Goal: Task Accomplishment & Management: Manage account settings

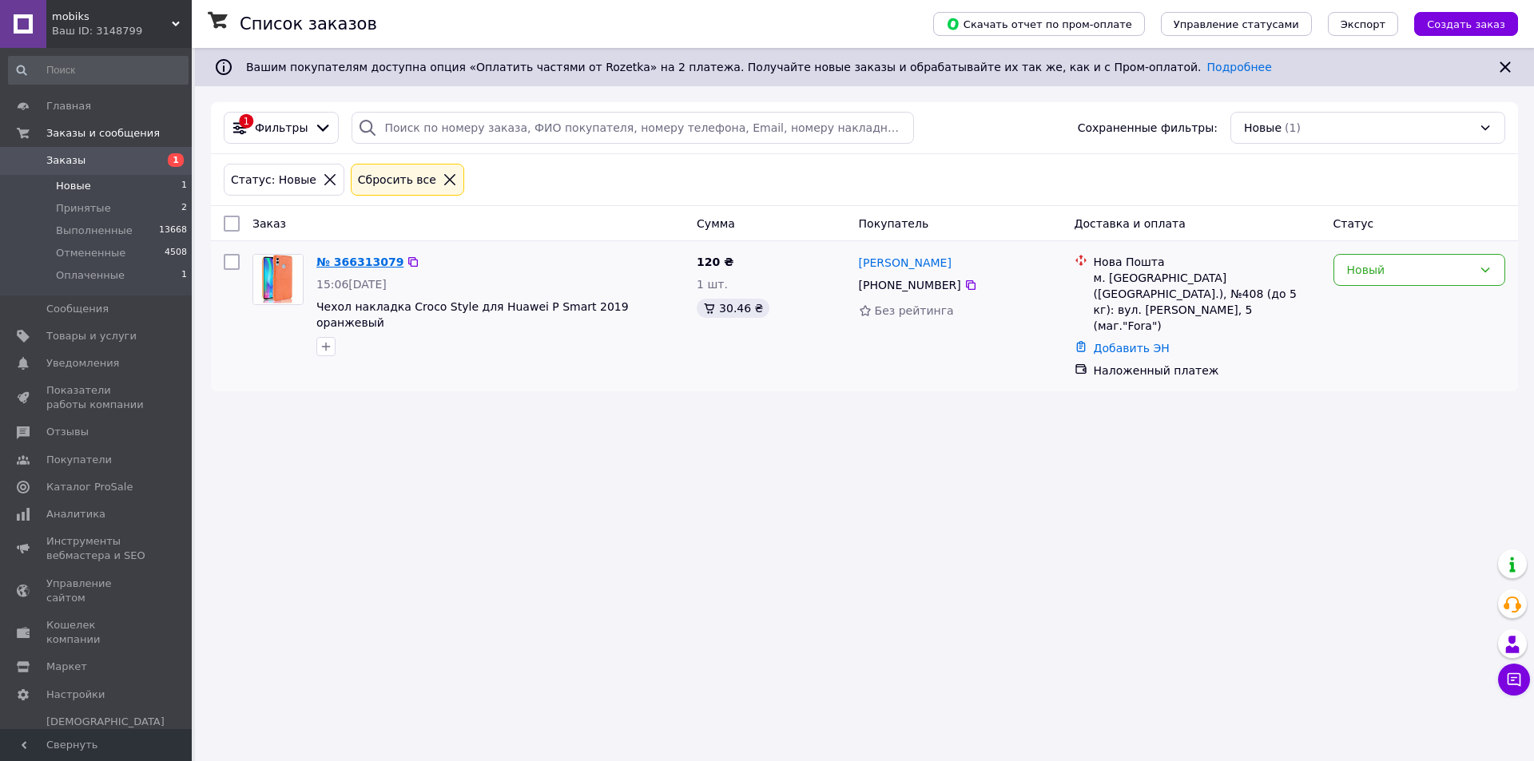
click at [340, 258] on link "№ 366313079" at bounding box center [359, 262] width 87 height 13
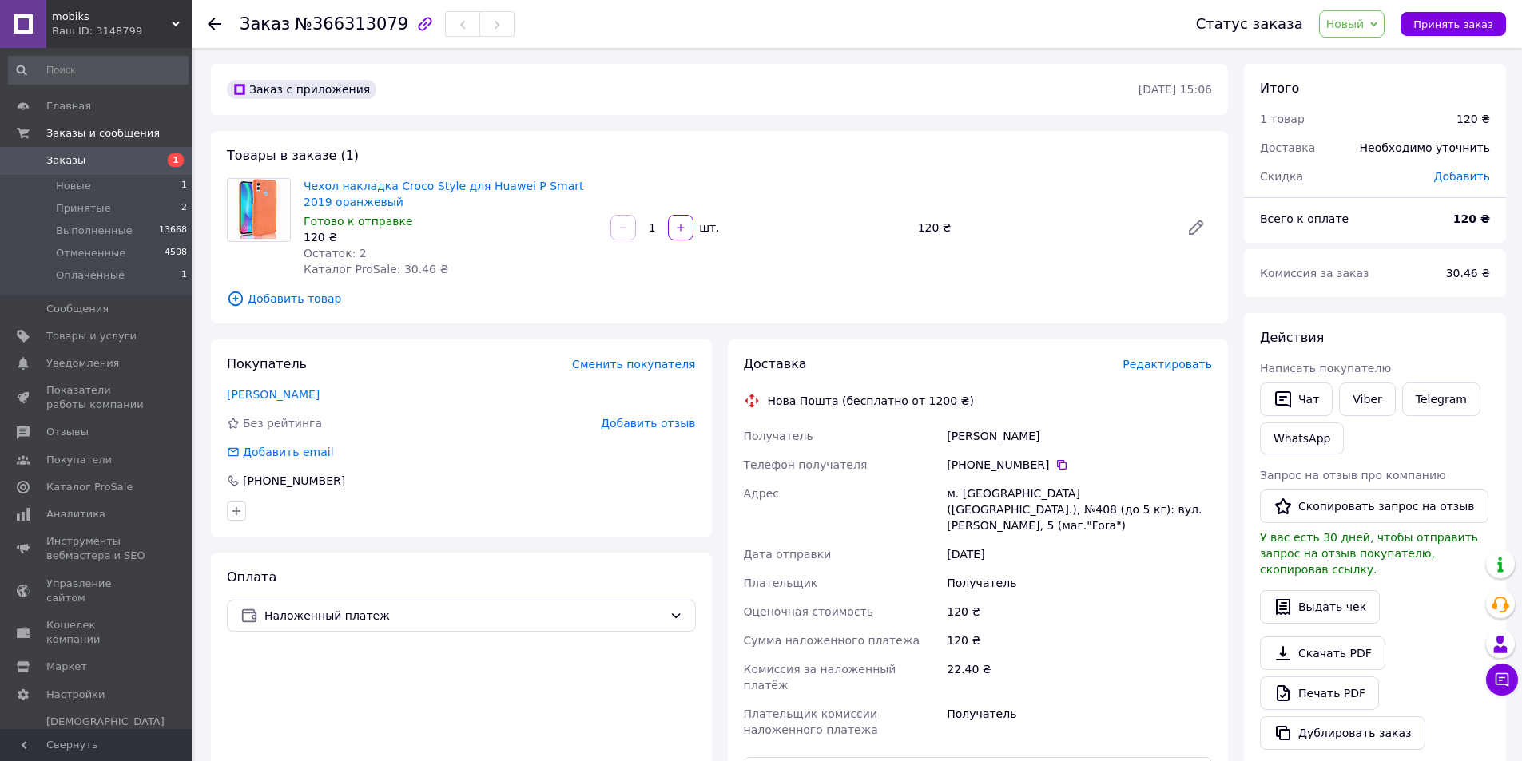
click at [271, 403] on div "Покупатель Сменить покупателя Ткачук Александр Без рейтинга Добавить отзыв Доба…" at bounding box center [461, 437] width 501 height 197
click at [273, 398] on link "Ткачук Александр" at bounding box center [273, 394] width 93 height 13
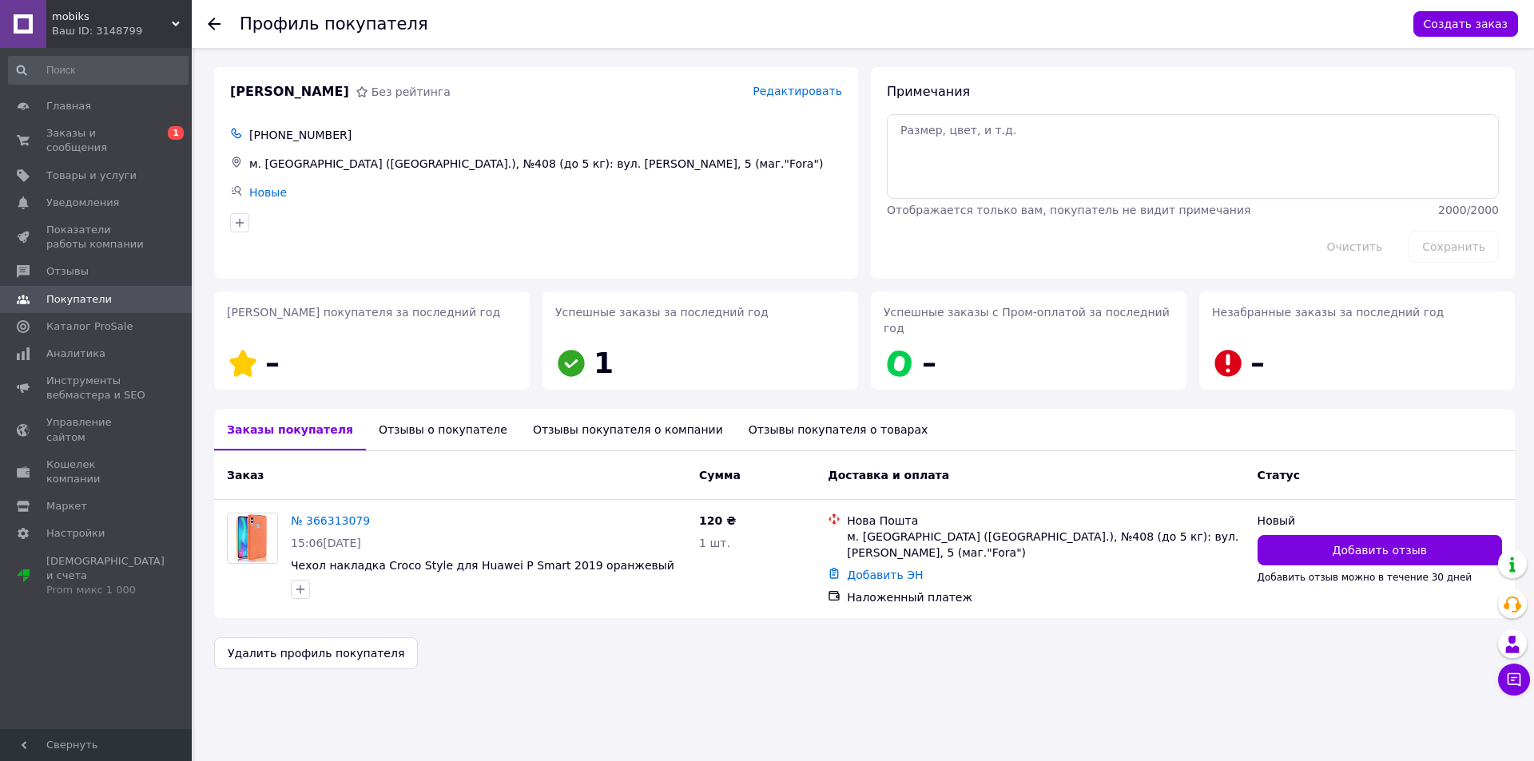
click at [448, 420] on div "Отзывы о покупателе" at bounding box center [443, 430] width 154 height 42
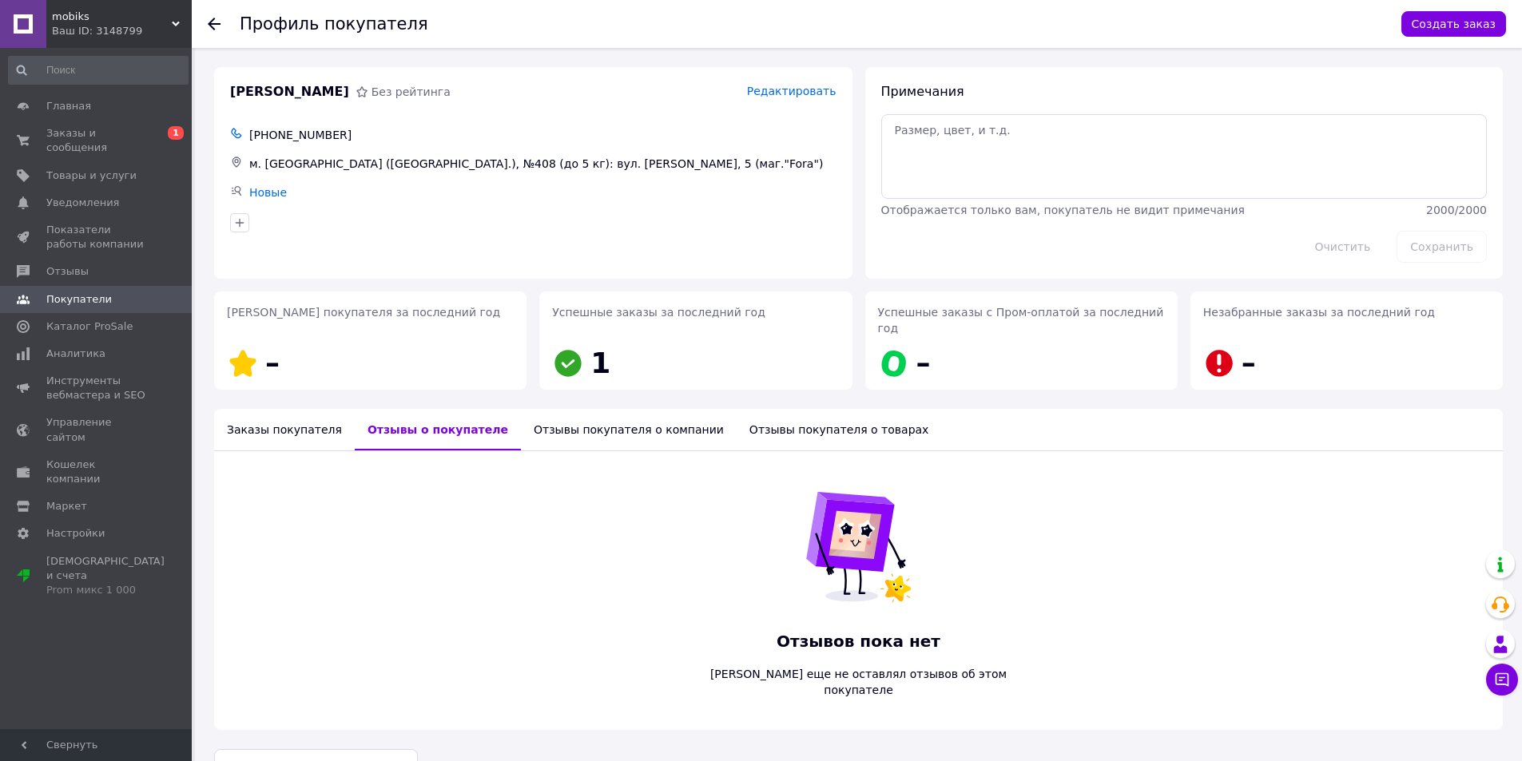
click at [529, 415] on div "Отзывы покупателя о компании" at bounding box center [629, 430] width 216 height 42
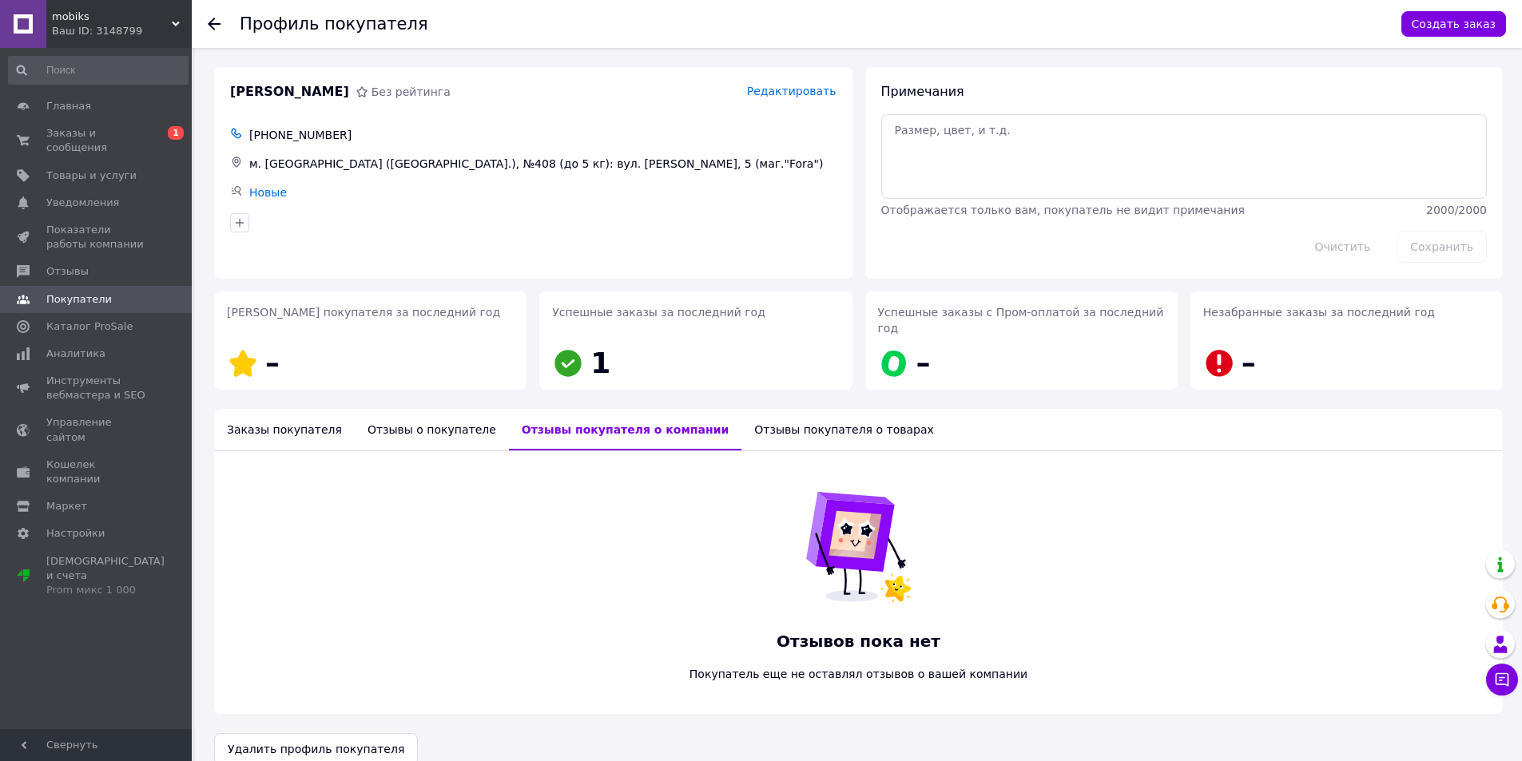
click at [281, 411] on div "Заказы покупателя" at bounding box center [284, 430] width 141 height 42
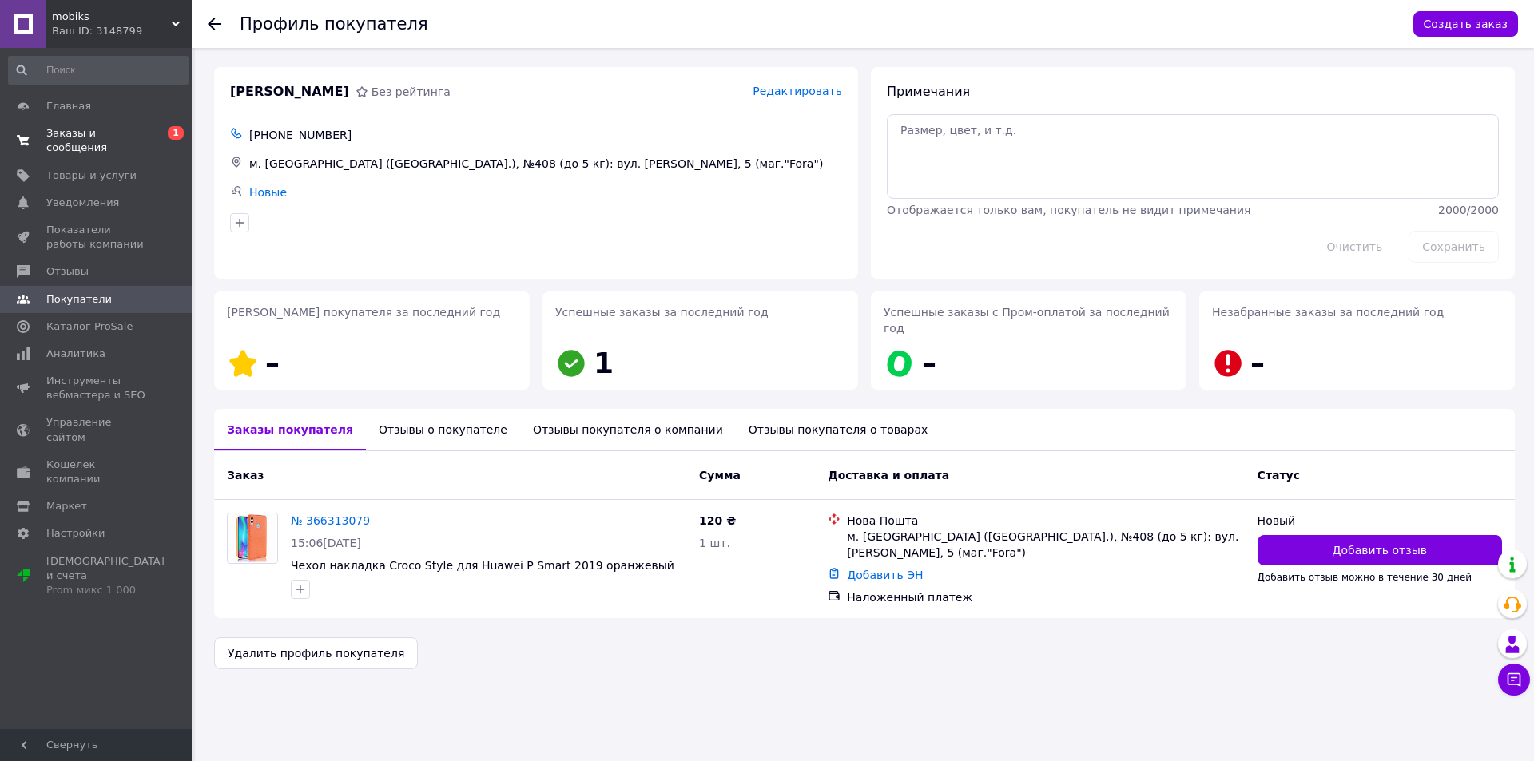
click at [109, 128] on span "Заказы и сообщения" at bounding box center [96, 140] width 101 height 29
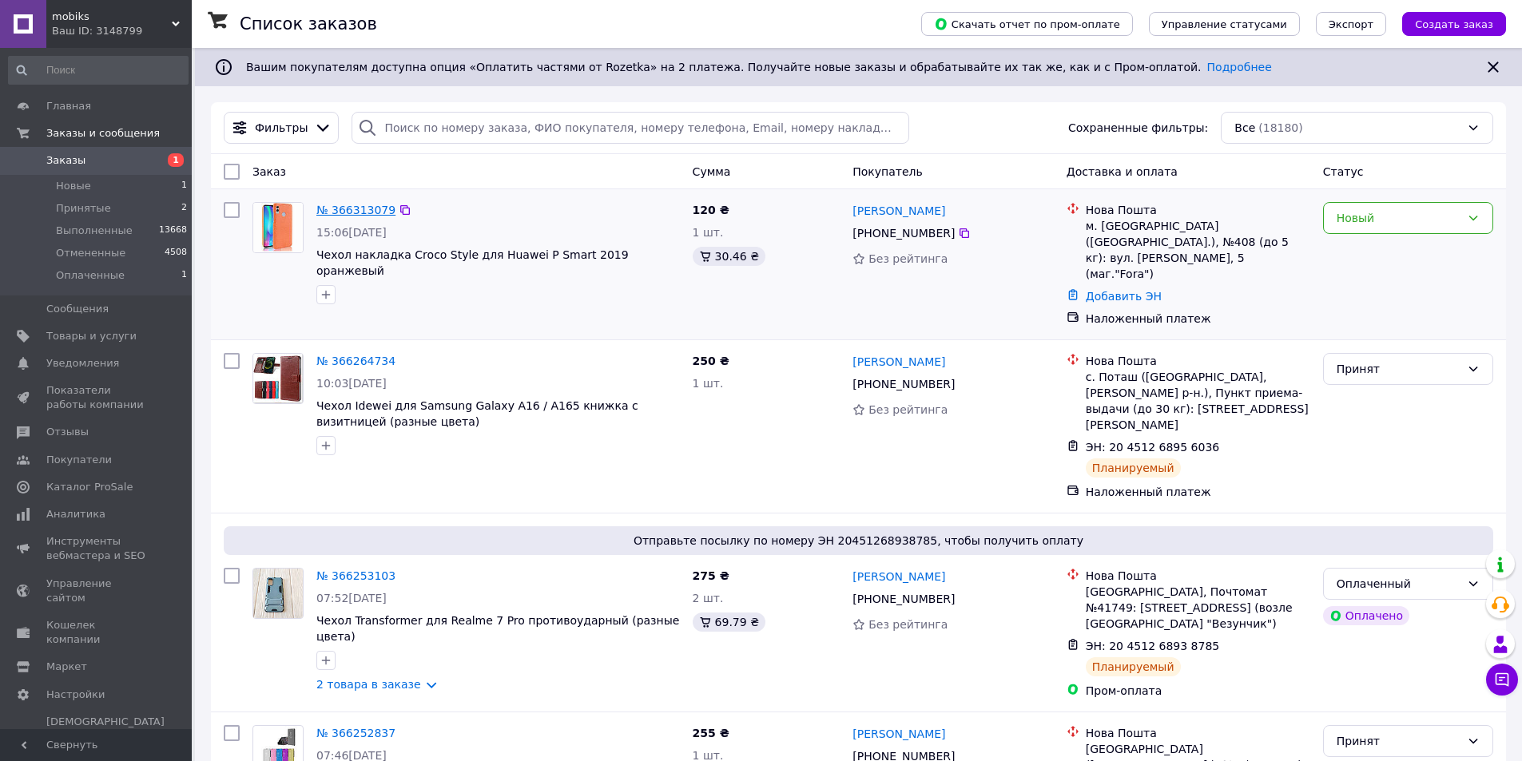
click at [341, 209] on link "№ 366313079" at bounding box center [355, 210] width 79 height 13
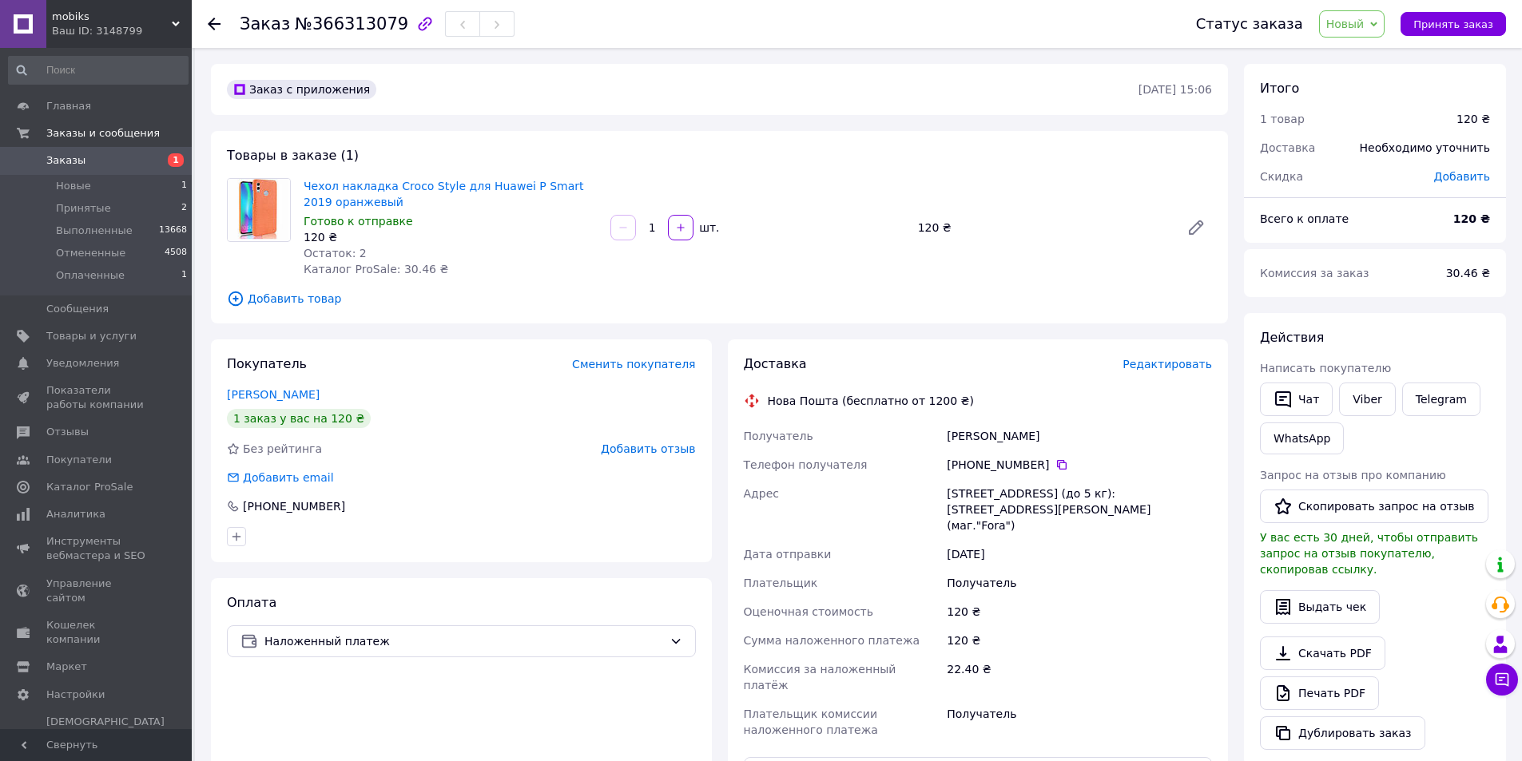
click at [1358, 20] on span "Новый" at bounding box center [1345, 24] width 38 height 13
click at [1357, 55] on li "Принят" at bounding box center [1362, 56] width 85 height 24
click at [1164, 364] on span "Редактировать" at bounding box center [1166, 364] width 89 height 13
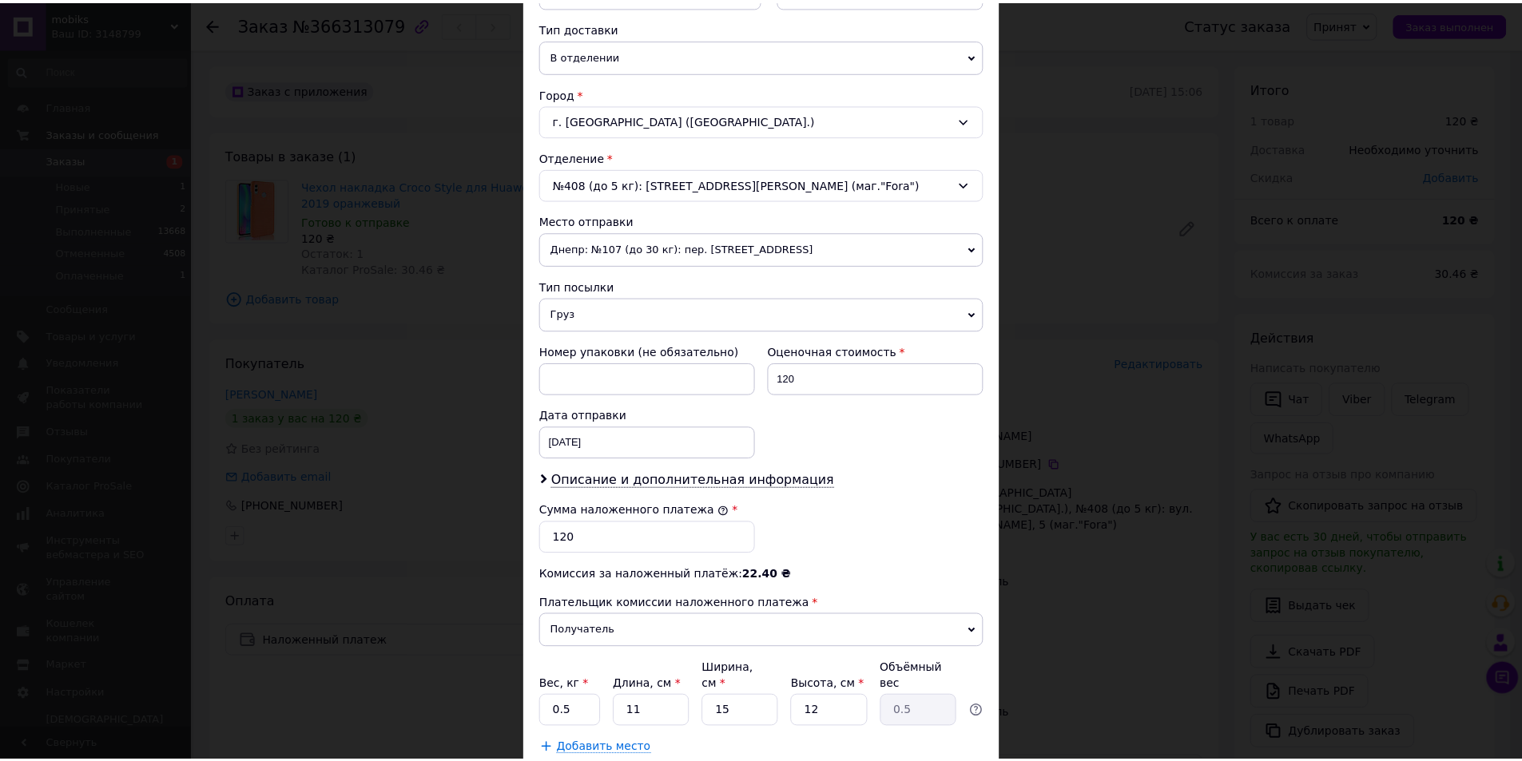
scroll to position [458, 0]
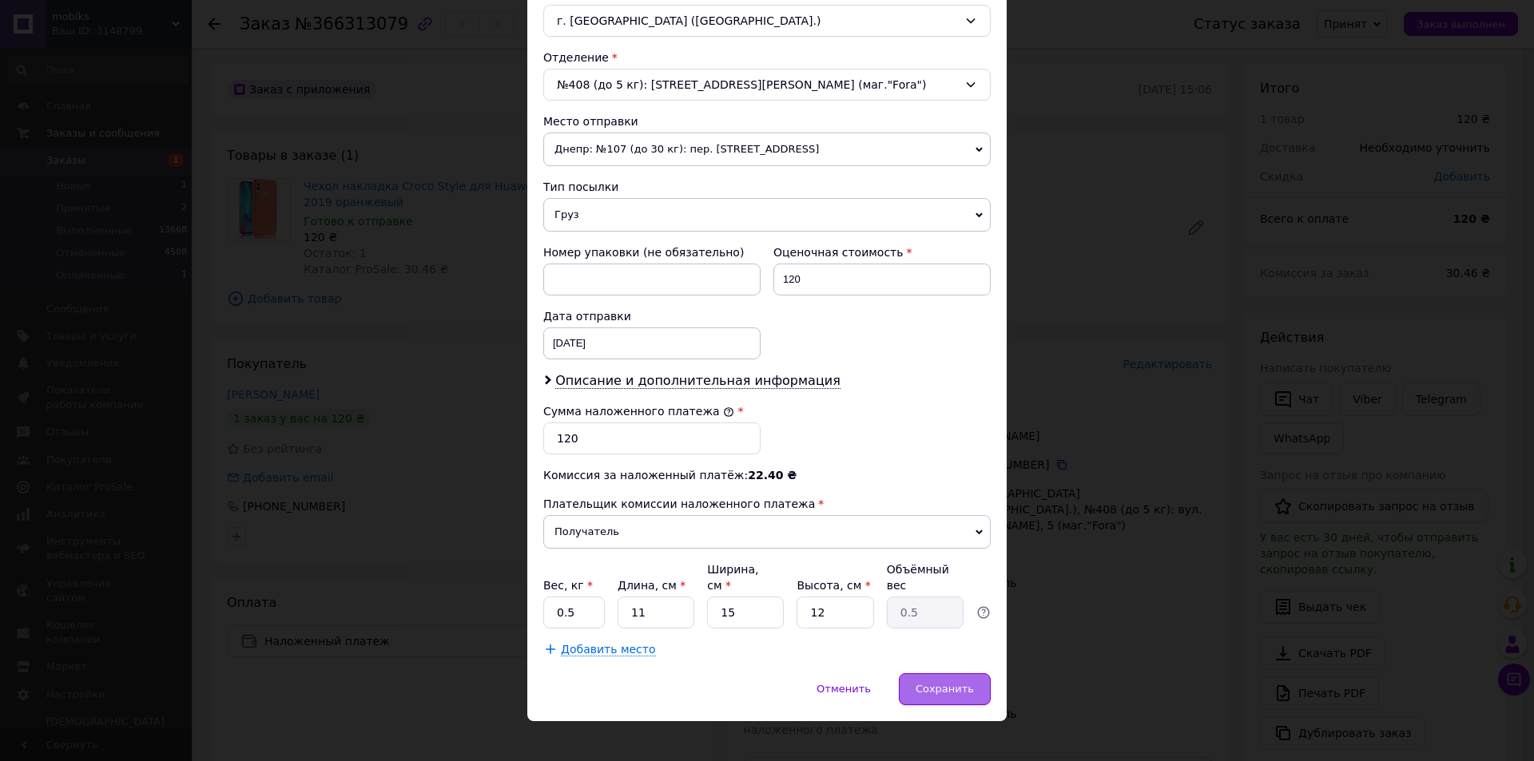
click at [941, 683] on span "Сохранить" at bounding box center [944, 689] width 58 height 12
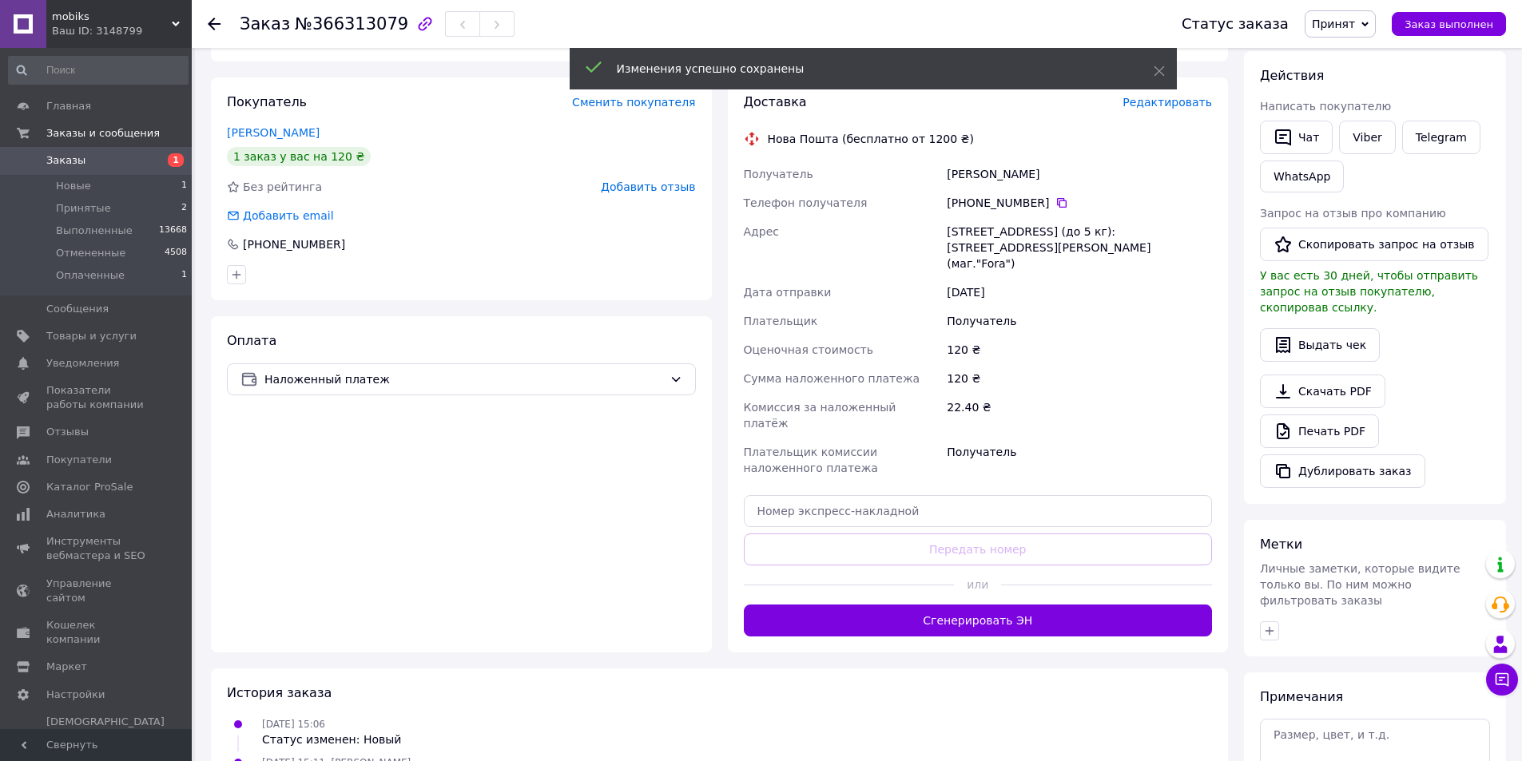
scroll to position [320, 0]
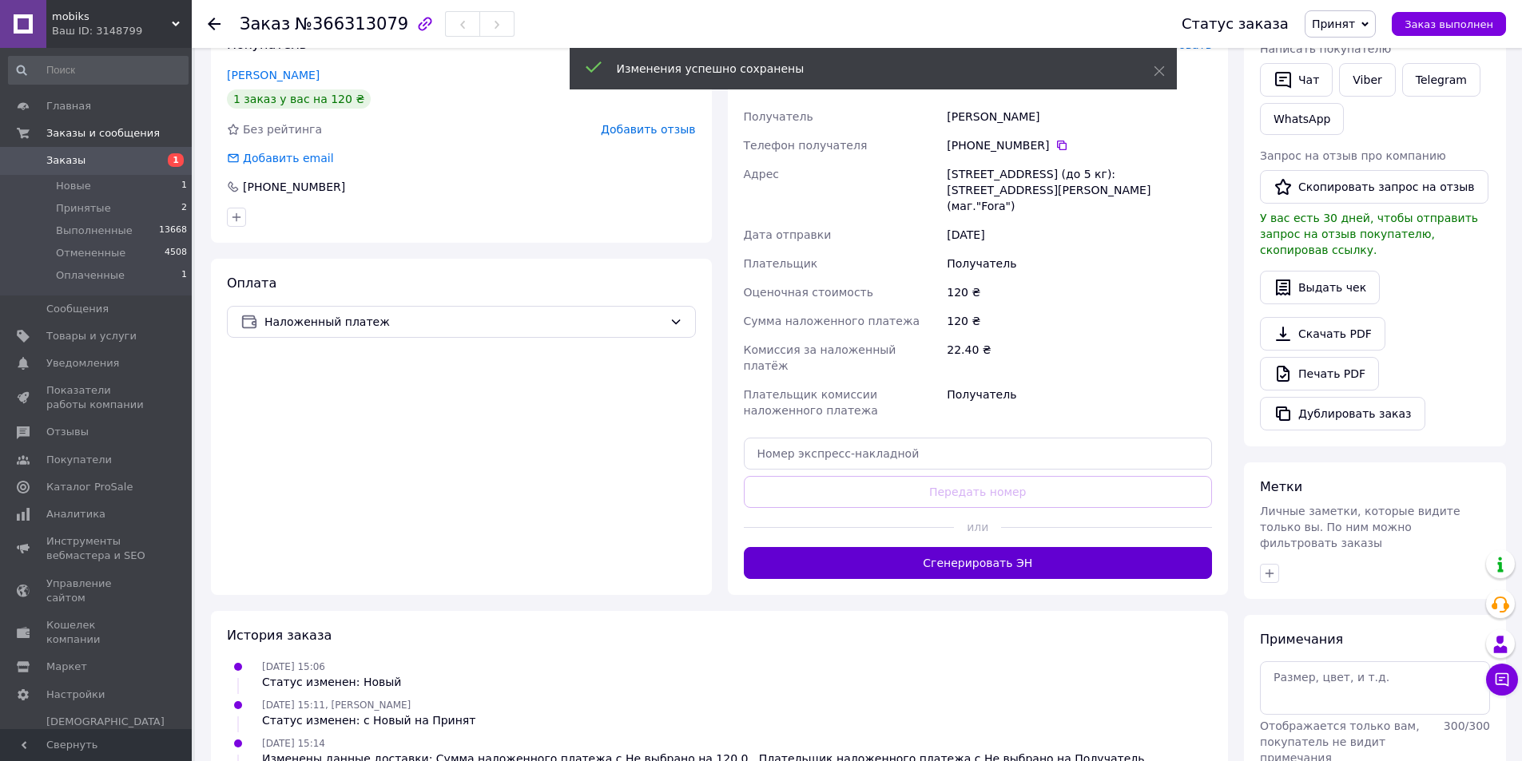
click at [989, 547] on button "Сгенерировать ЭН" at bounding box center [978, 563] width 469 height 32
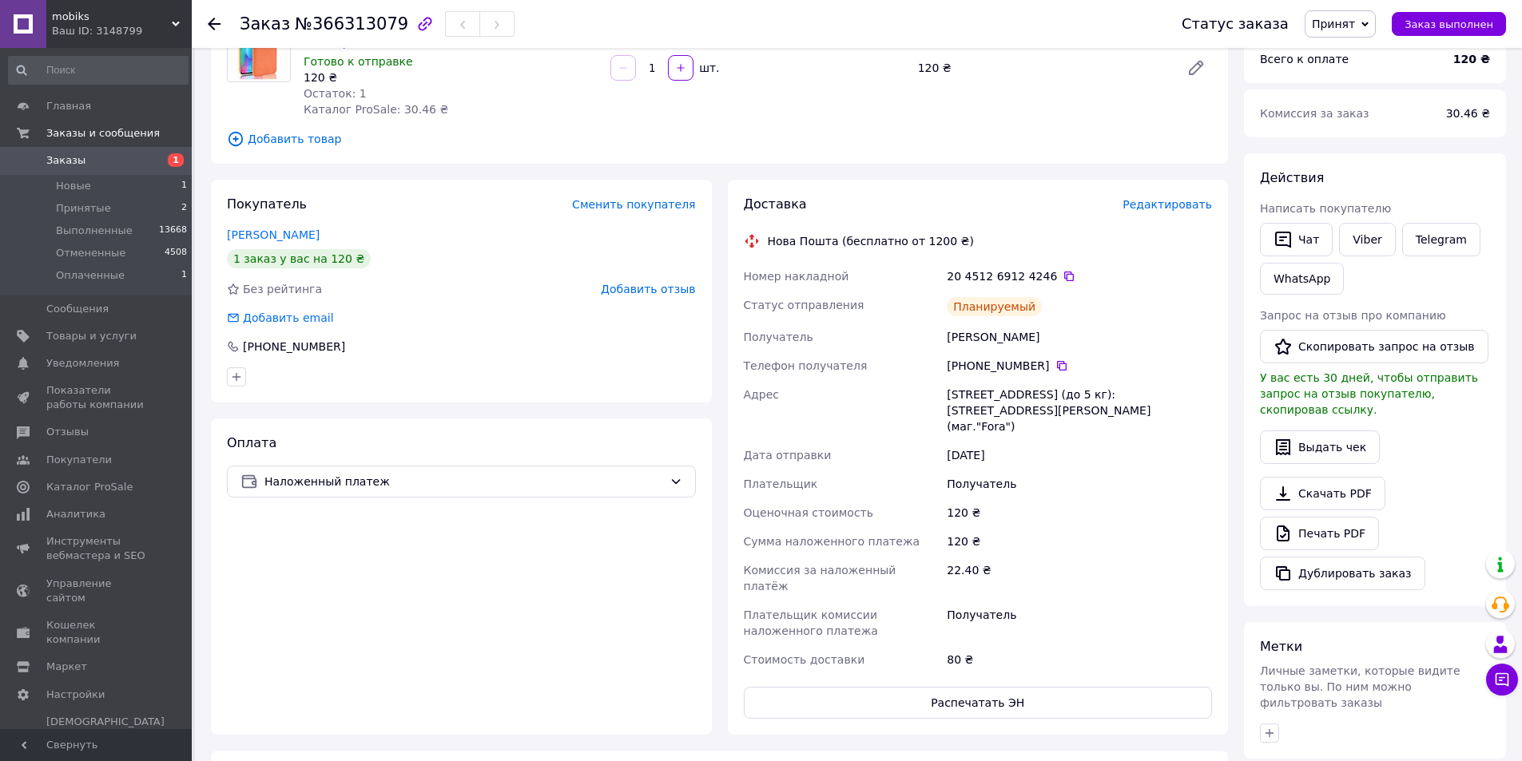
scroll to position [80, 0]
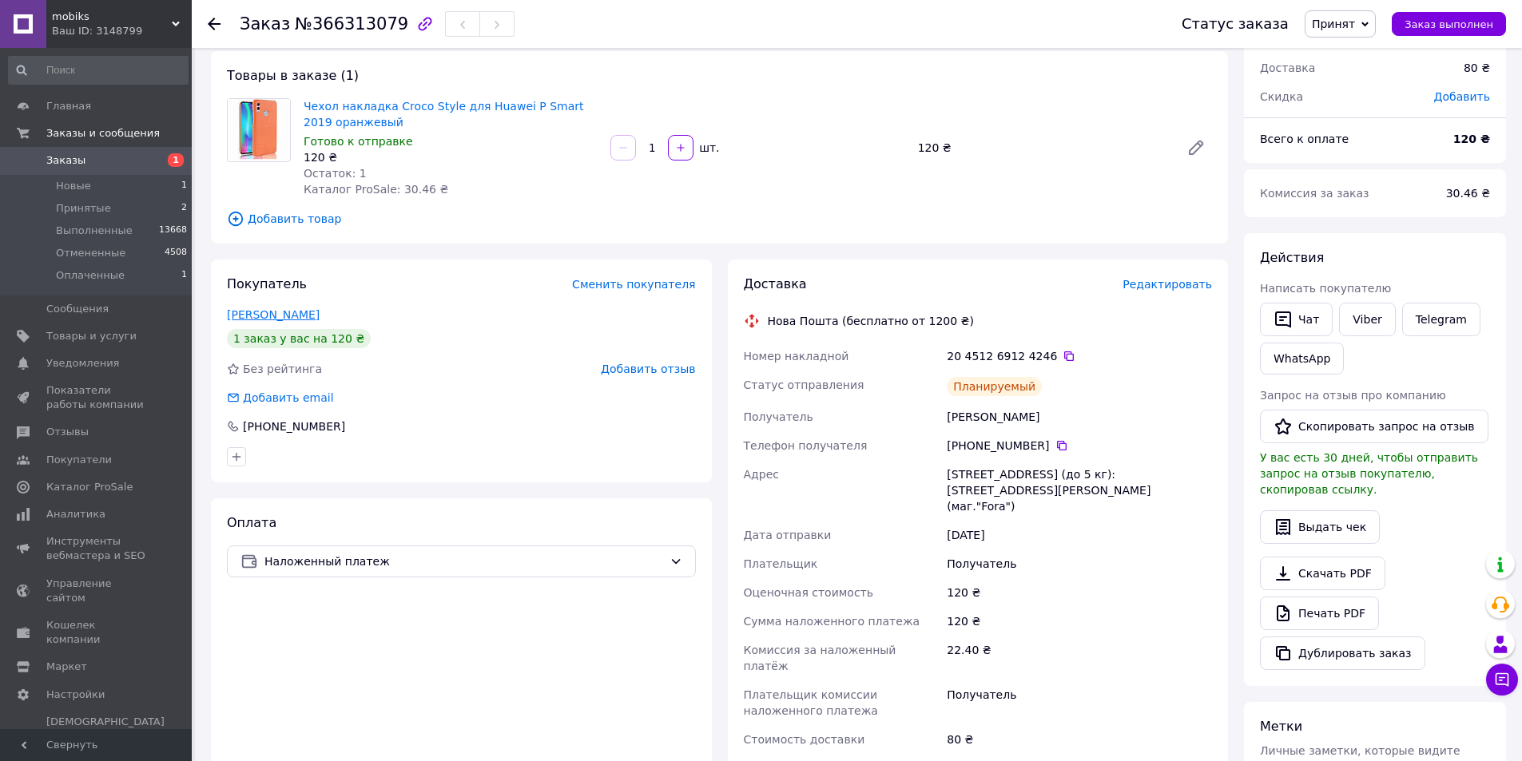
click at [284, 312] on link "Ткачук Александр" at bounding box center [273, 314] width 93 height 13
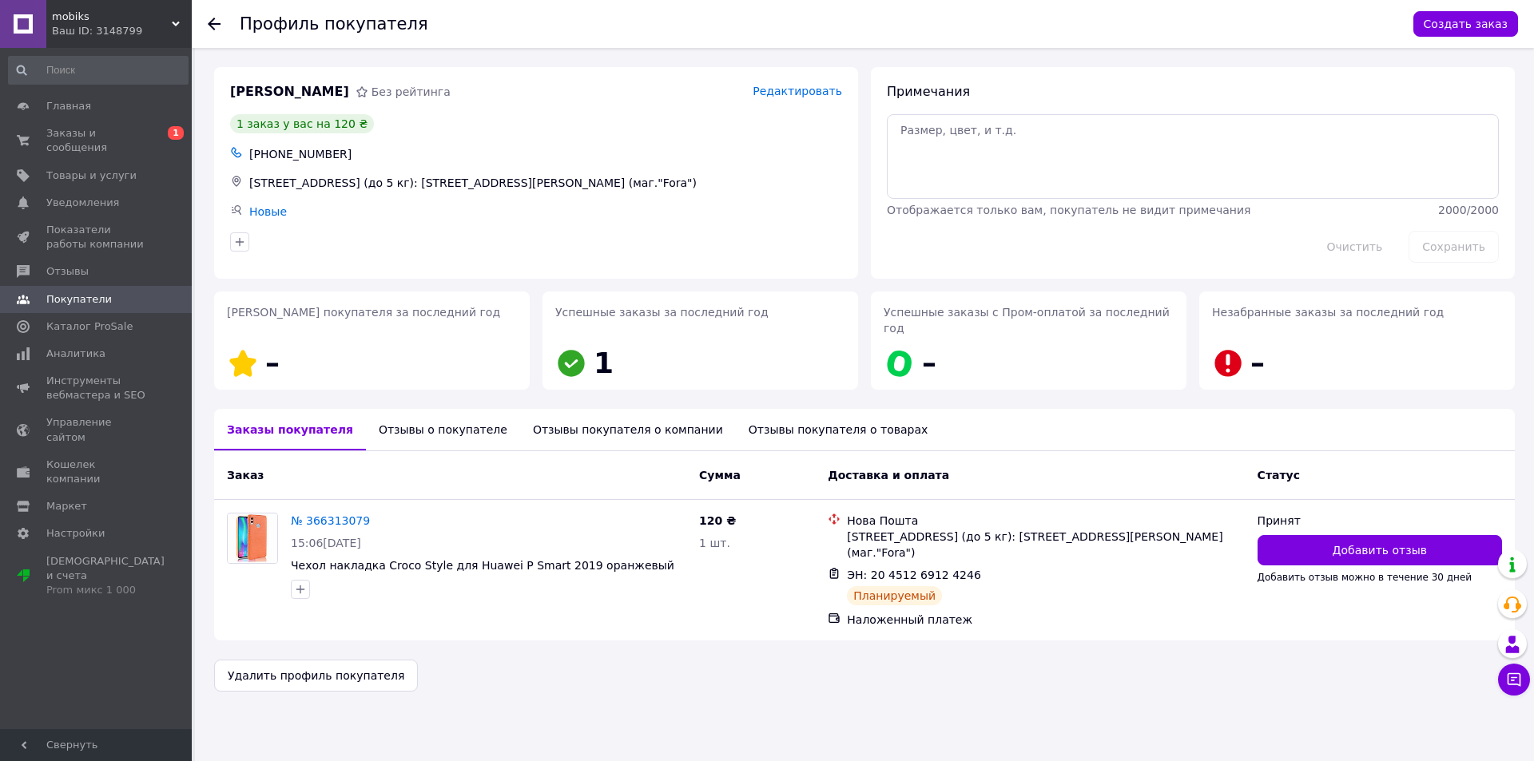
click at [452, 419] on div "Отзывы о покупателе" at bounding box center [443, 430] width 154 height 42
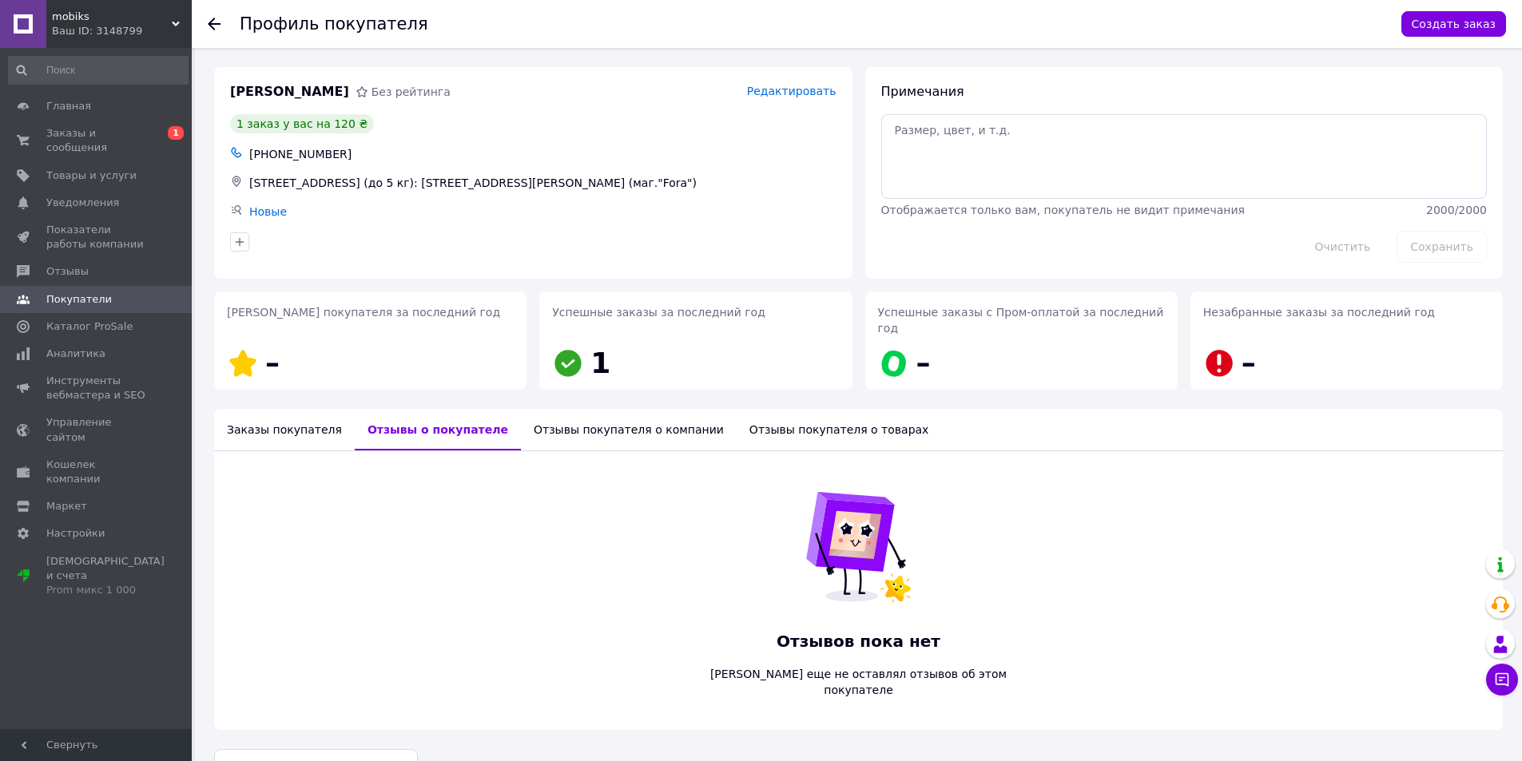
click at [596, 419] on div "Отзывы покупателя о компании" at bounding box center [629, 430] width 216 height 42
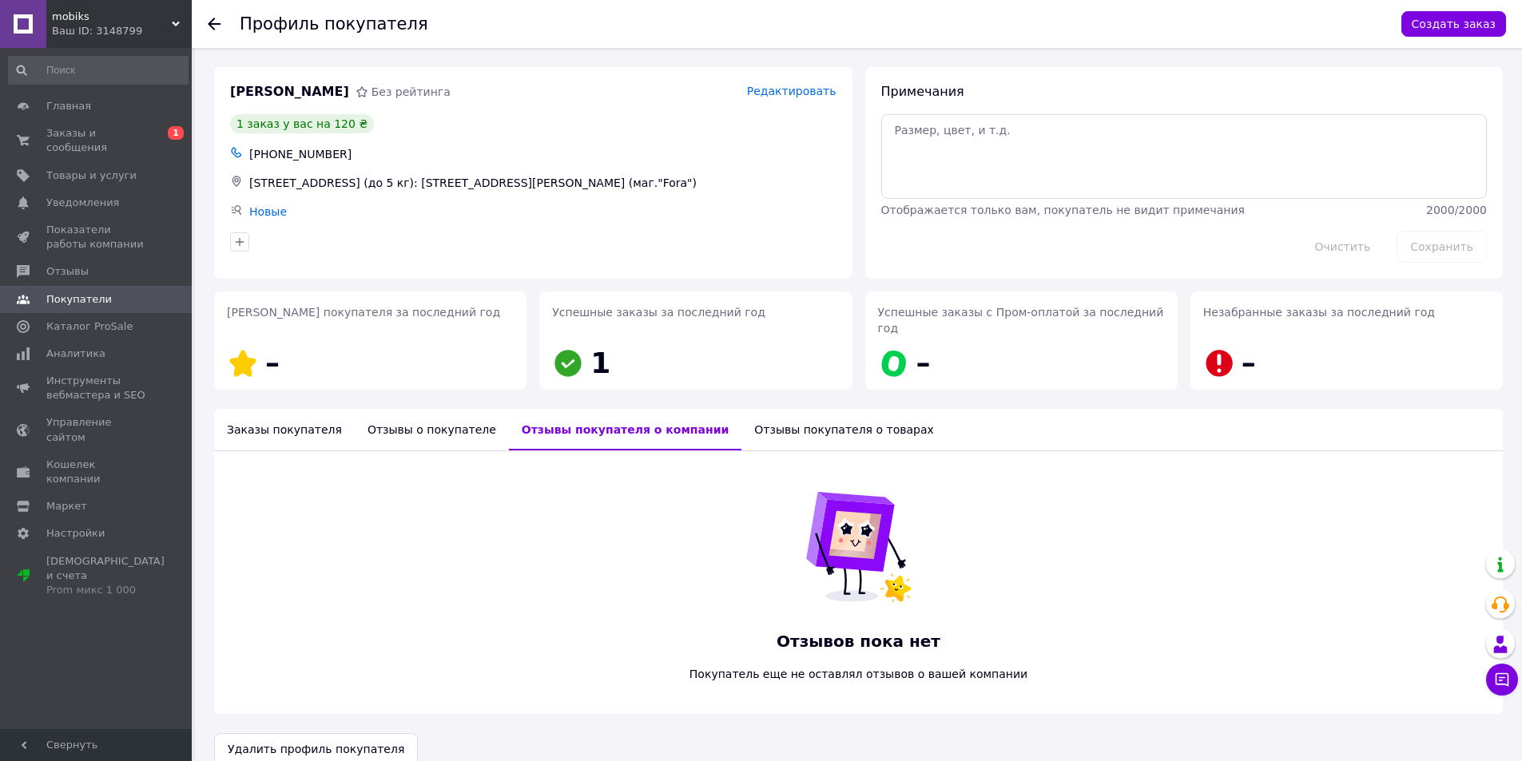
click at [248, 409] on div "Заказы покупателя" at bounding box center [284, 430] width 141 height 42
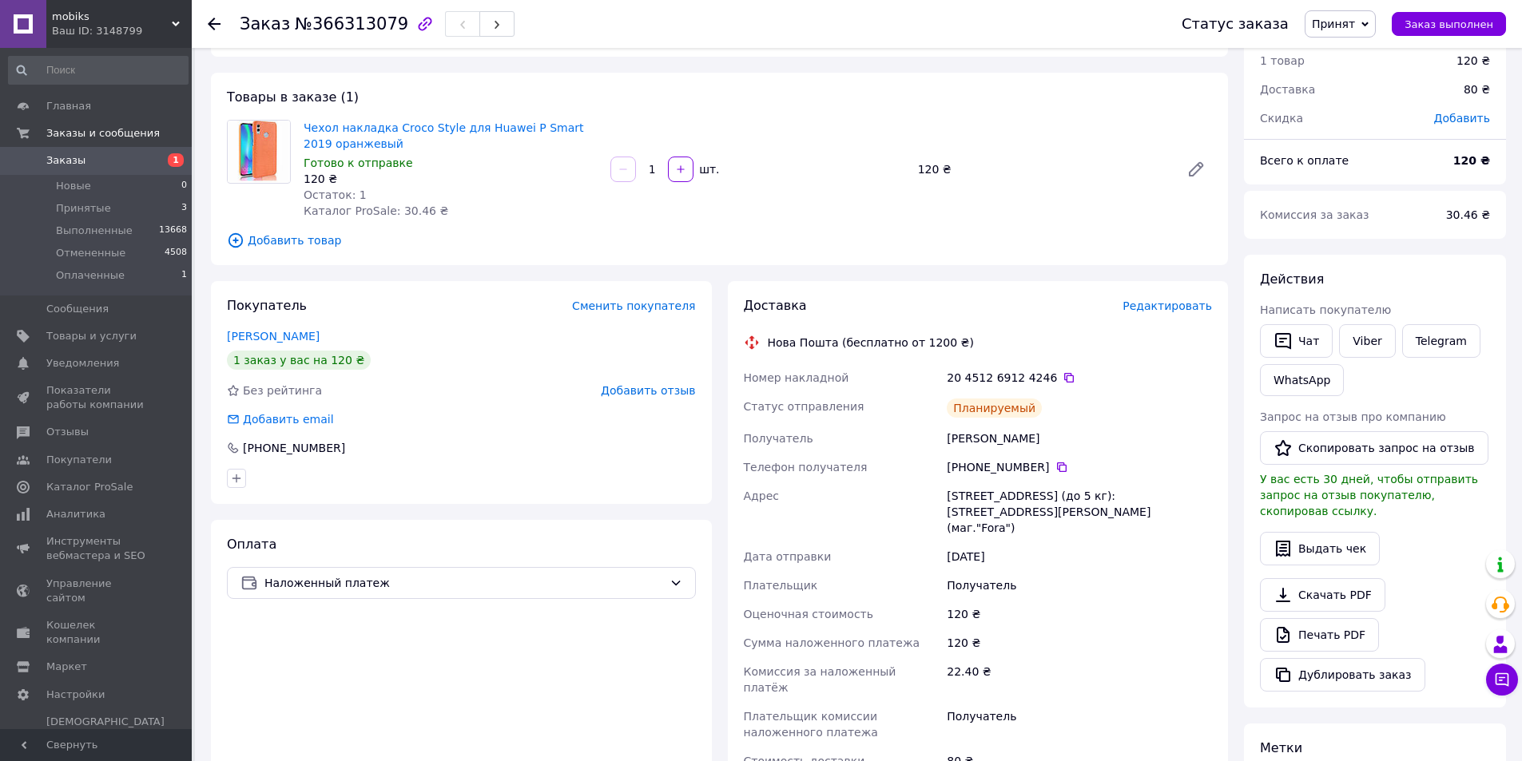
scroll to position [46, 0]
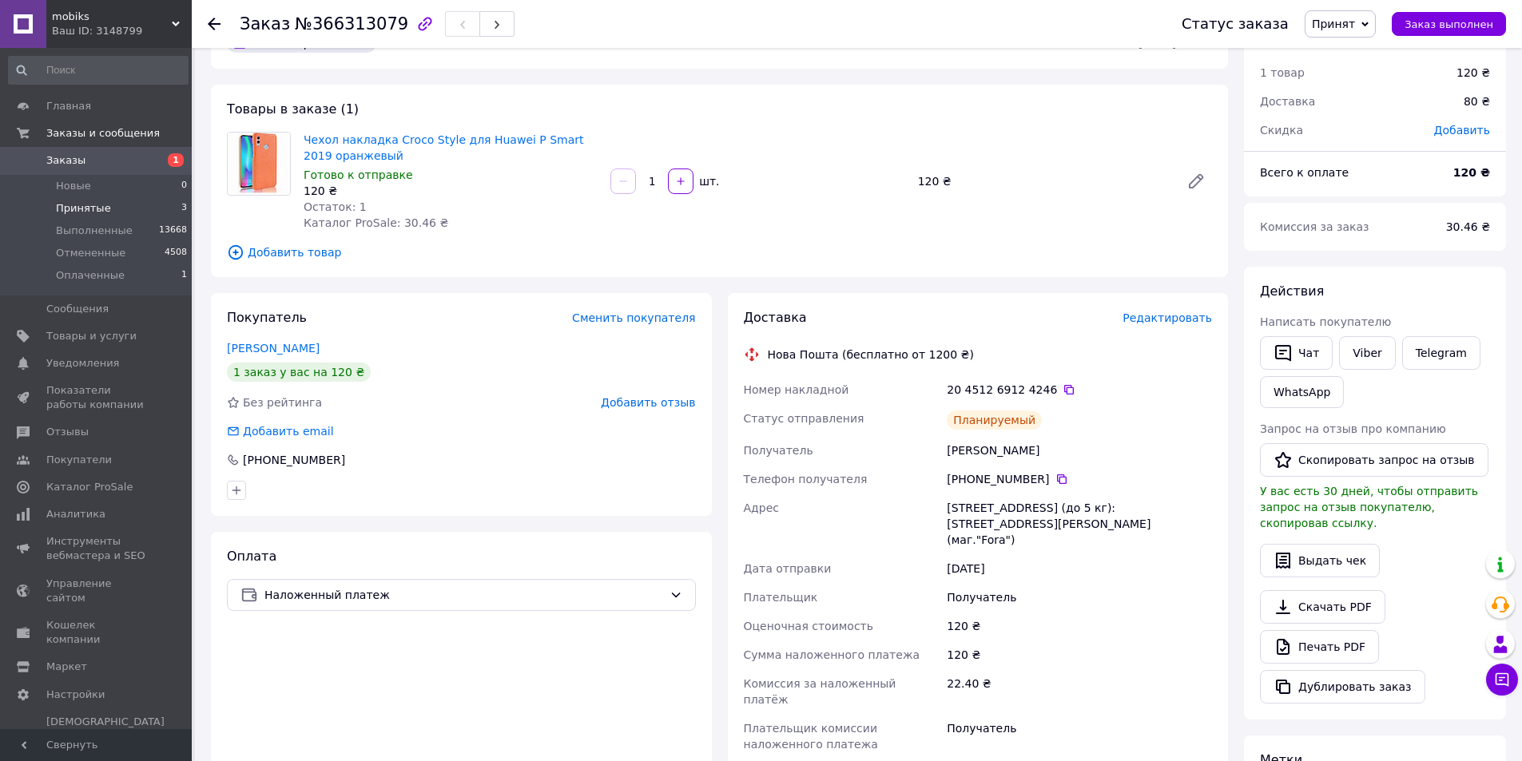
click at [125, 211] on li "Принятые 3" at bounding box center [98, 208] width 197 height 22
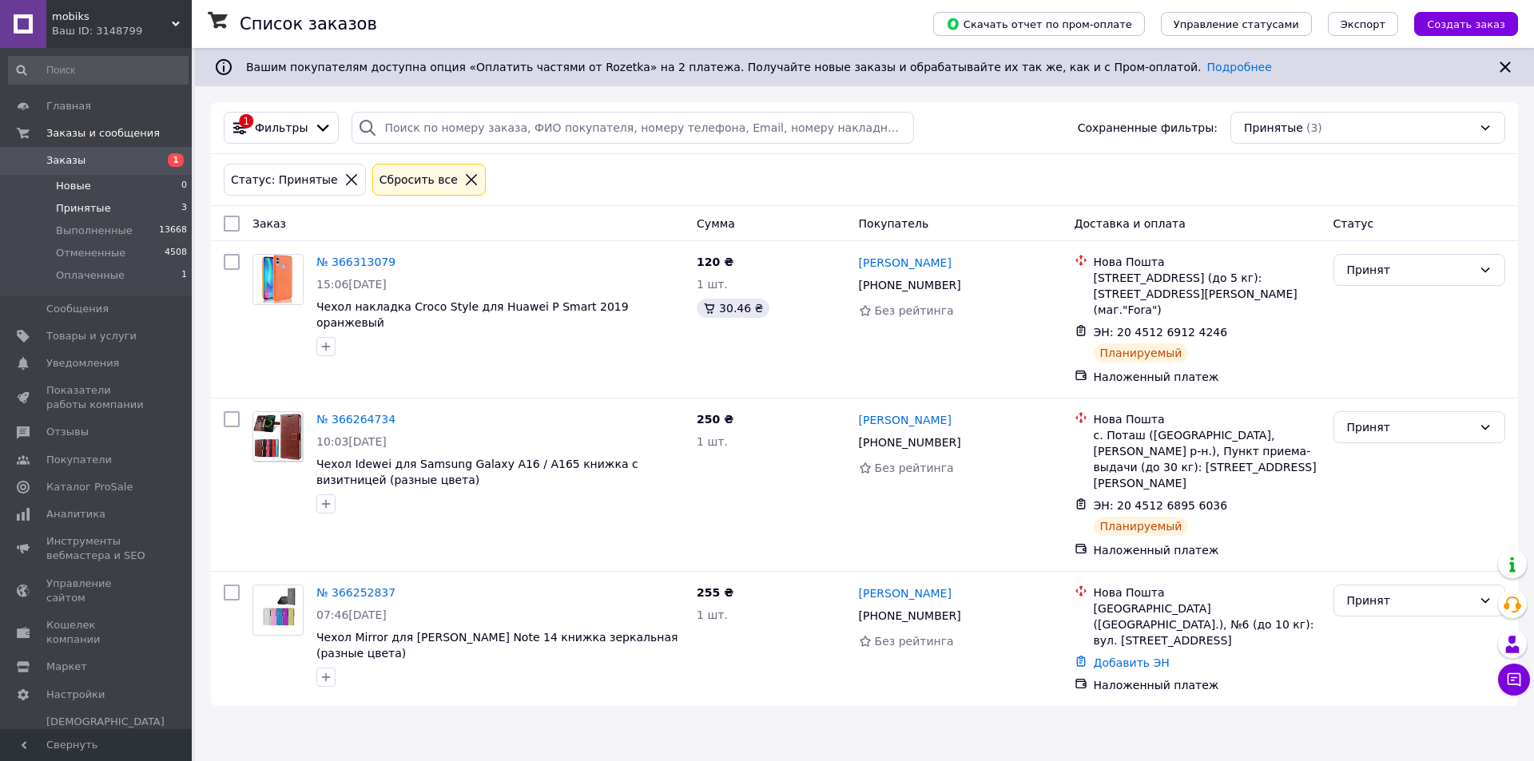
click at [107, 192] on li "Новые 0" at bounding box center [98, 186] width 197 height 22
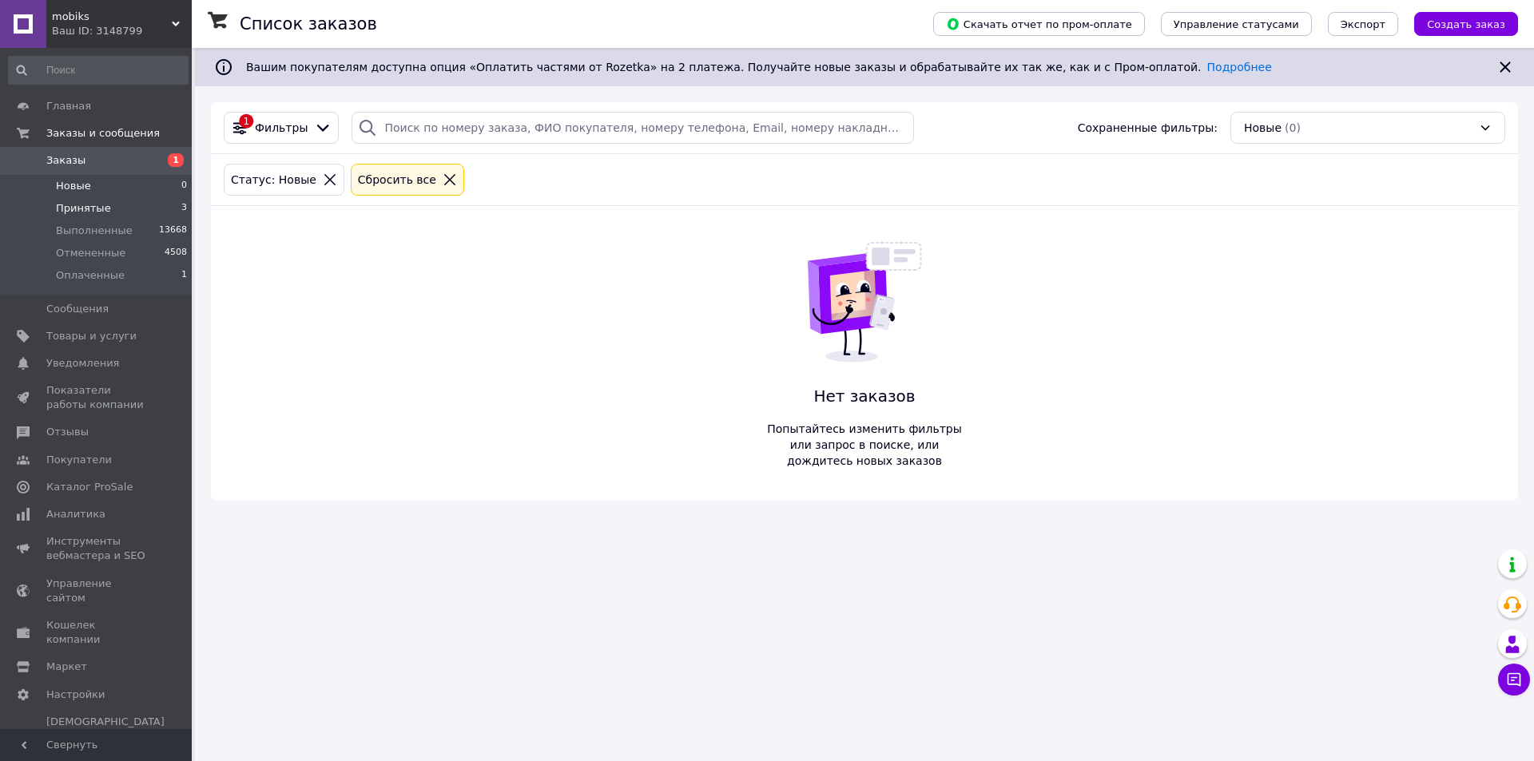
click at [109, 209] on li "Принятые 3" at bounding box center [98, 208] width 197 height 22
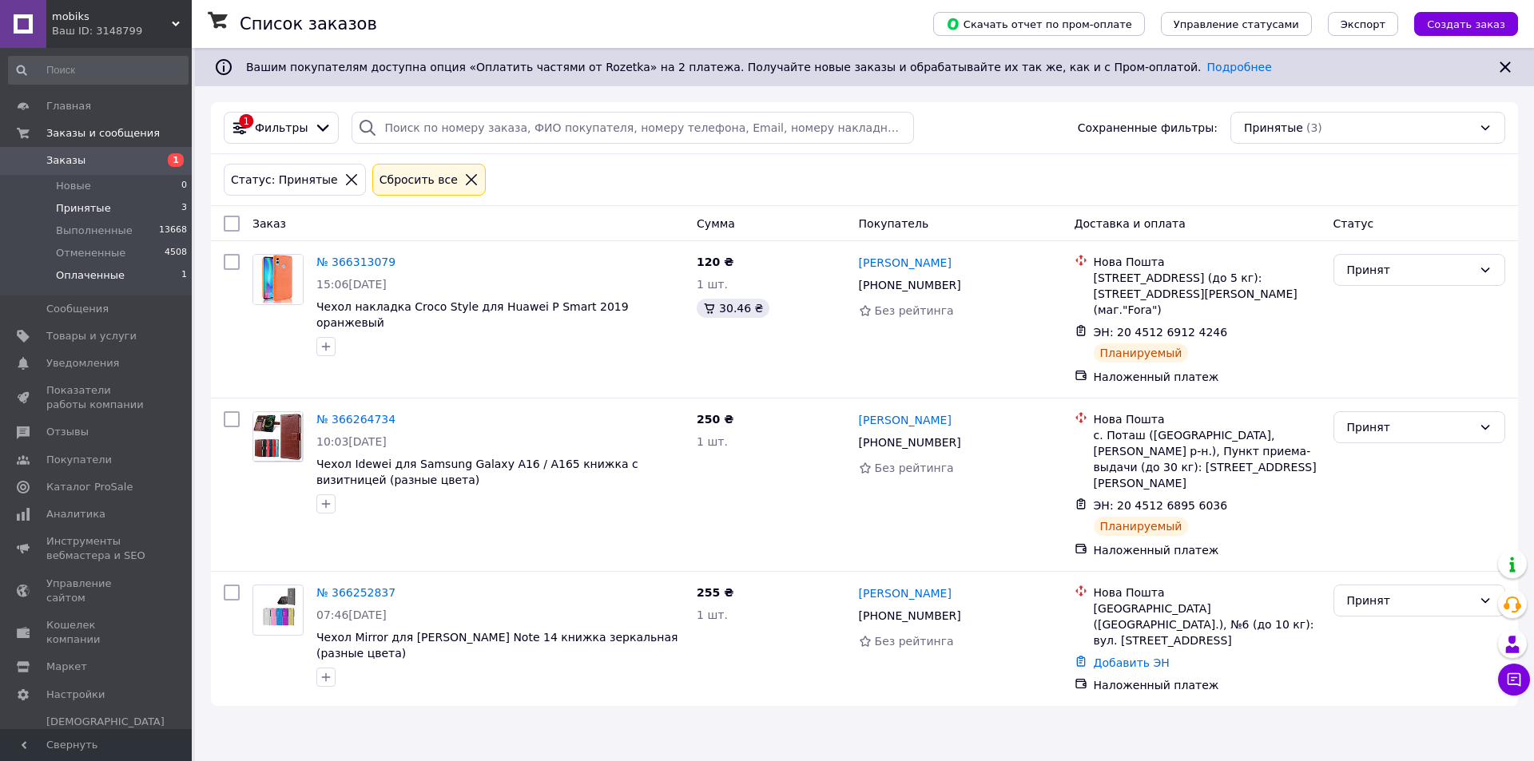
click at [114, 274] on span "Оплаченные" at bounding box center [90, 275] width 69 height 14
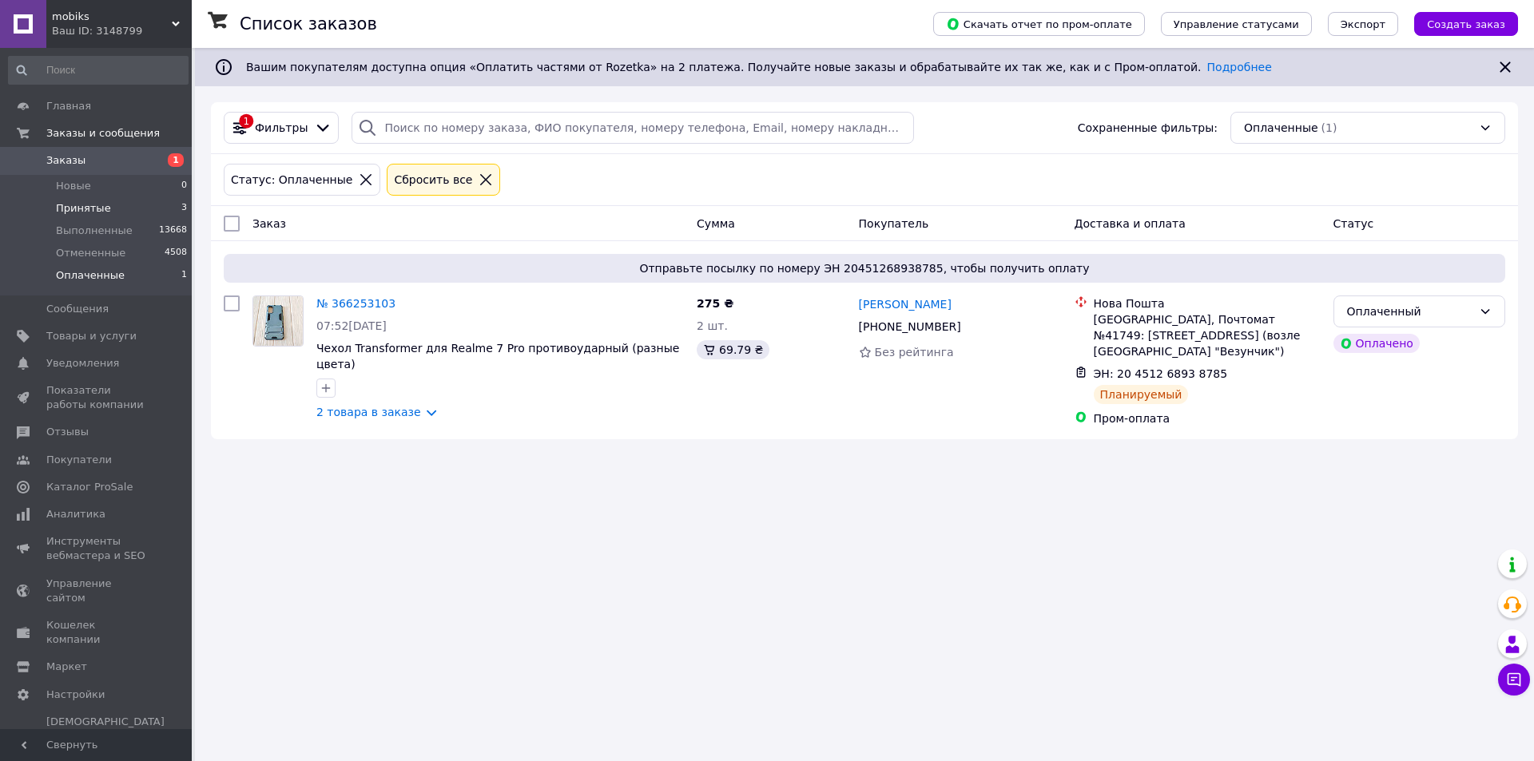
click at [125, 205] on li "Принятые 3" at bounding box center [98, 208] width 197 height 22
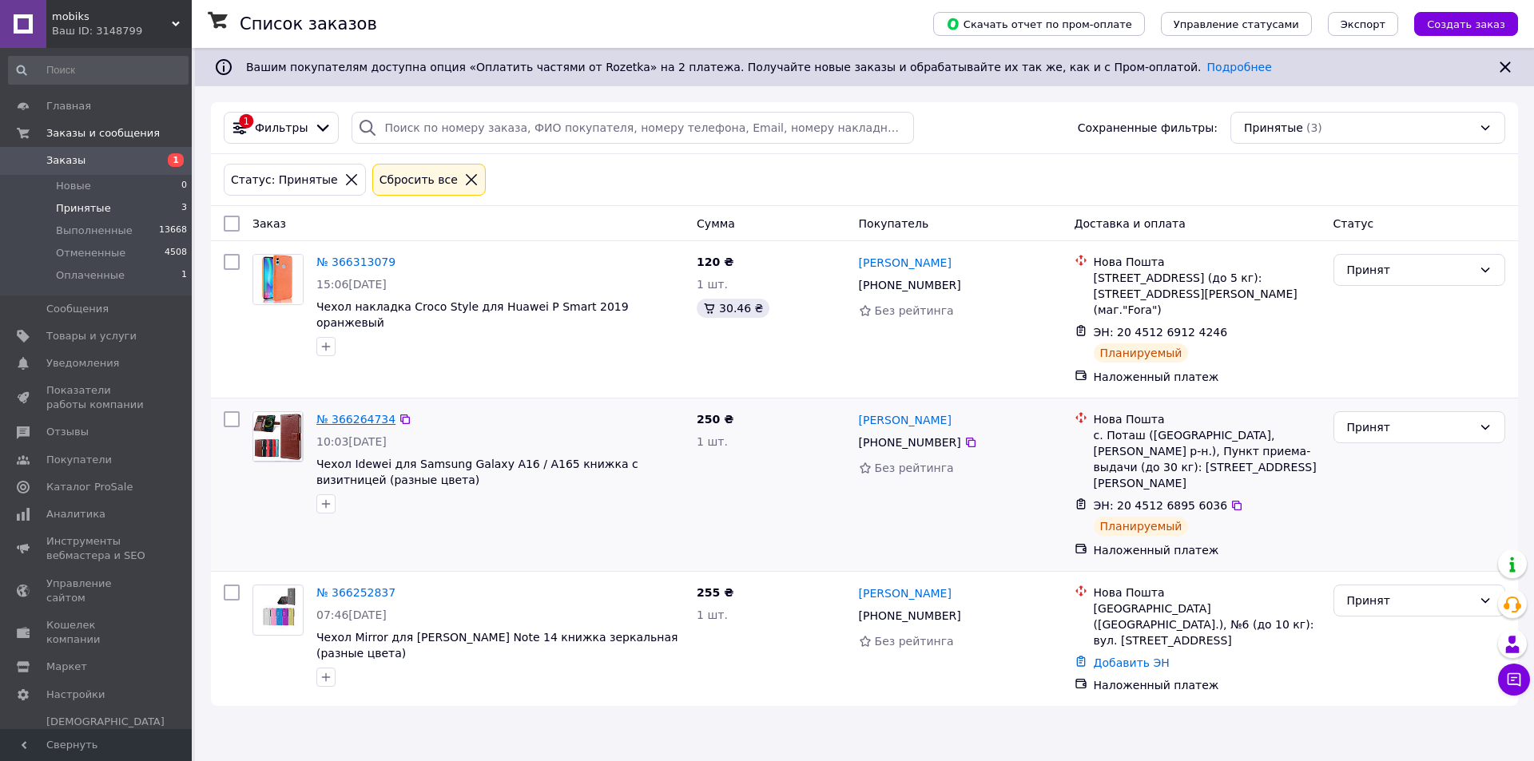
click at [351, 413] on link "№ 366264734" at bounding box center [355, 419] width 79 height 13
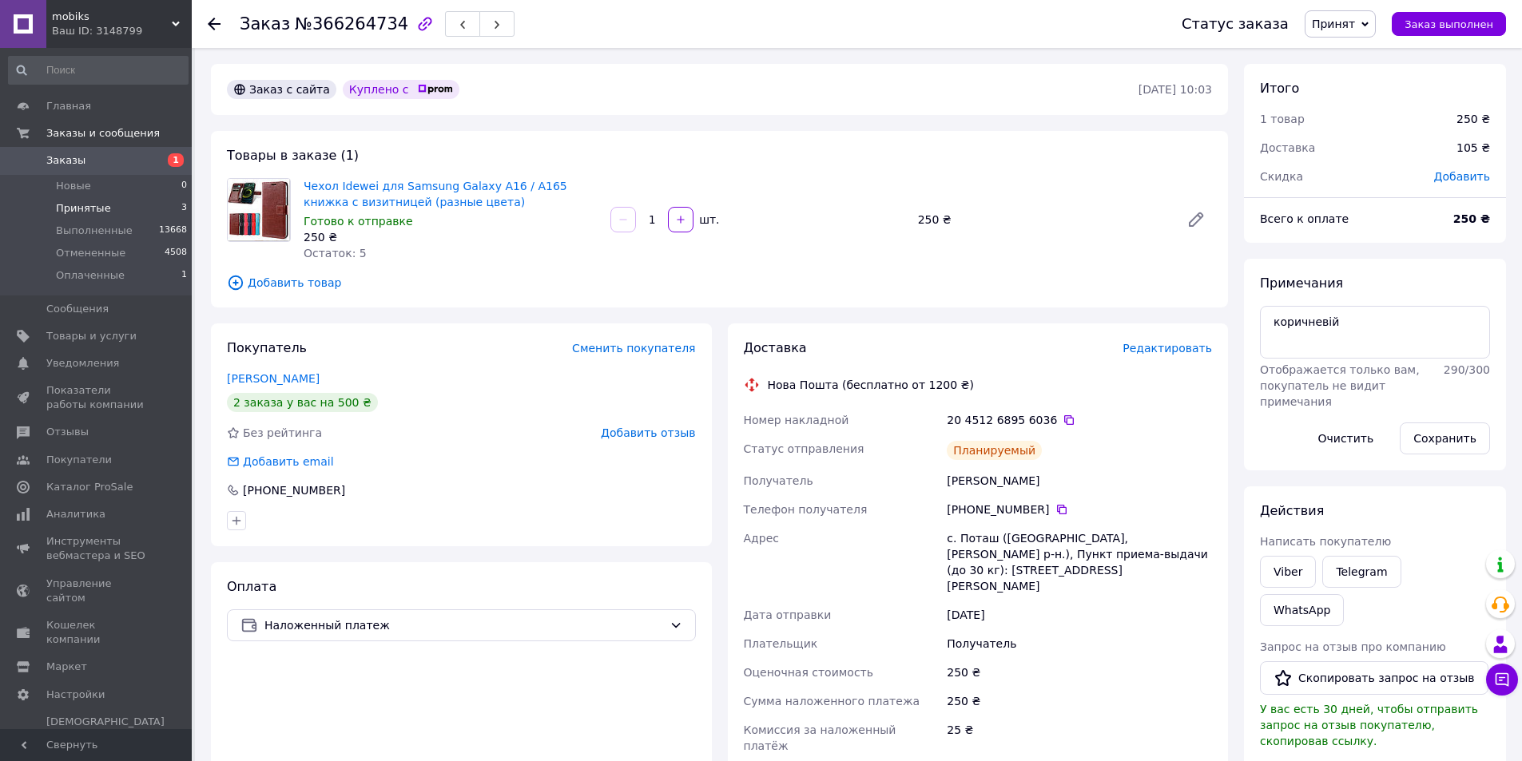
click at [144, 203] on li "Принятые 3" at bounding box center [98, 208] width 197 height 22
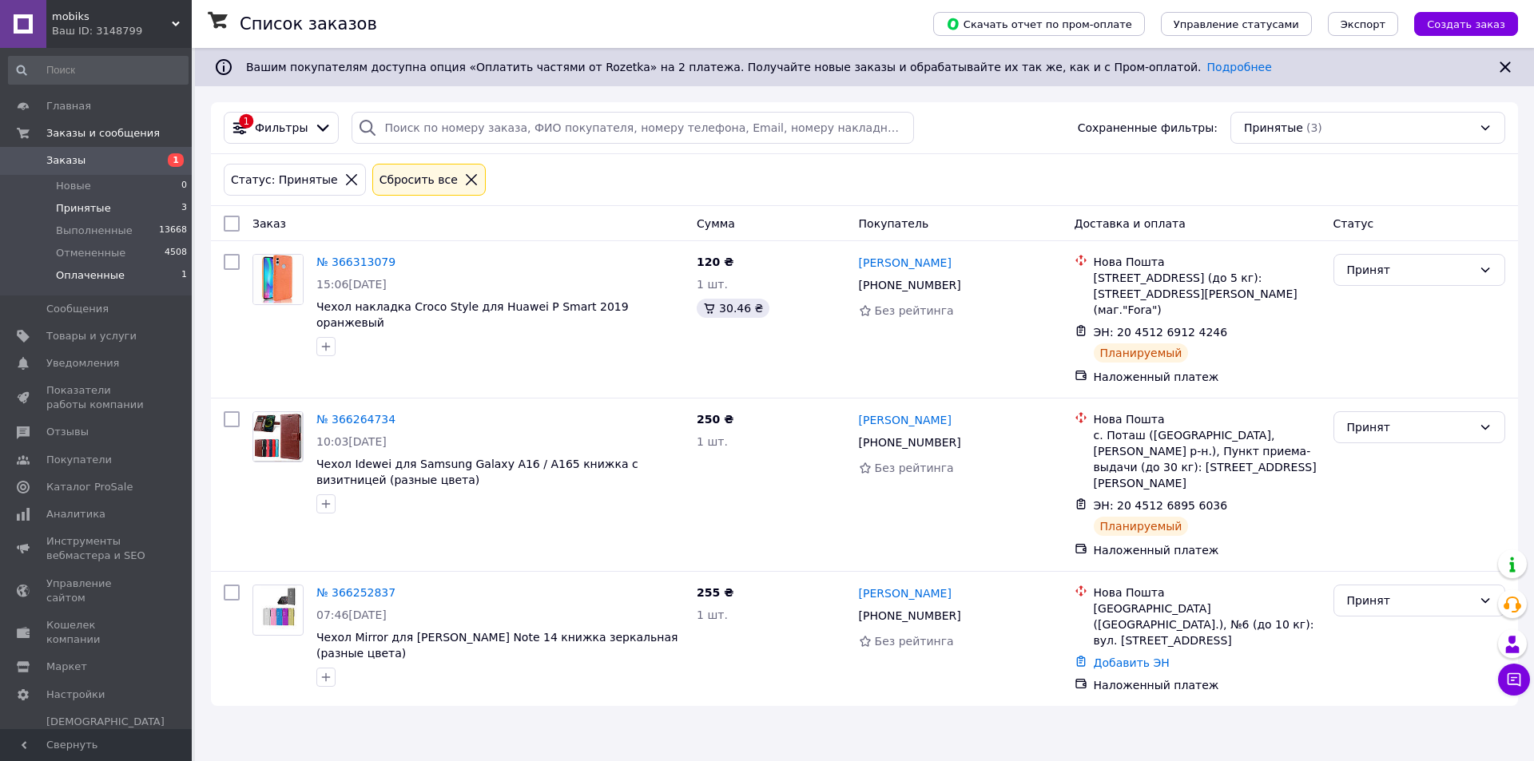
click at [139, 273] on li "Оплаченные 1" at bounding box center [98, 279] width 197 height 30
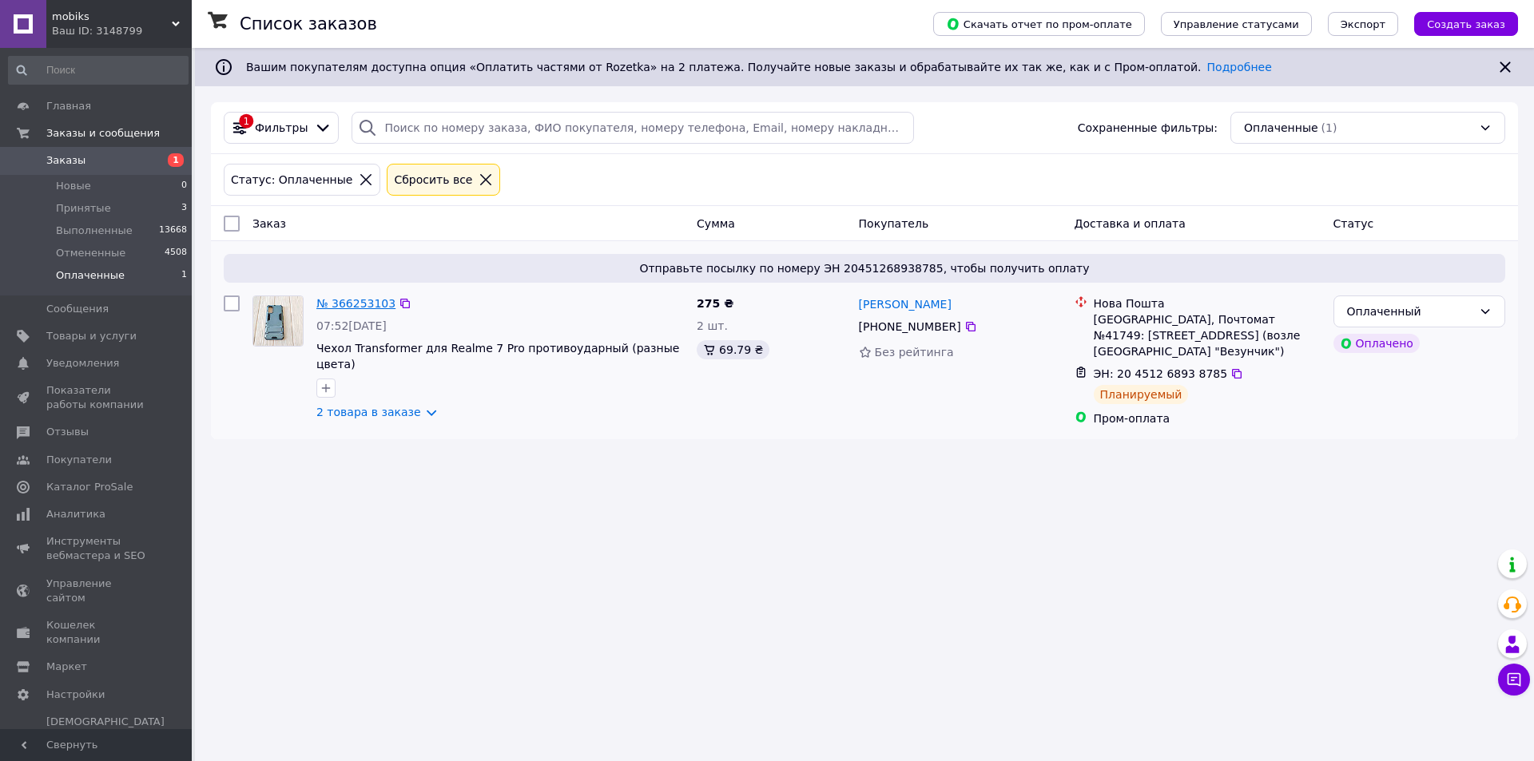
click at [367, 308] on link "№ 366253103" at bounding box center [355, 303] width 79 height 13
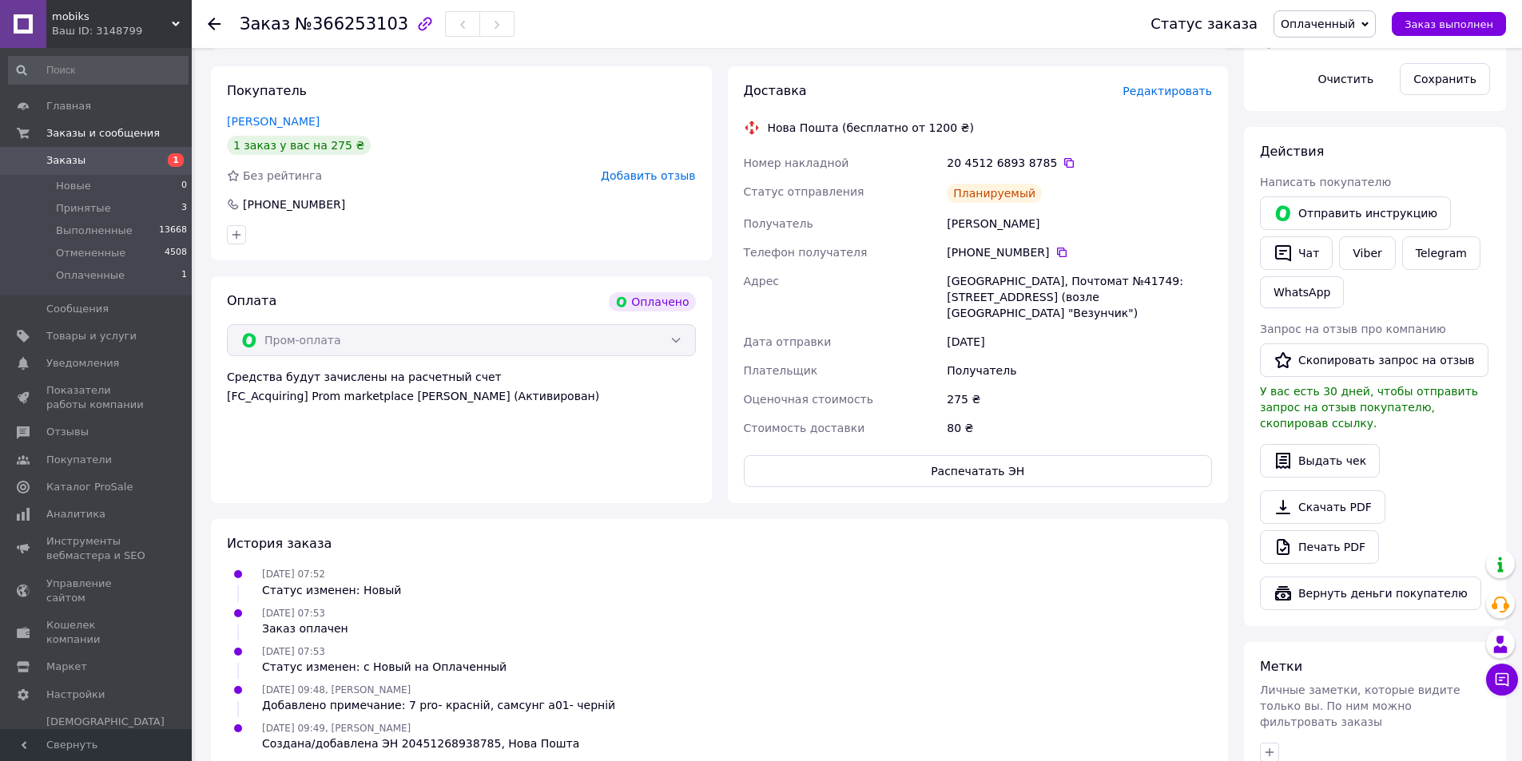
scroll to position [787, 0]
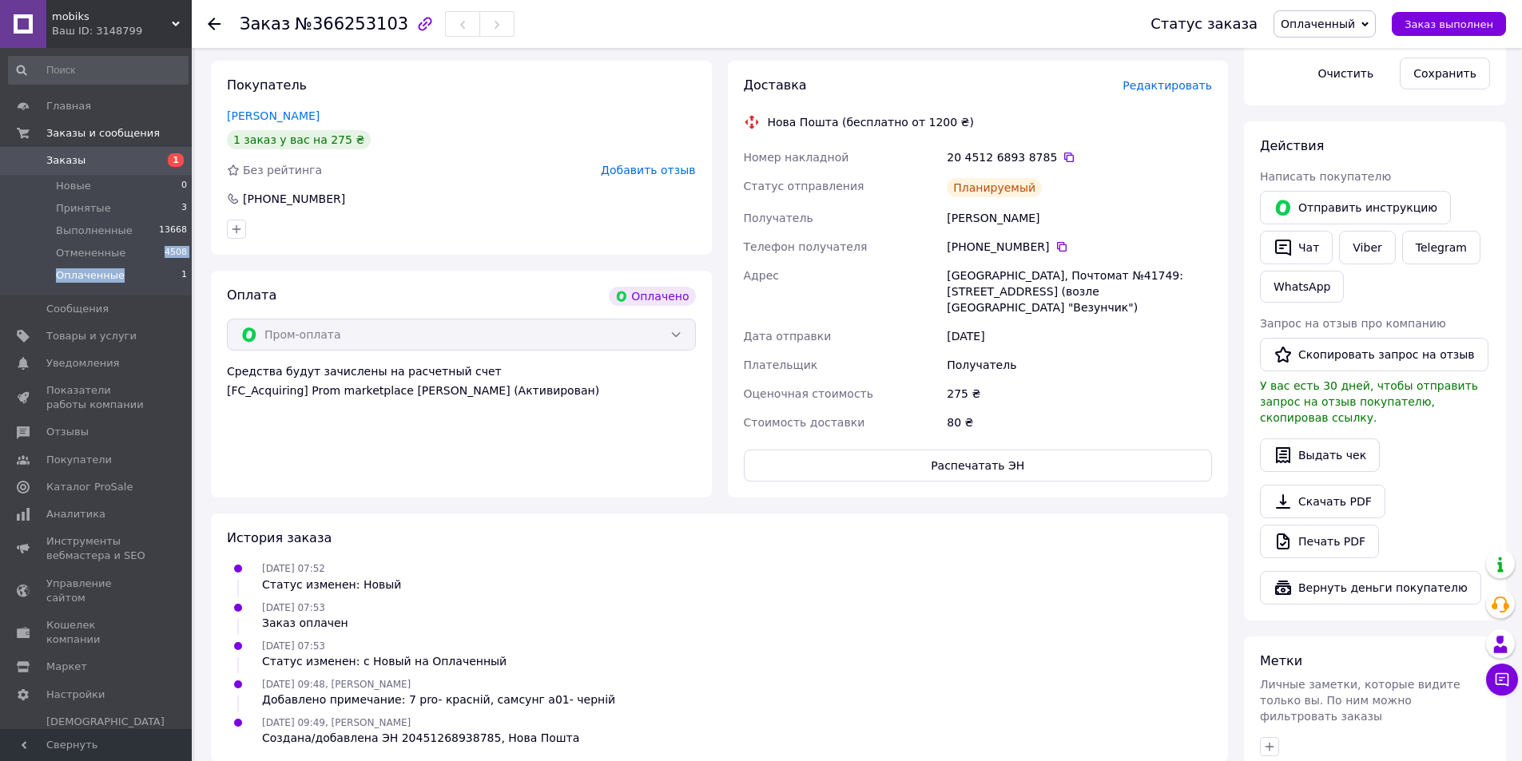
click at [133, 266] on ul "Новые 0 Принятые 3 Выполненные 13668 Отмененные 4508 Оплаченные 1" at bounding box center [98, 235] width 197 height 121
click at [125, 277] on li "Оплаченные 1" at bounding box center [98, 279] width 197 height 30
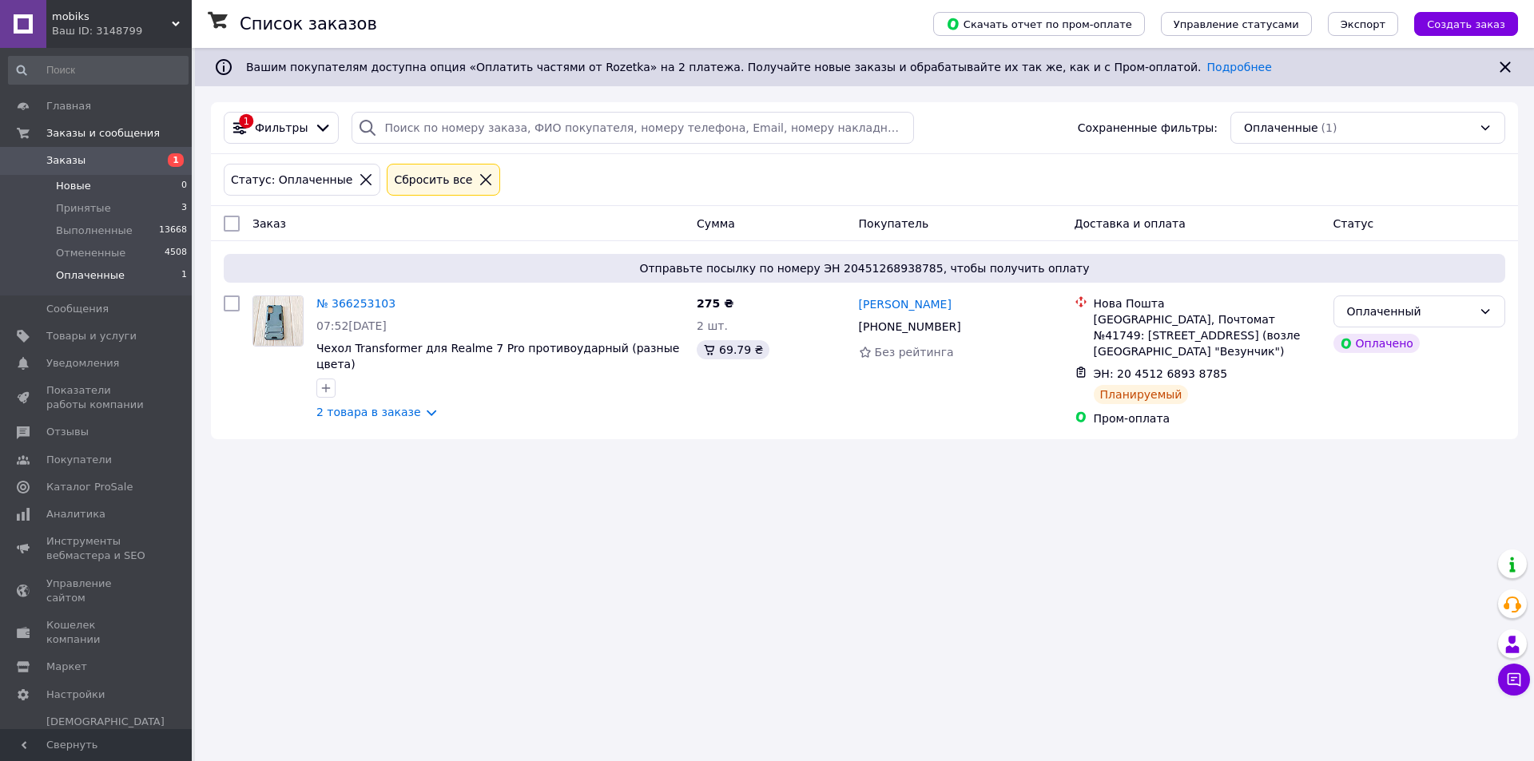
click at [129, 186] on li "Новые 0" at bounding box center [98, 186] width 197 height 22
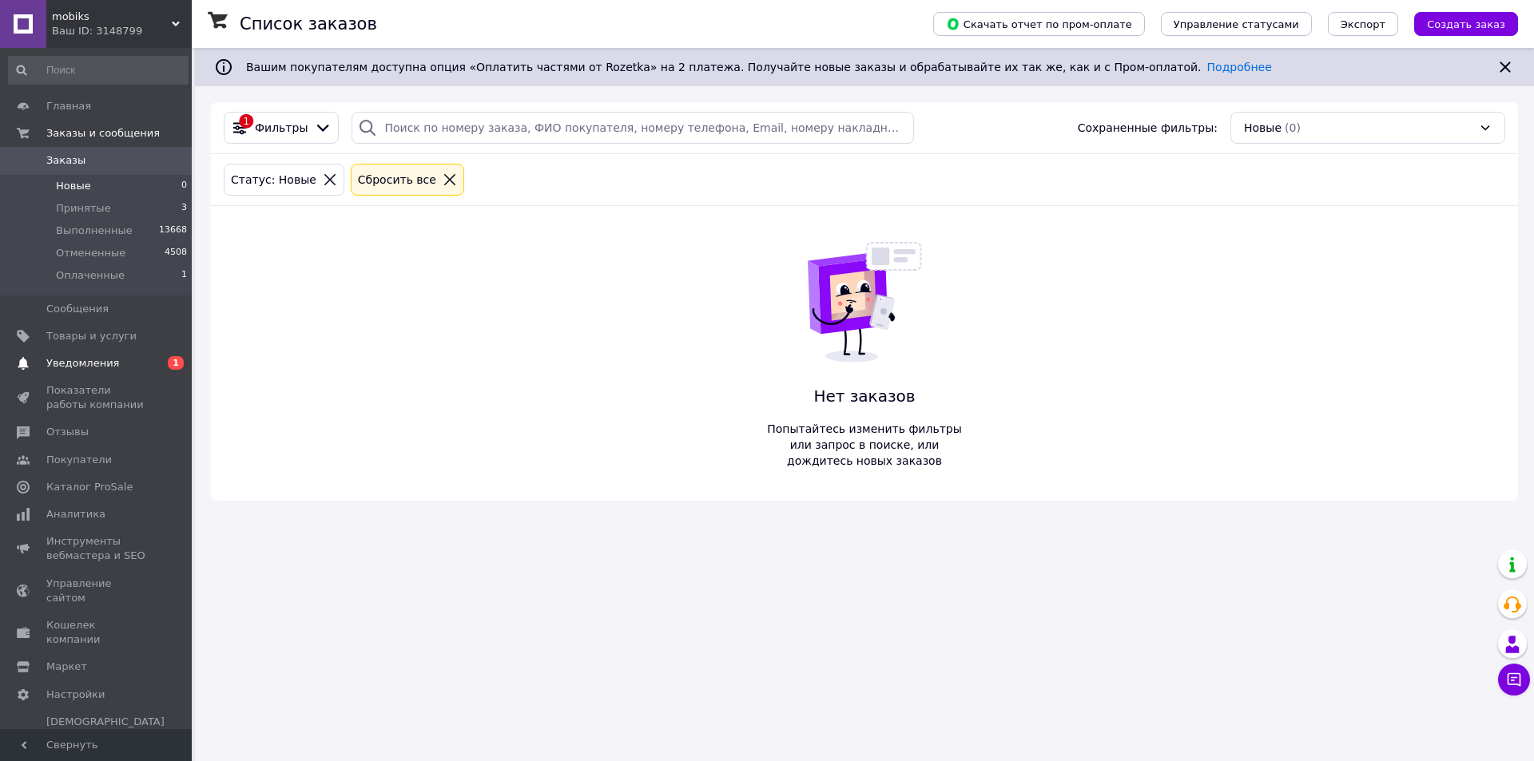
click at [124, 365] on span "Уведомления" at bounding box center [96, 363] width 101 height 14
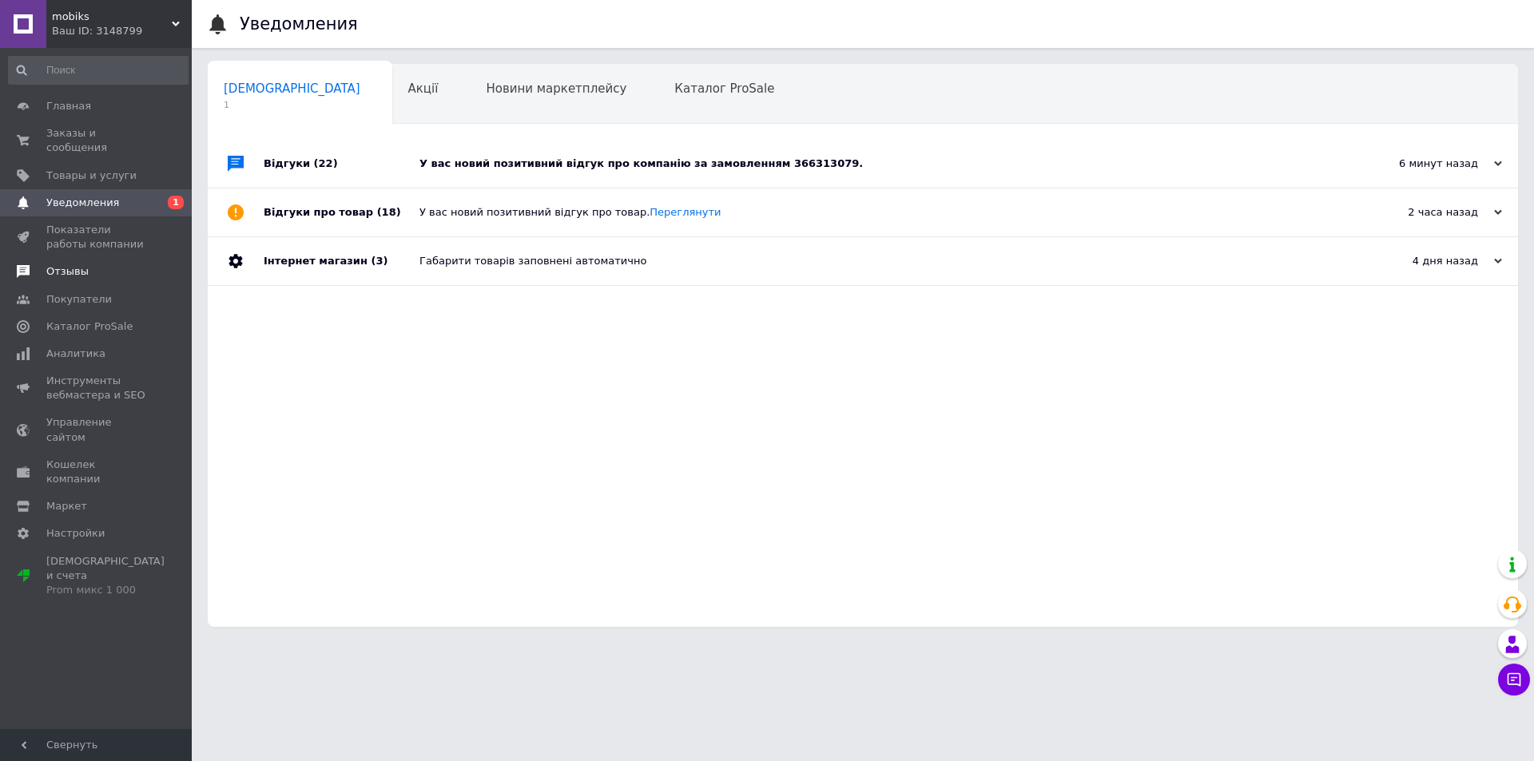
click at [93, 264] on span "Отзывы" at bounding box center [96, 271] width 101 height 14
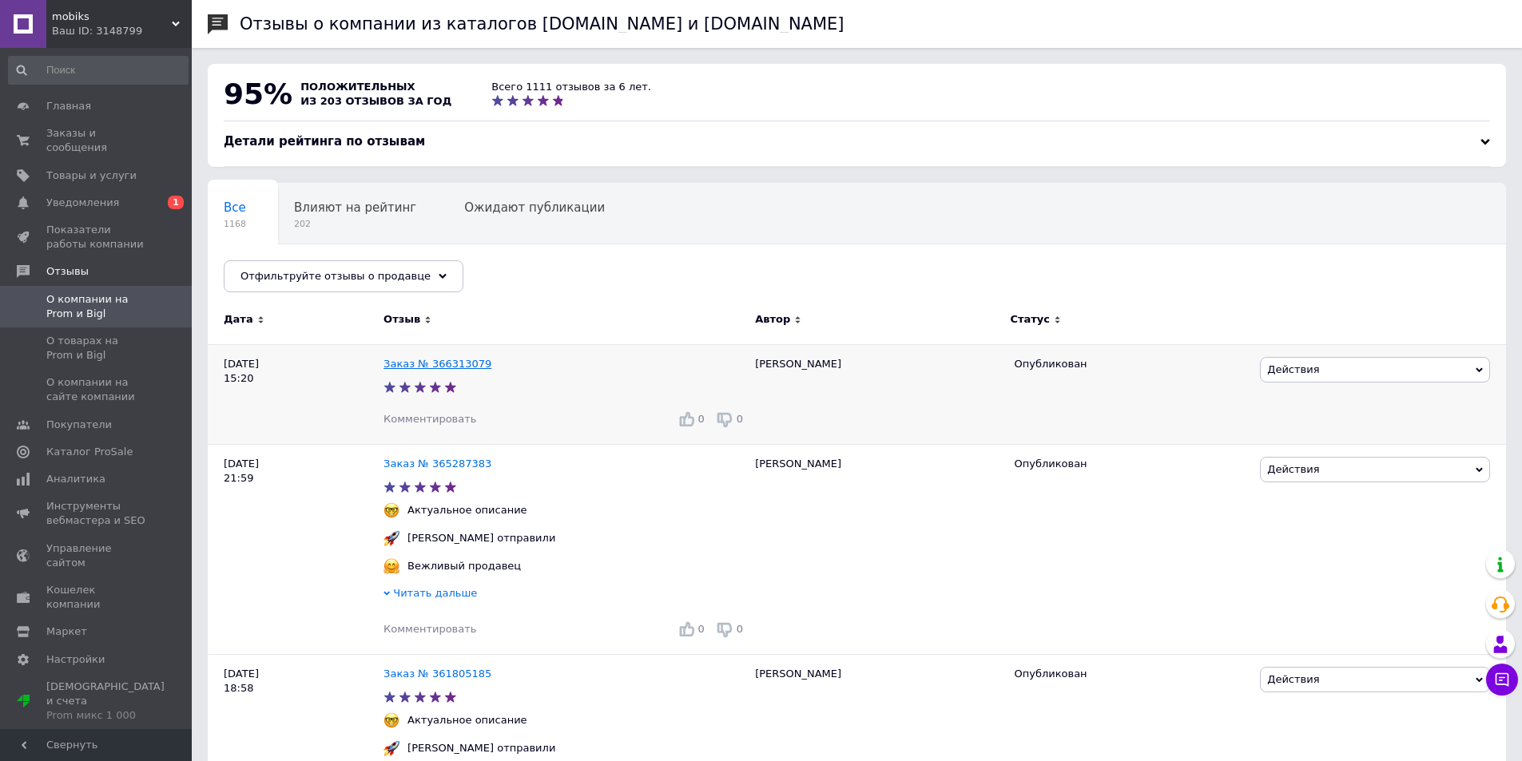
click at [434, 369] on link "Заказ № 366313079" at bounding box center [437, 364] width 108 height 12
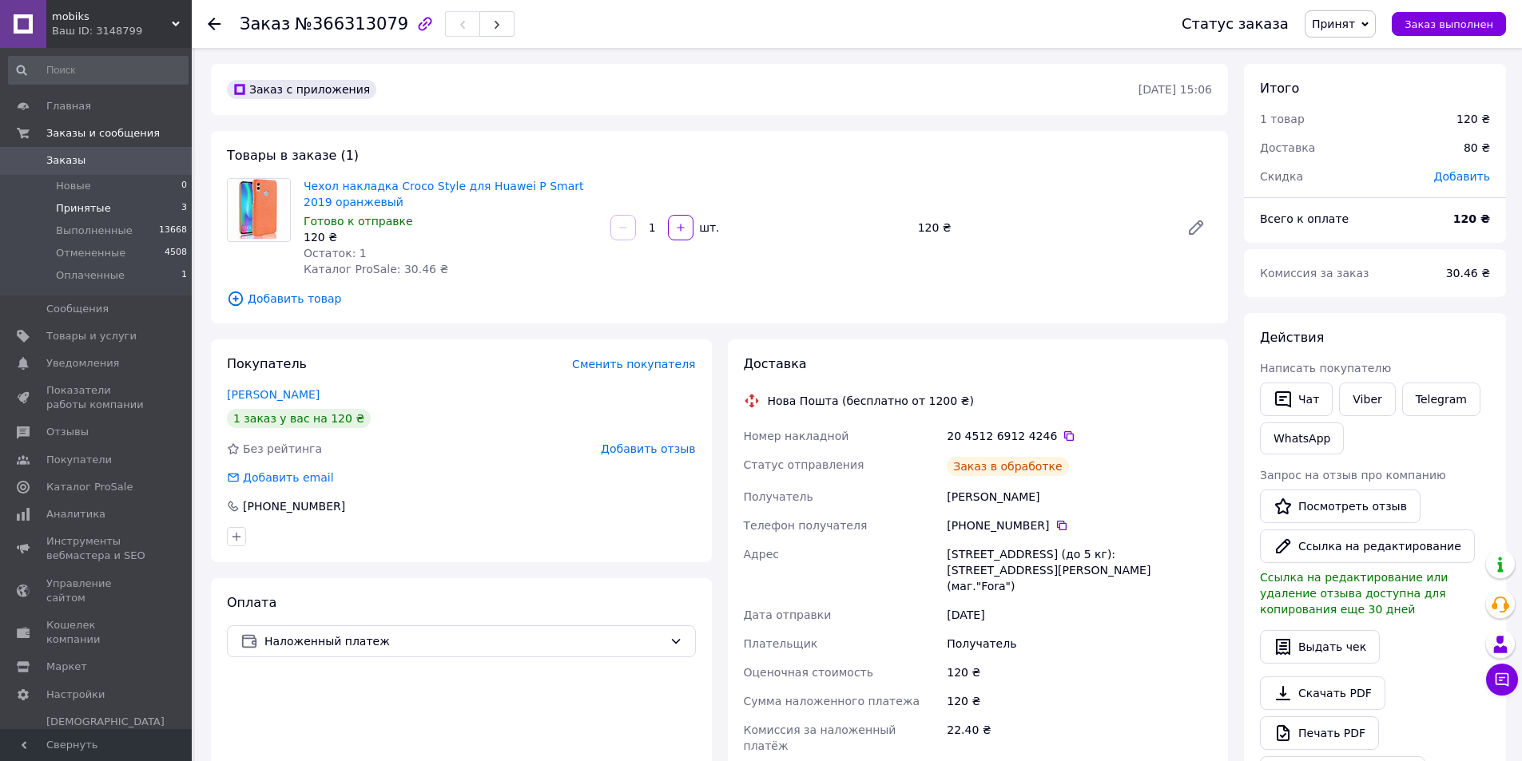
click at [103, 206] on span "Принятые" at bounding box center [83, 208] width 55 height 14
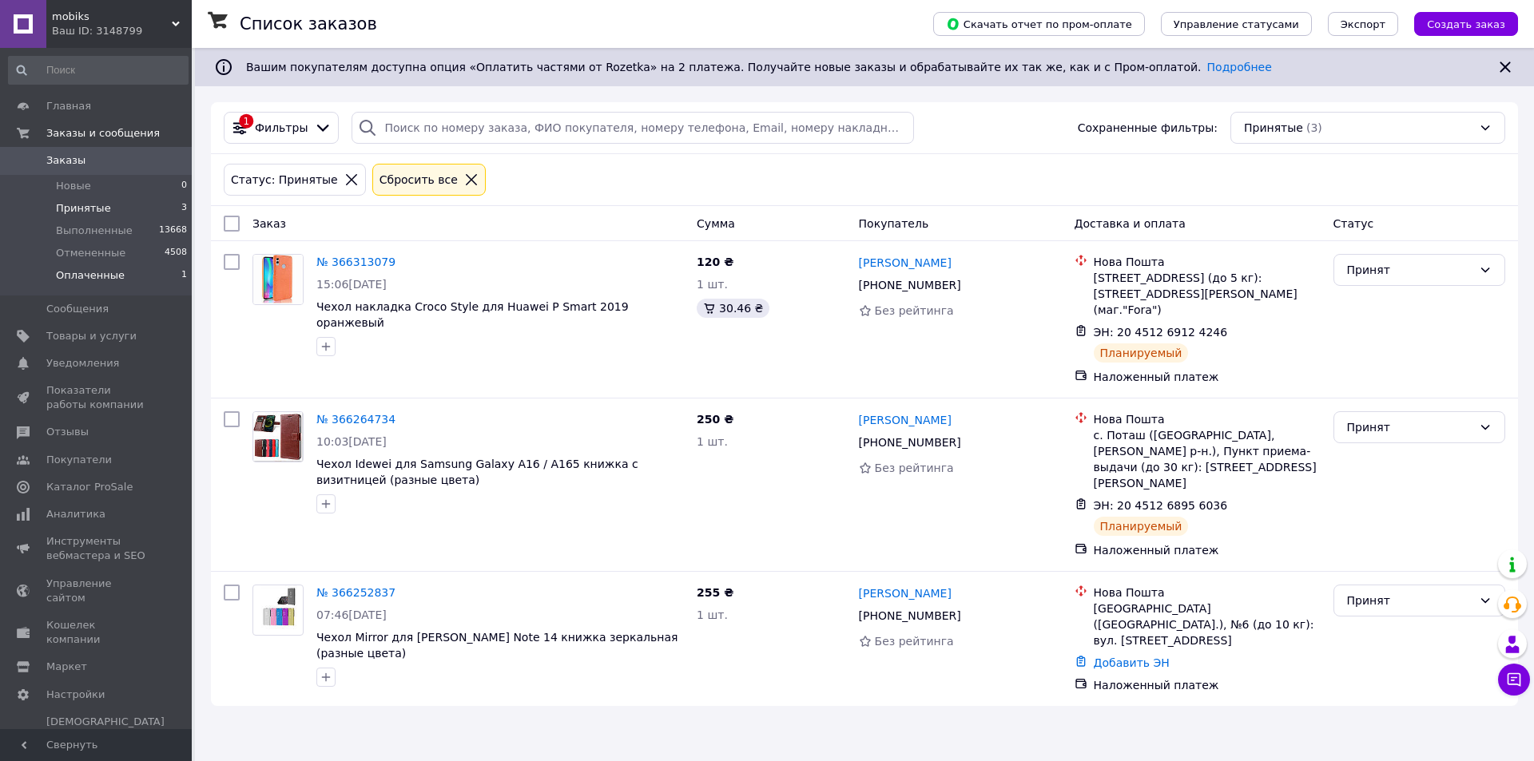
click at [123, 280] on li "Оплаченные 1" at bounding box center [98, 279] width 197 height 30
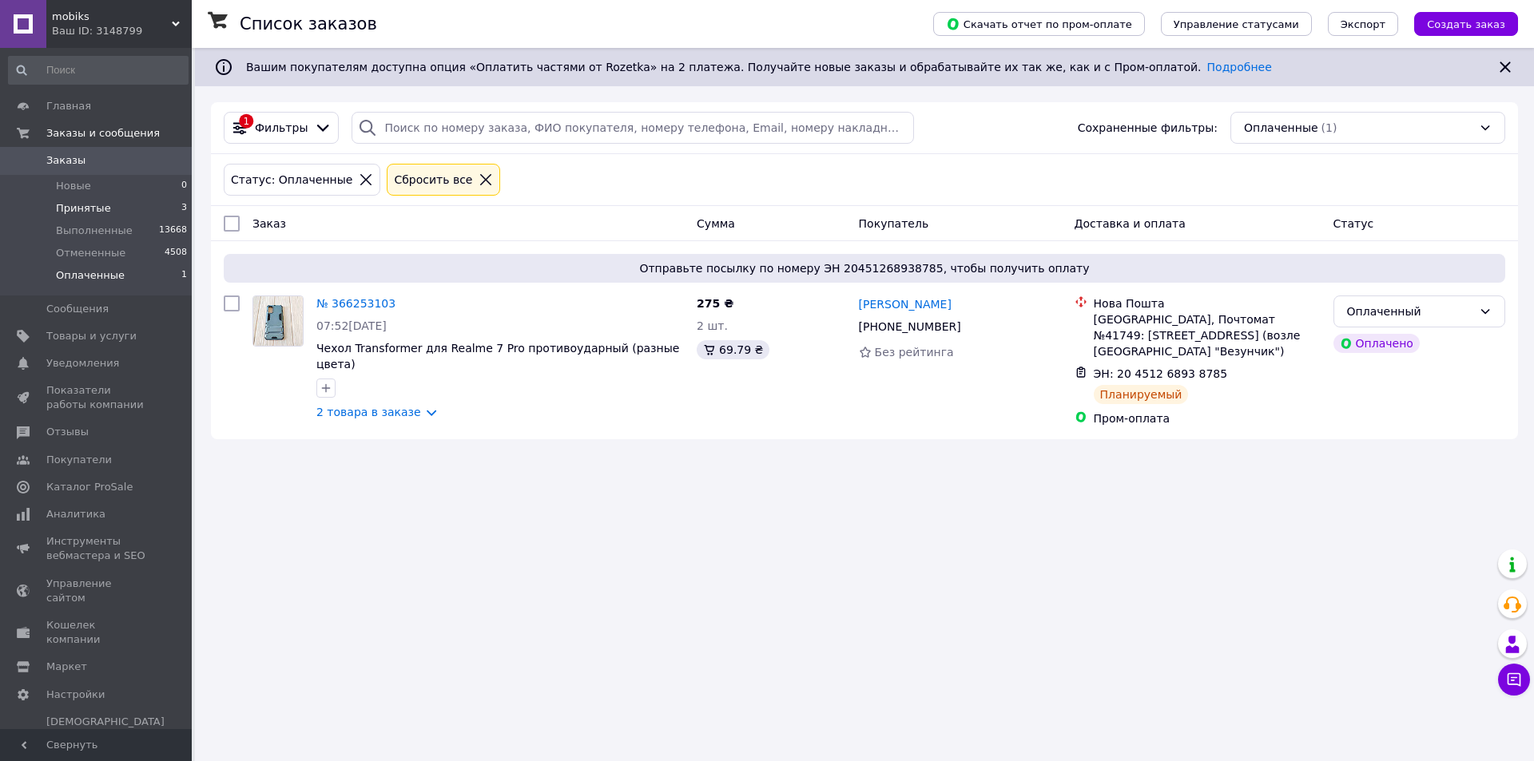
click at [121, 213] on li "Принятые 3" at bounding box center [98, 208] width 197 height 22
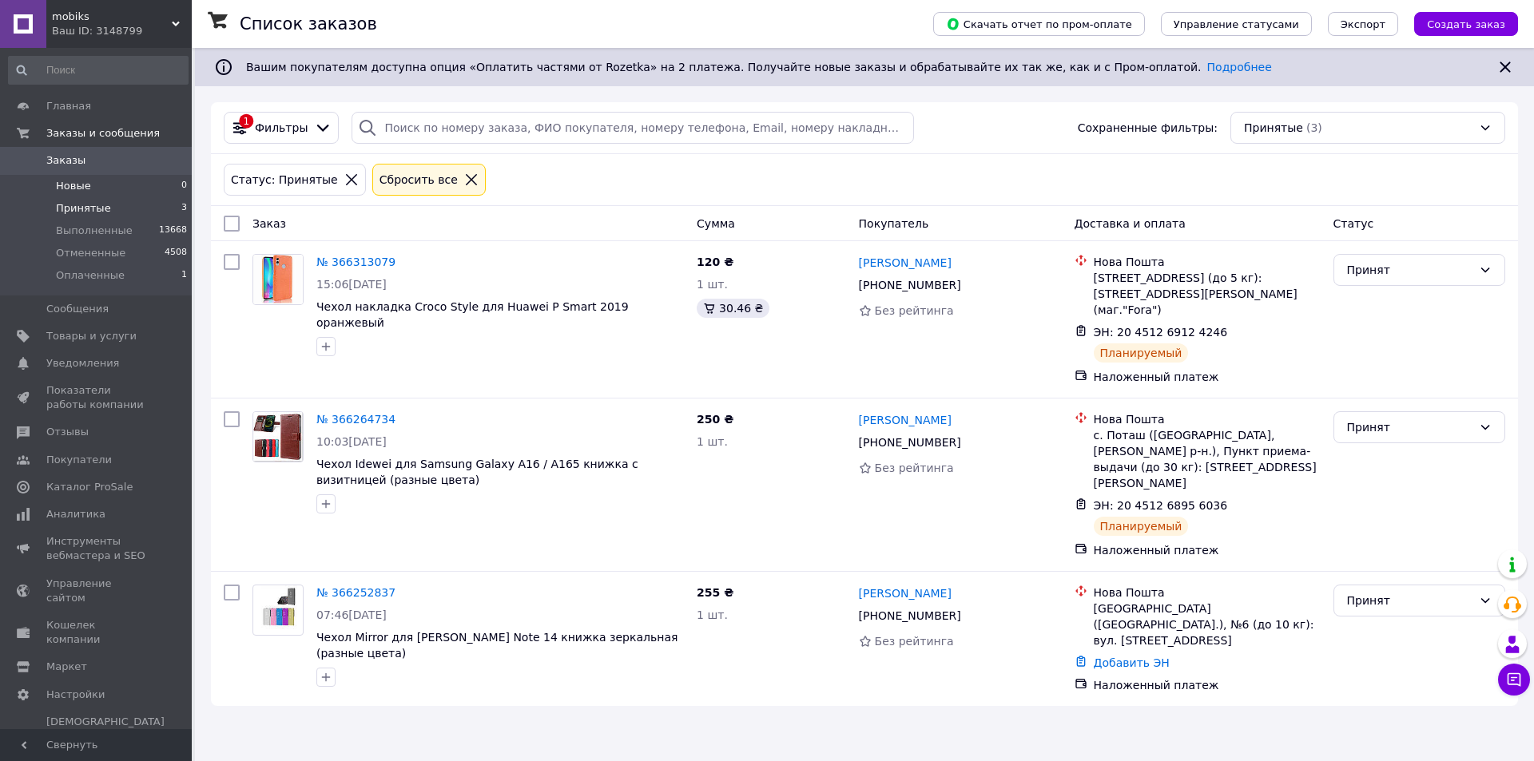
click at [149, 189] on li "Новые 0" at bounding box center [98, 186] width 197 height 22
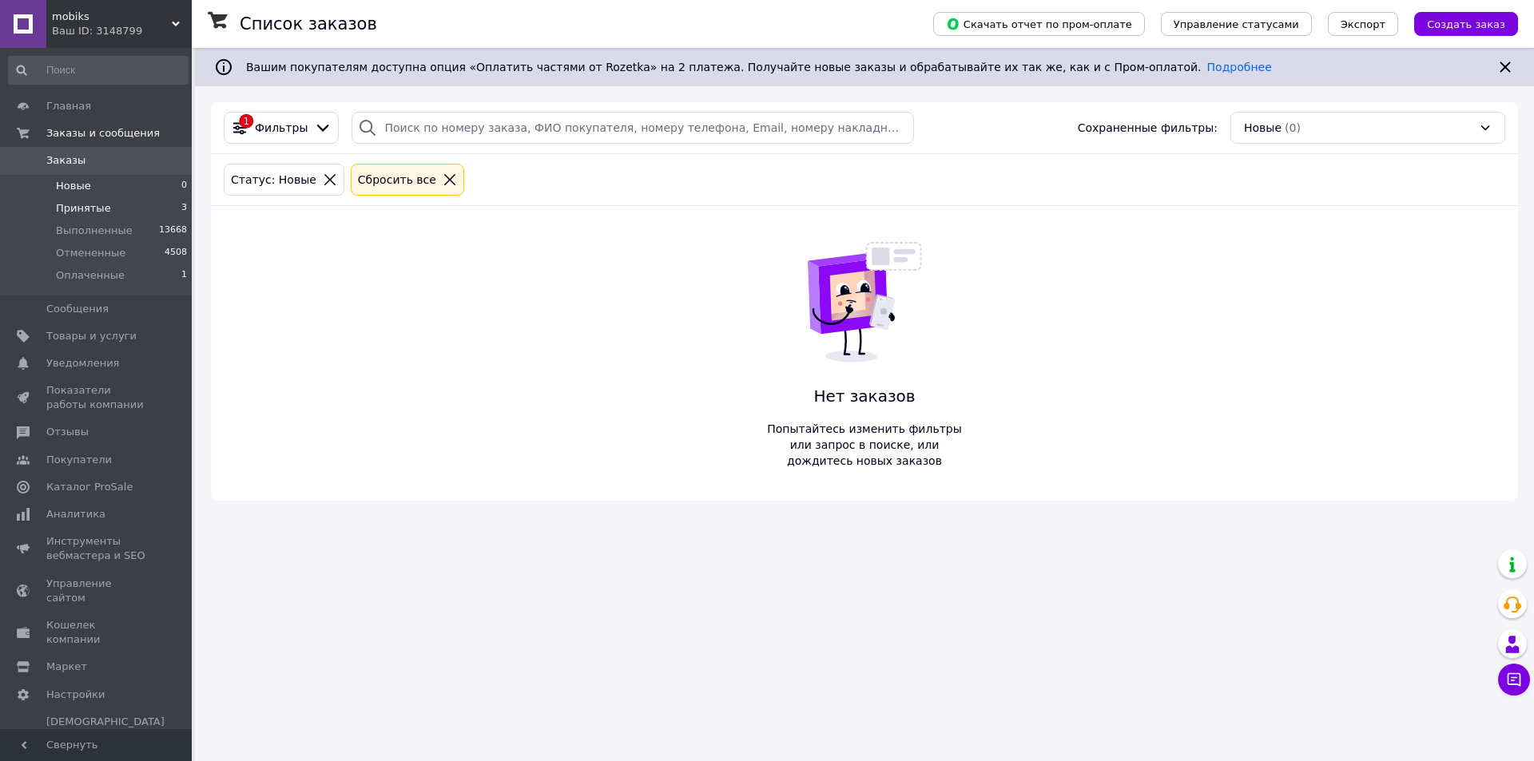
click at [147, 200] on li "Принятые 3" at bounding box center [98, 208] width 197 height 22
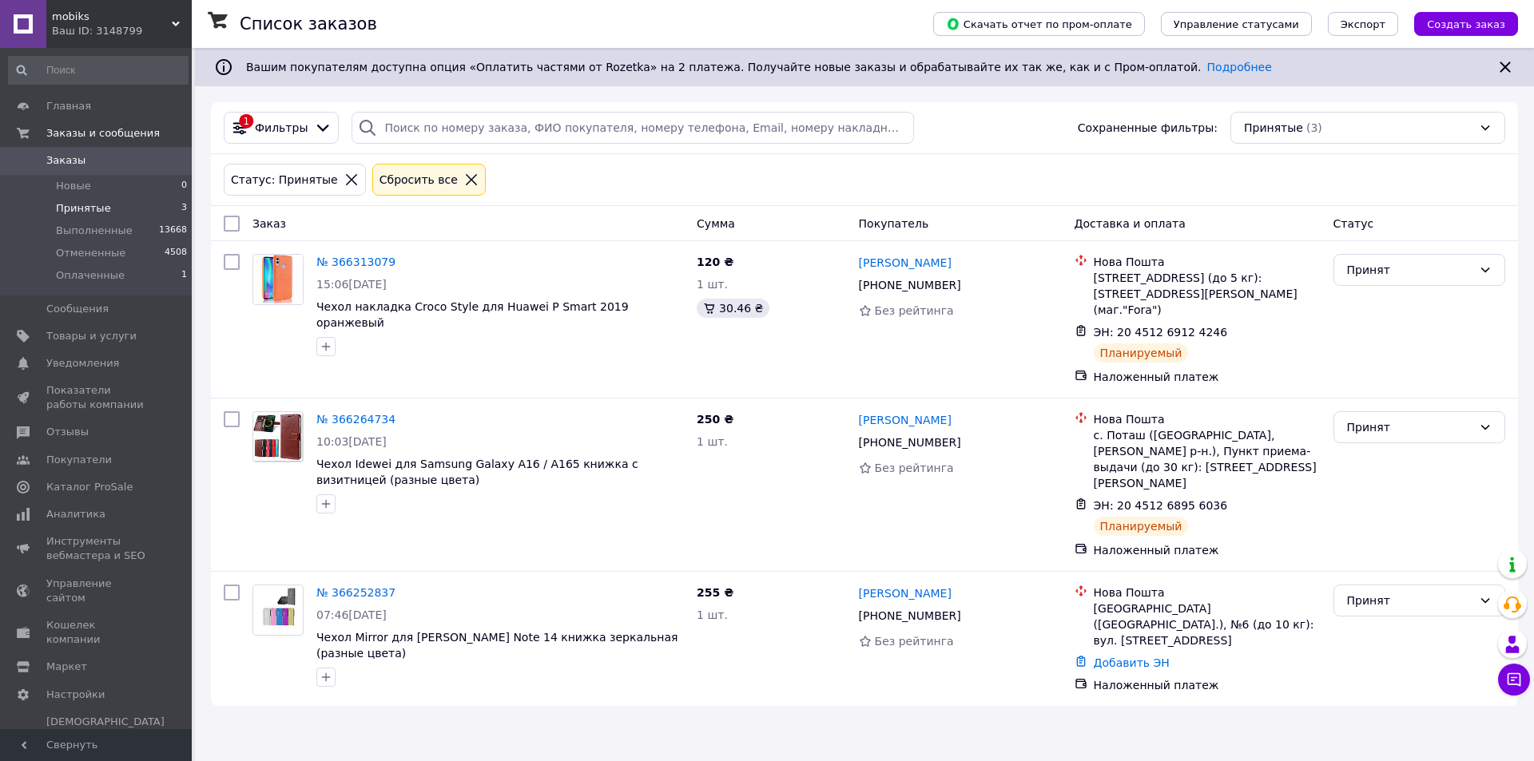
click at [152, 228] on li "Выполненные 13668" at bounding box center [98, 231] width 197 height 22
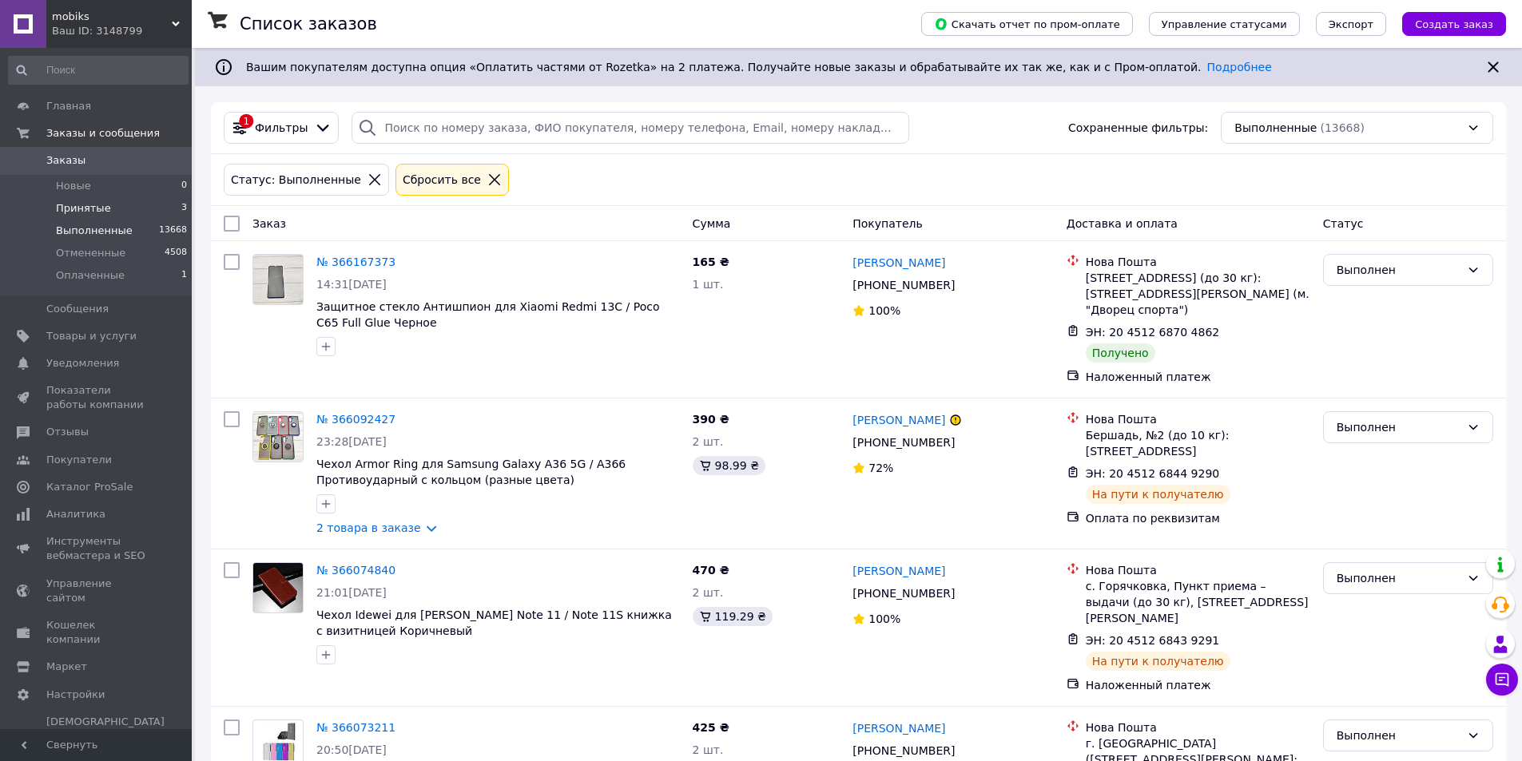
click at [153, 206] on li "Принятые 3" at bounding box center [98, 208] width 197 height 22
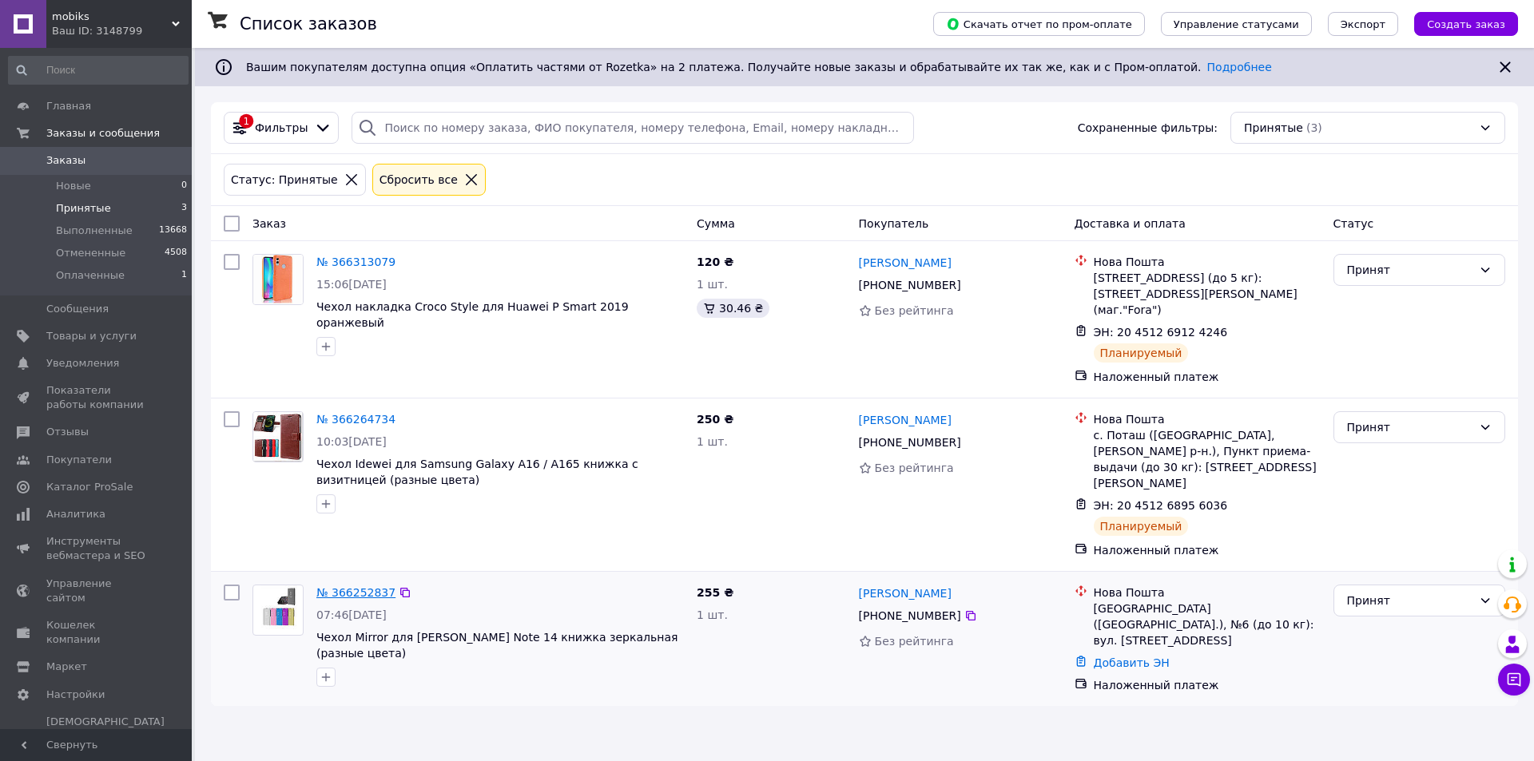
click at [361, 586] on link "№ 366252837" at bounding box center [355, 592] width 79 height 13
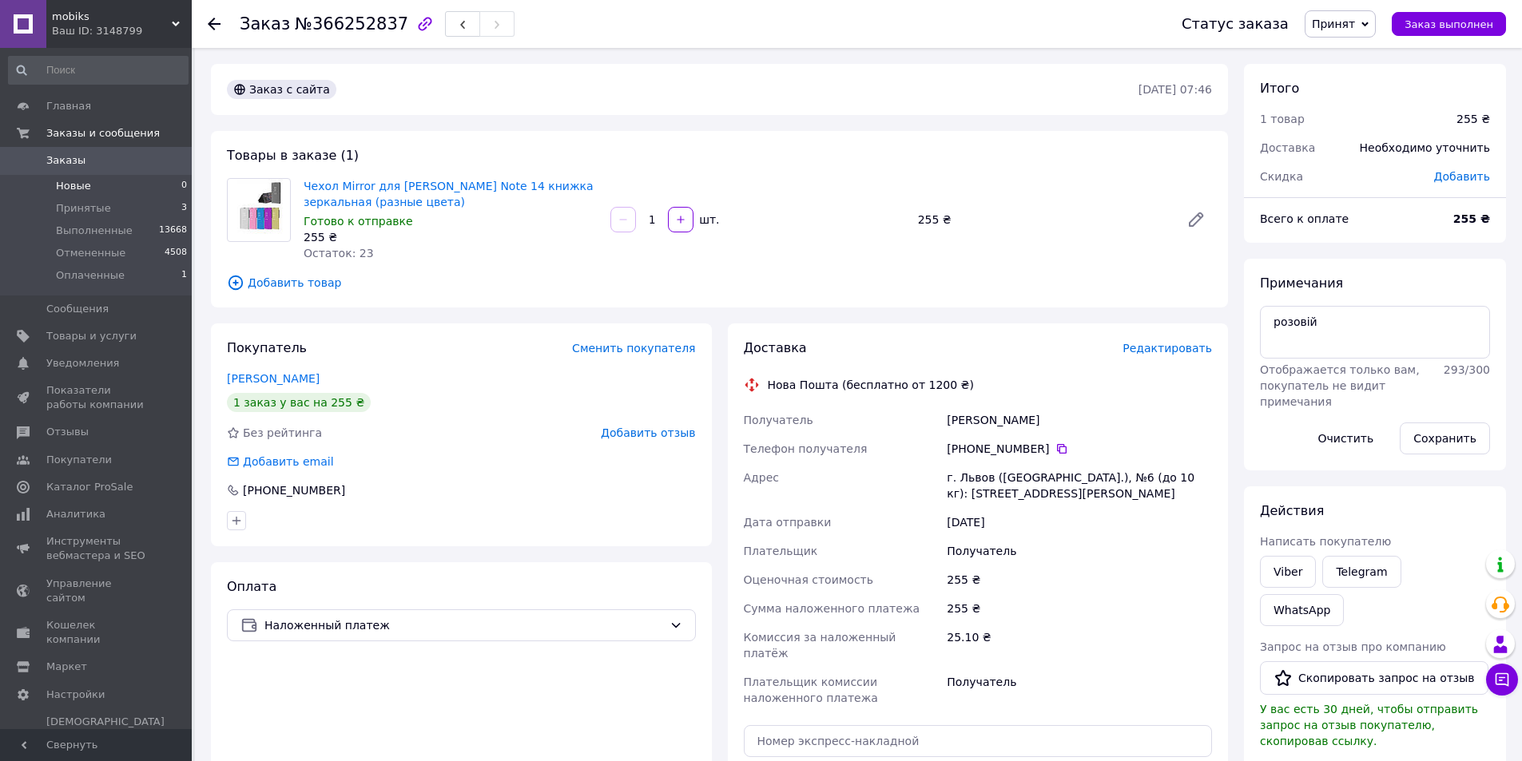
click at [164, 177] on li "Новые 0" at bounding box center [98, 186] width 197 height 22
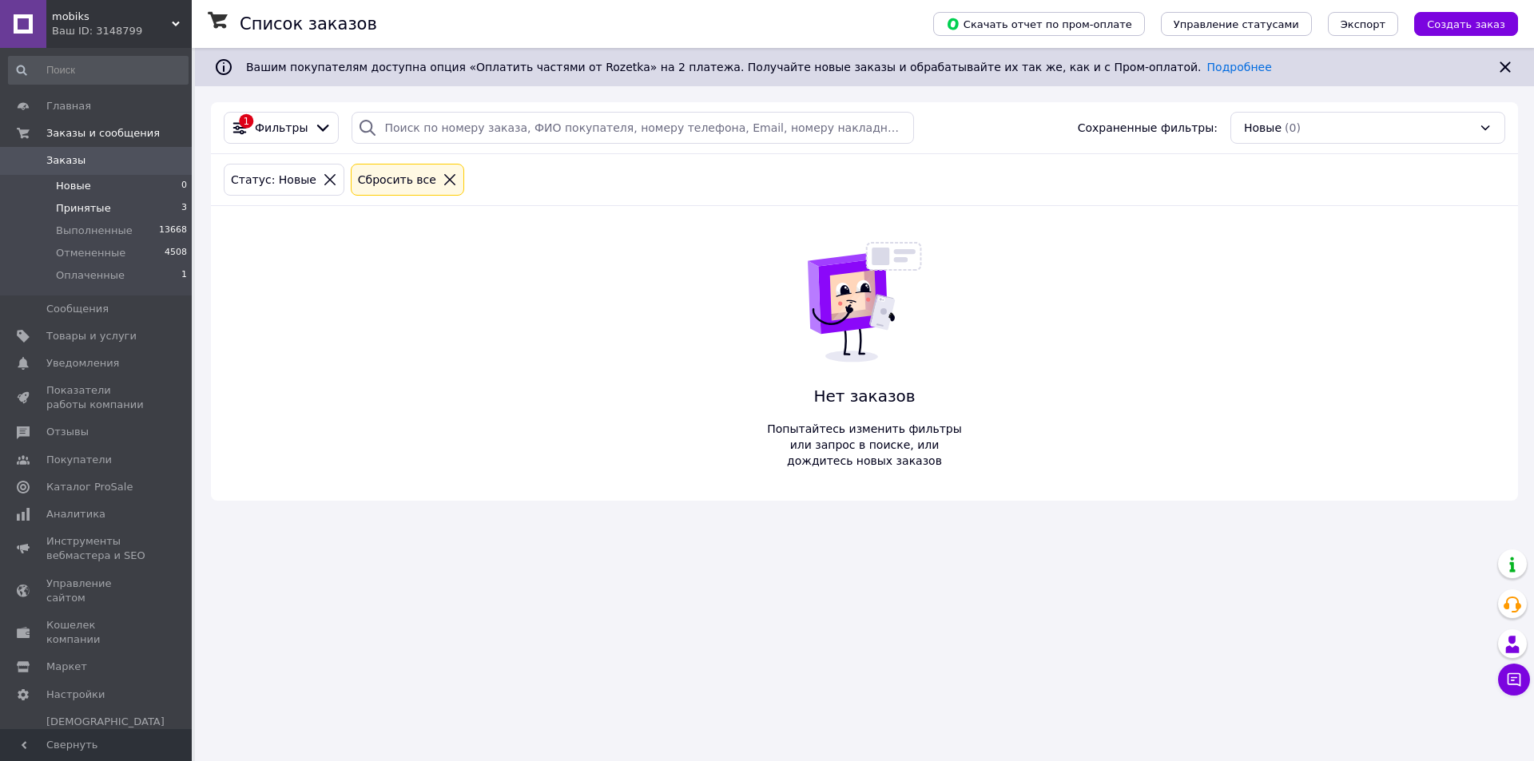
click at [135, 213] on li "Принятые 3" at bounding box center [98, 208] width 197 height 22
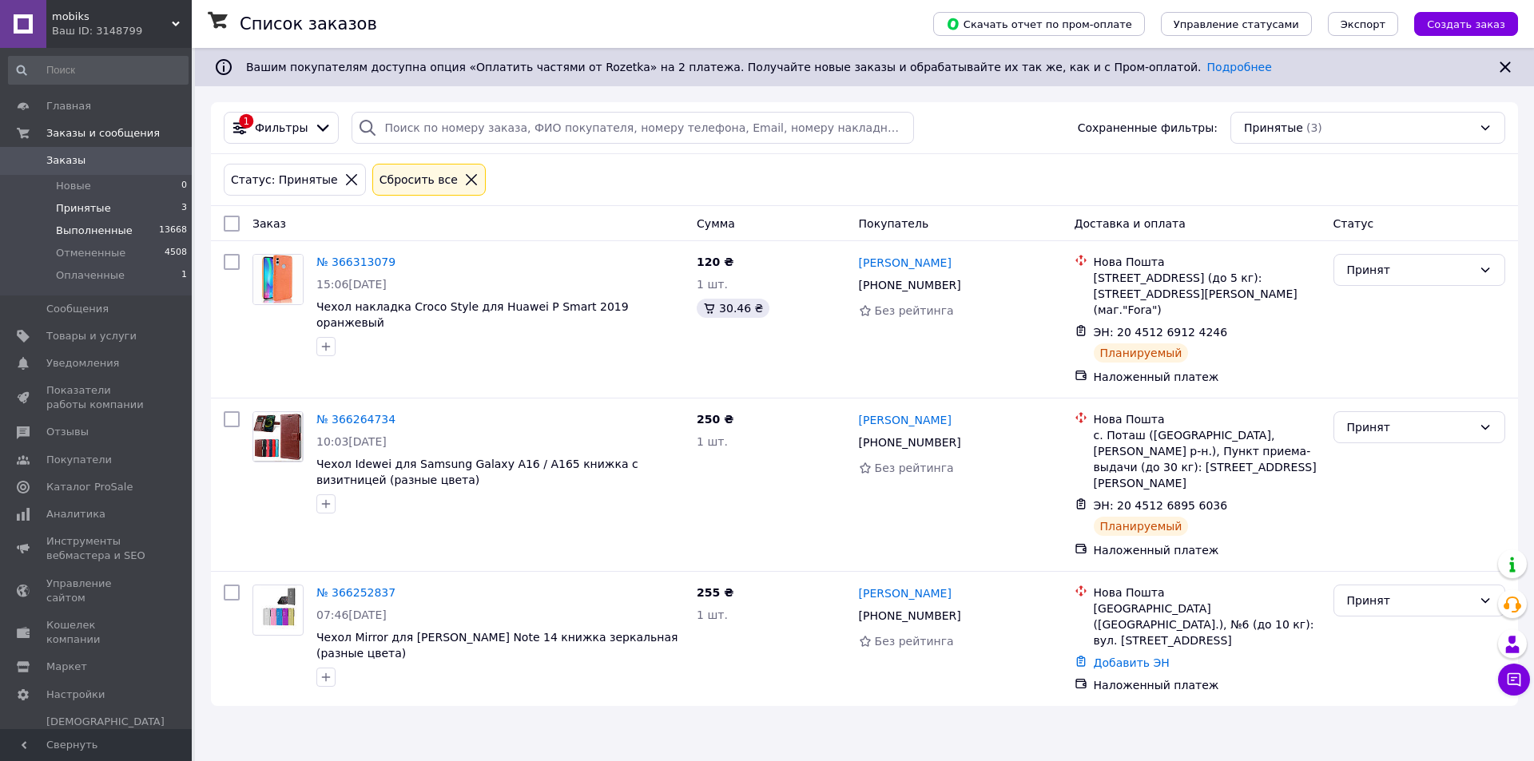
click at [138, 233] on li "Выполненные 13668" at bounding box center [98, 231] width 197 height 22
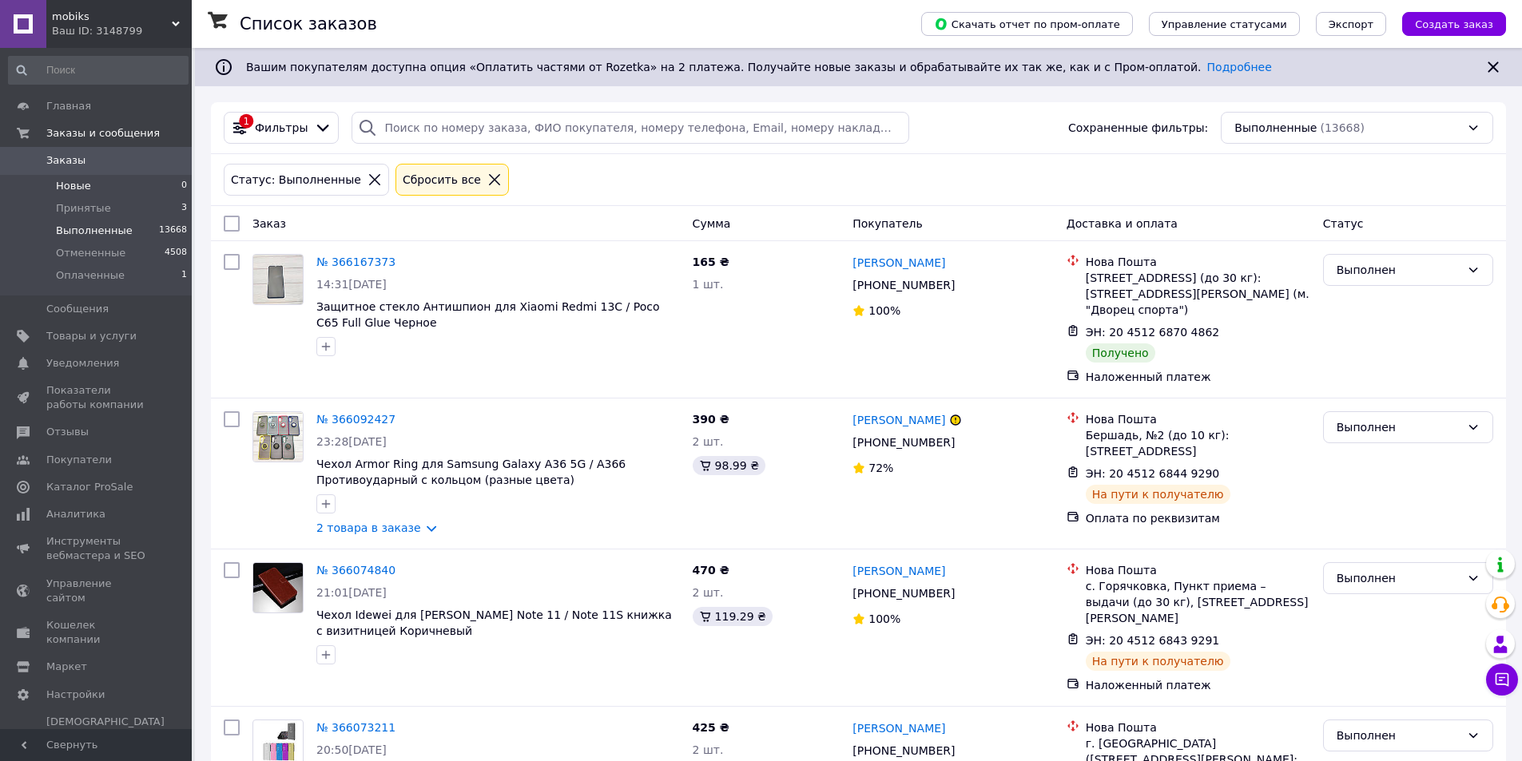
click at [151, 185] on li "Новые 0" at bounding box center [98, 186] width 197 height 22
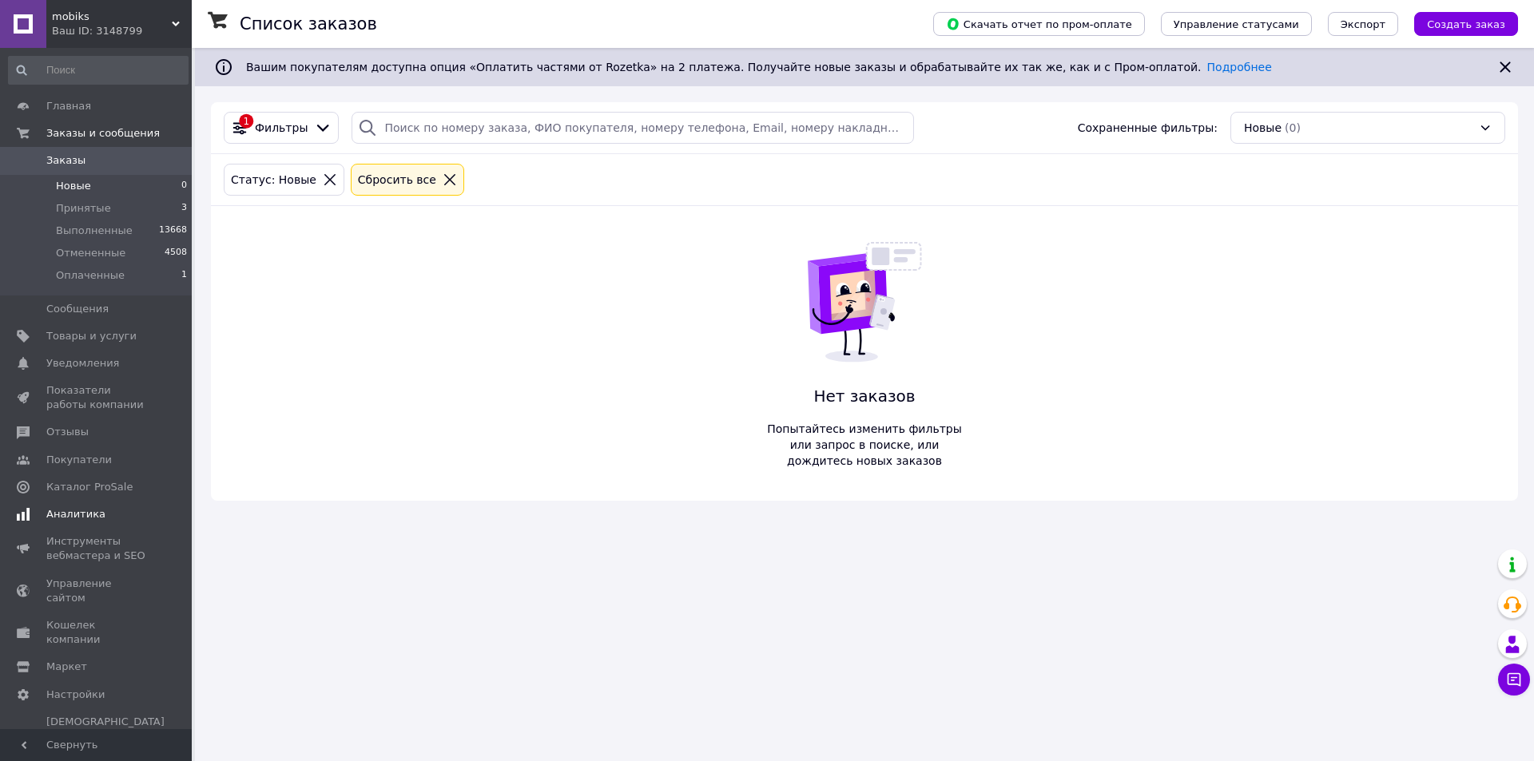
click at [85, 517] on span "Аналитика" at bounding box center [75, 514] width 59 height 14
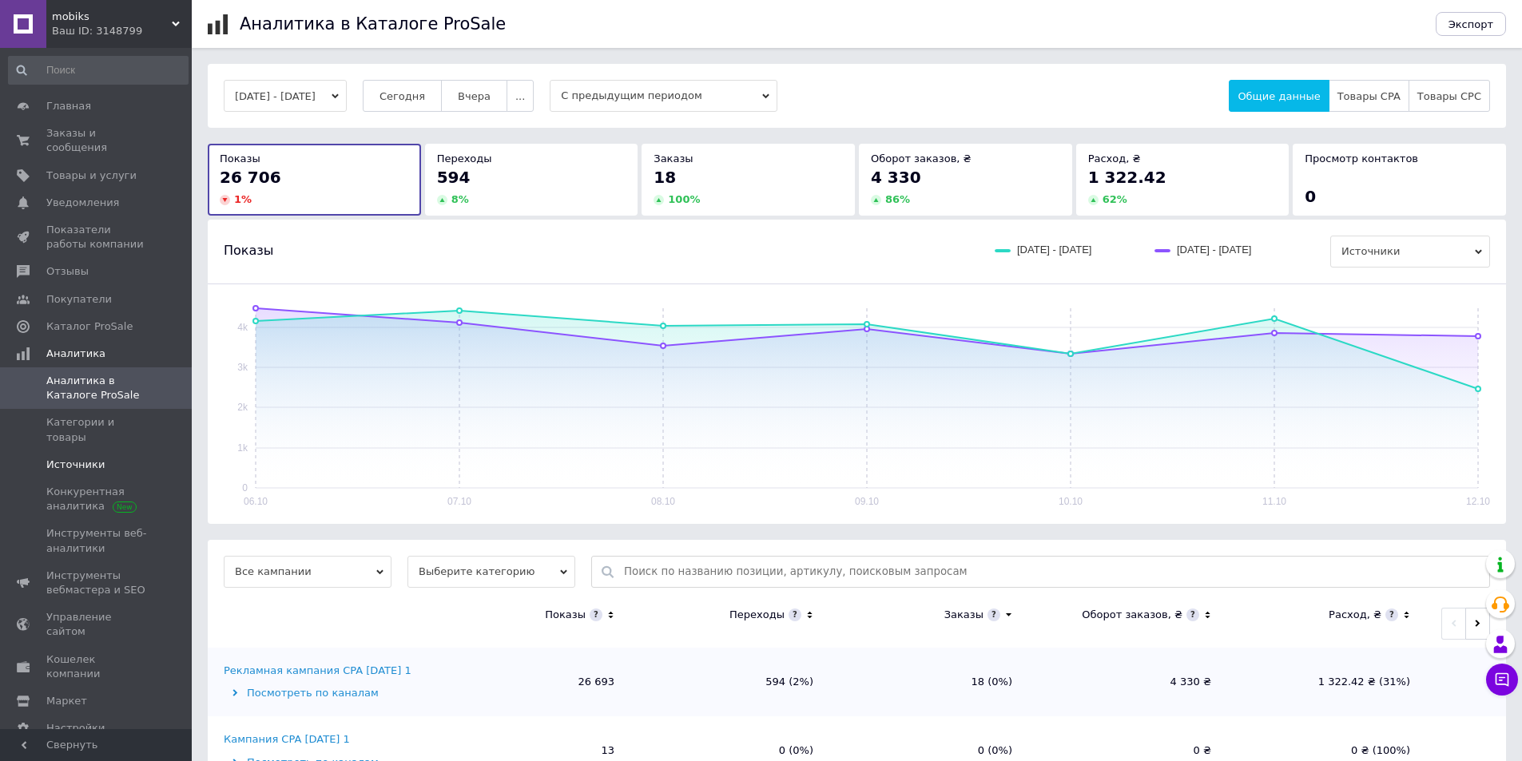
click at [90, 458] on span "Источники" at bounding box center [75, 465] width 58 height 14
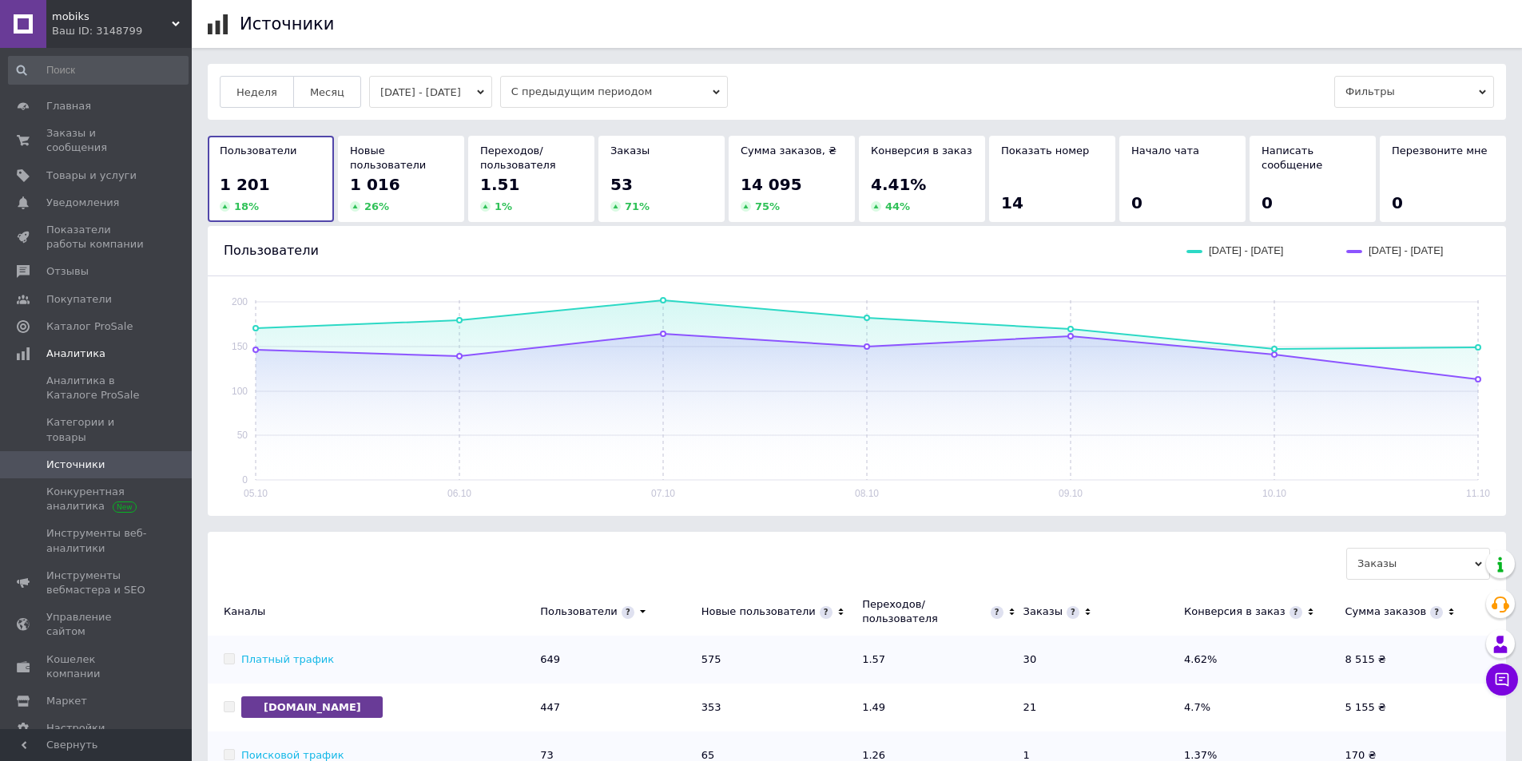
click at [439, 90] on button "05.10.2025 - 11.10.2025" at bounding box center [430, 92] width 123 height 32
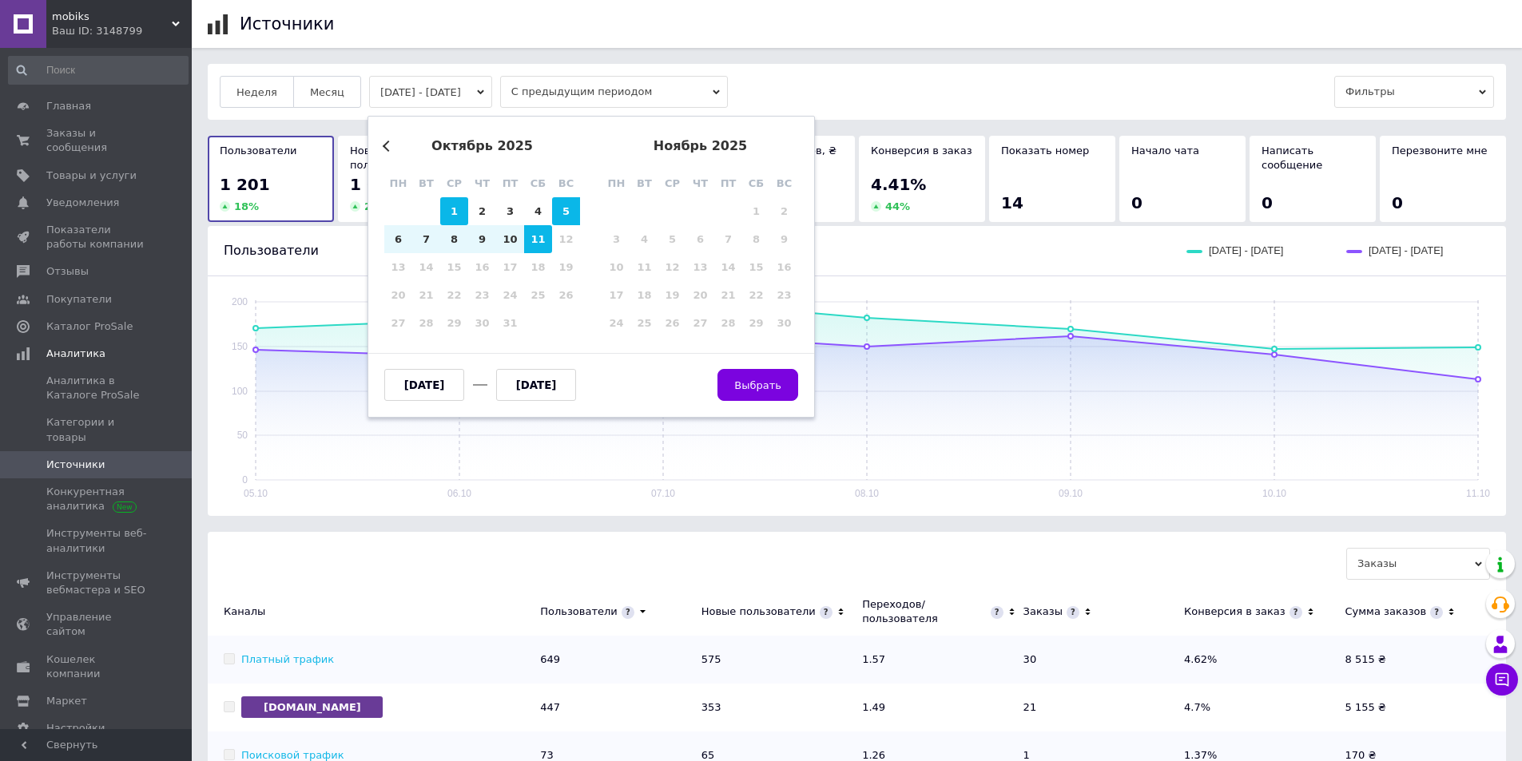
click at [446, 209] on div "1" at bounding box center [454, 211] width 28 height 28
type input "01.10.2025"
click at [536, 235] on div "11" at bounding box center [538, 239] width 28 height 28
type input "11.10.2025"
click at [778, 383] on span "Выбрать" at bounding box center [757, 385] width 47 height 12
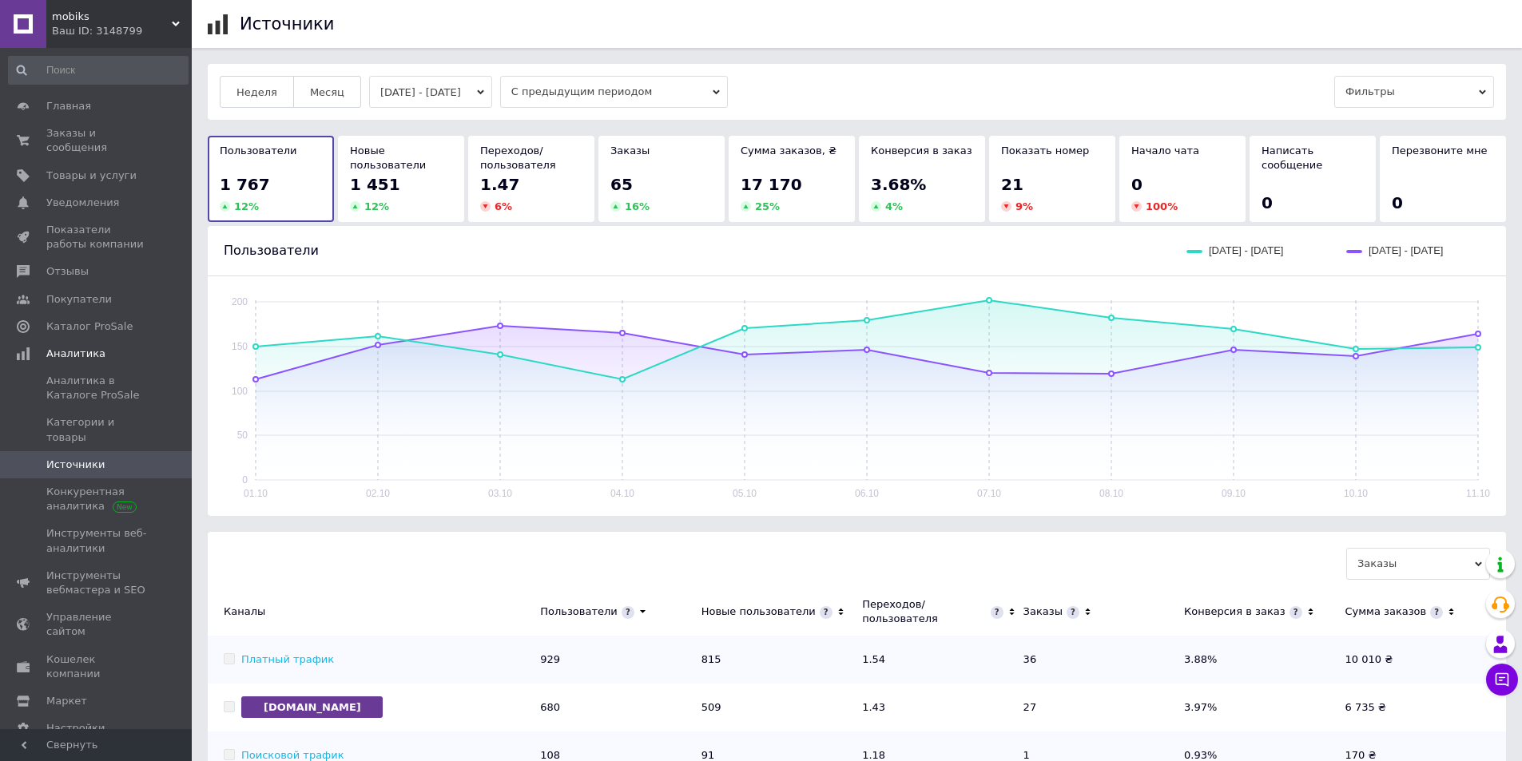
click at [422, 85] on button "01.10.2025 - 11.10.2025" at bounding box center [430, 92] width 123 height 32
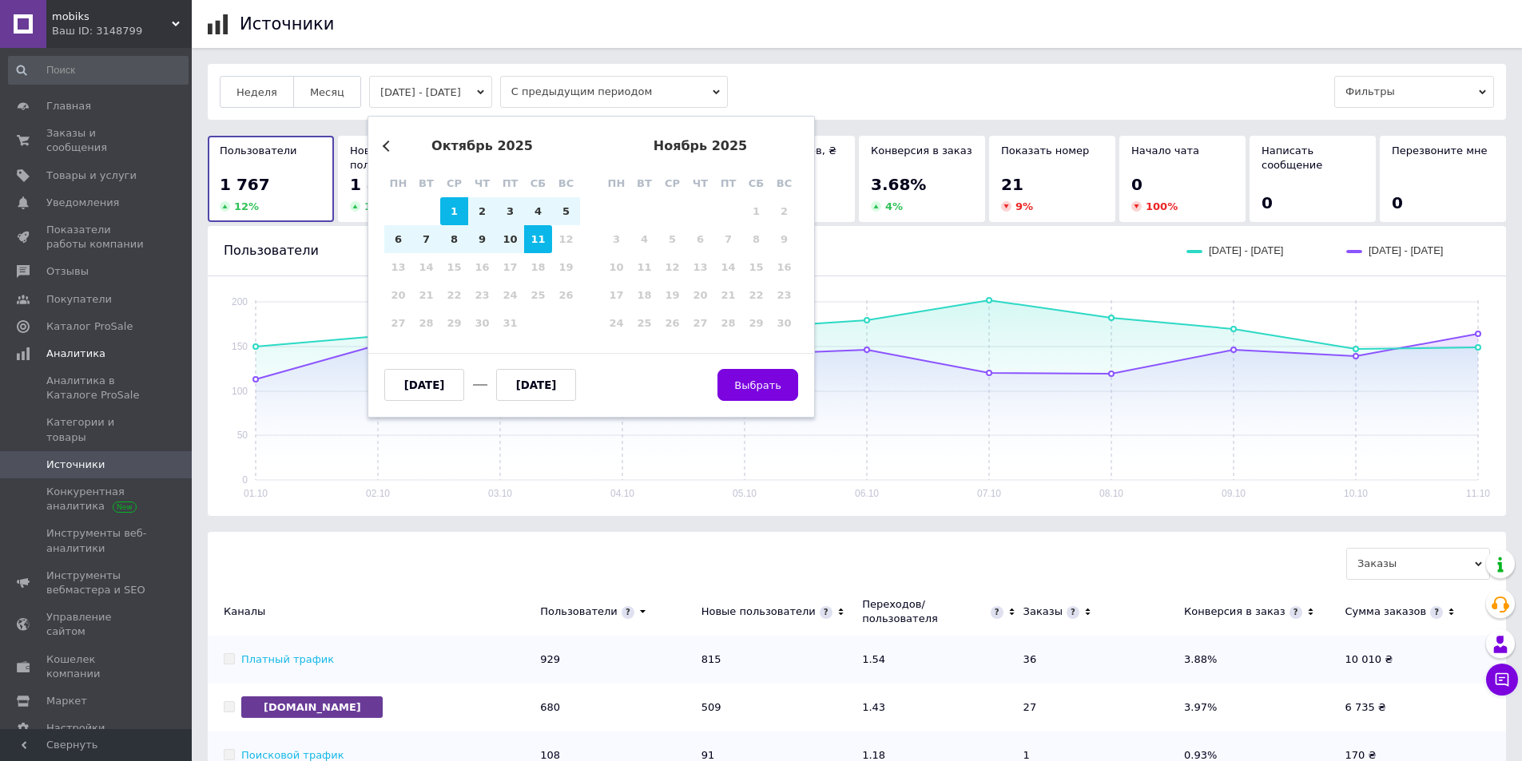
click at [387, 145] on button "Previous Month" at bounding box center [388, 146] width 11 height 11
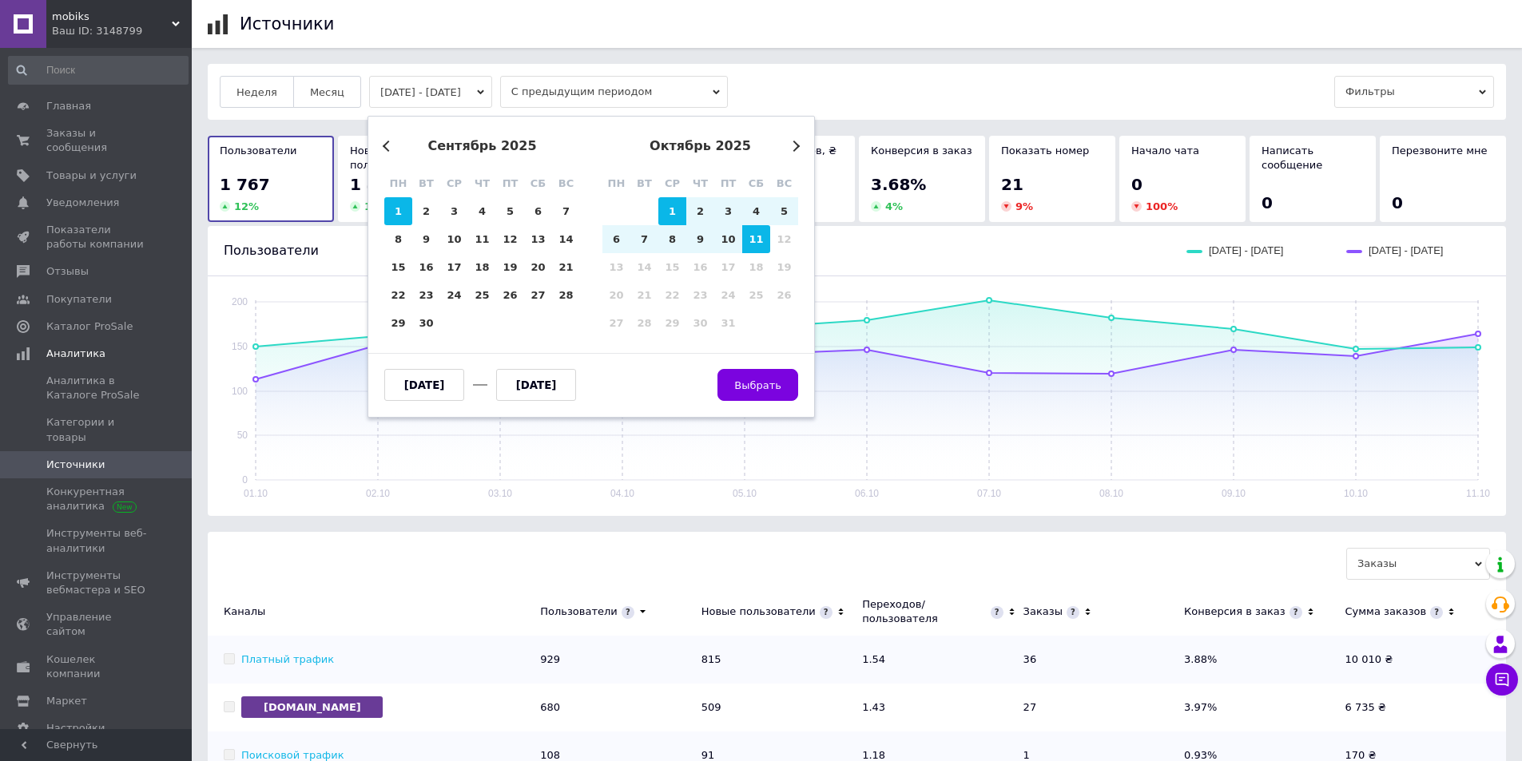
click at [389, 206] on div "1" at bounding box center [398, 211] width 28 height 28
type input "01.09.2025"
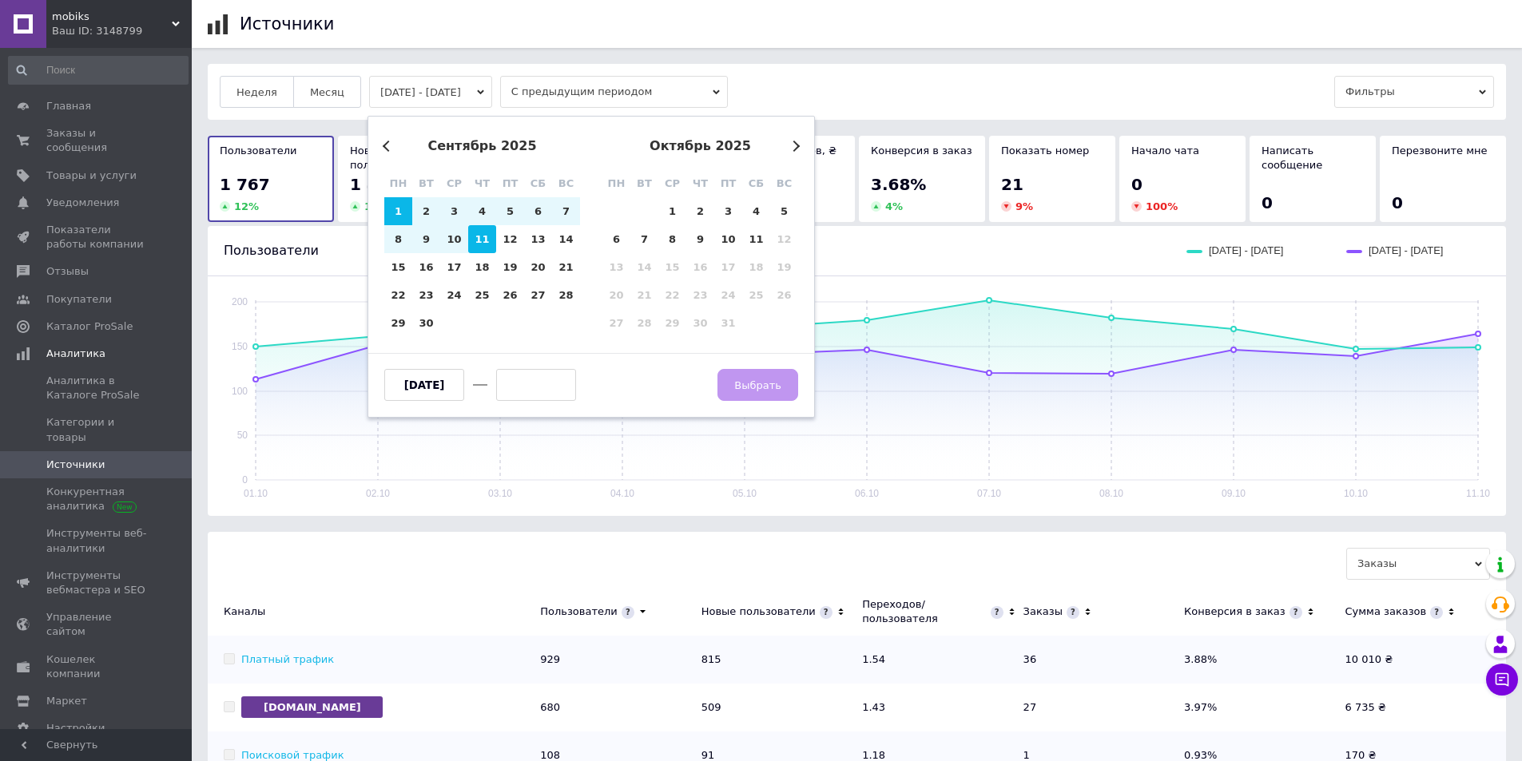
click at [476, 236] on div "11" at bounding box center [482, 239] width 28 height 28
type input "11.09.2025"
click at [748, 380] on span "Выбрать" at bounding box center [757, 385] width 47 height 12
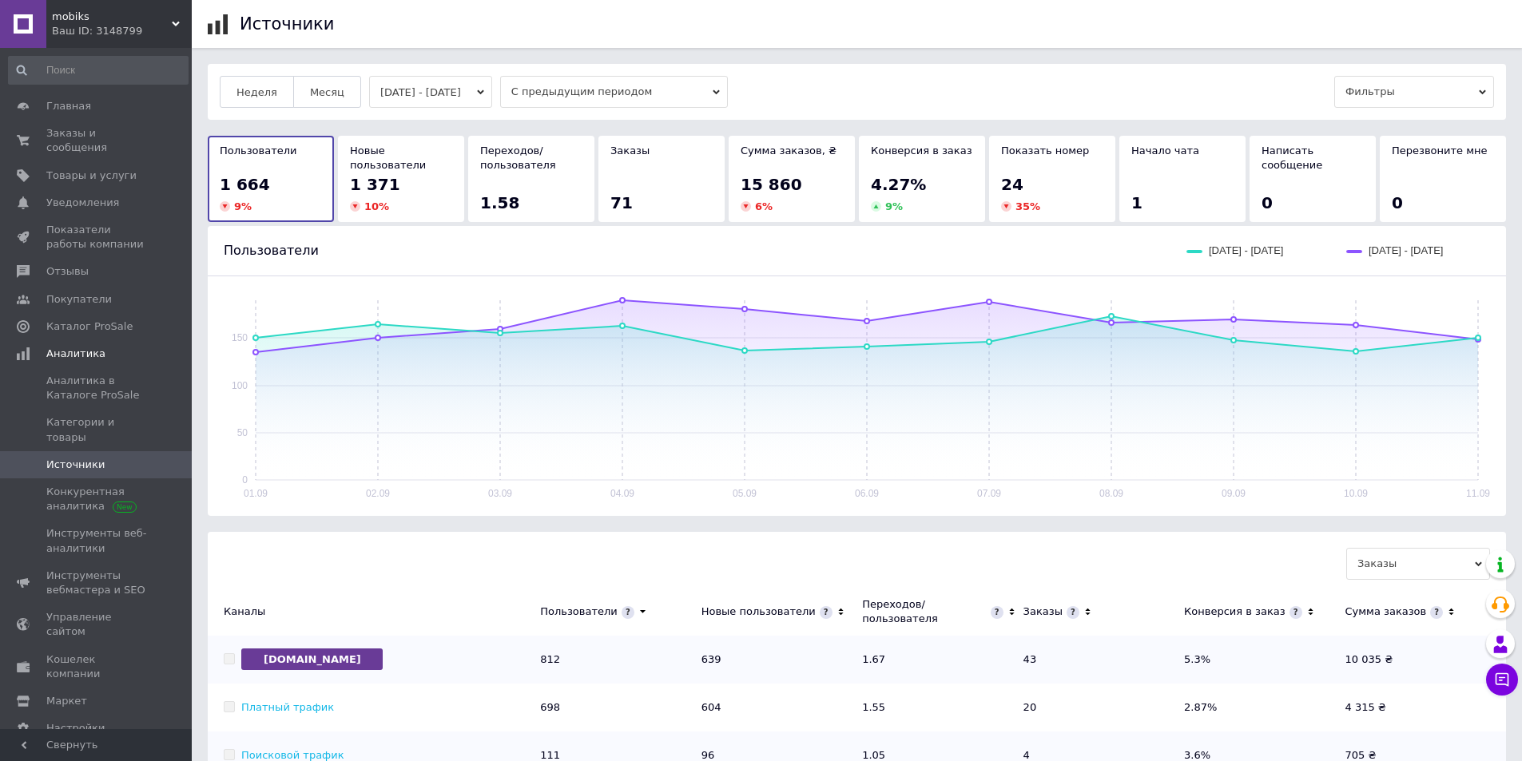
click at [452, 98] on button "01.09.2025 - 11.09.2025" at bounding box center [430, 92] width 123 height 32
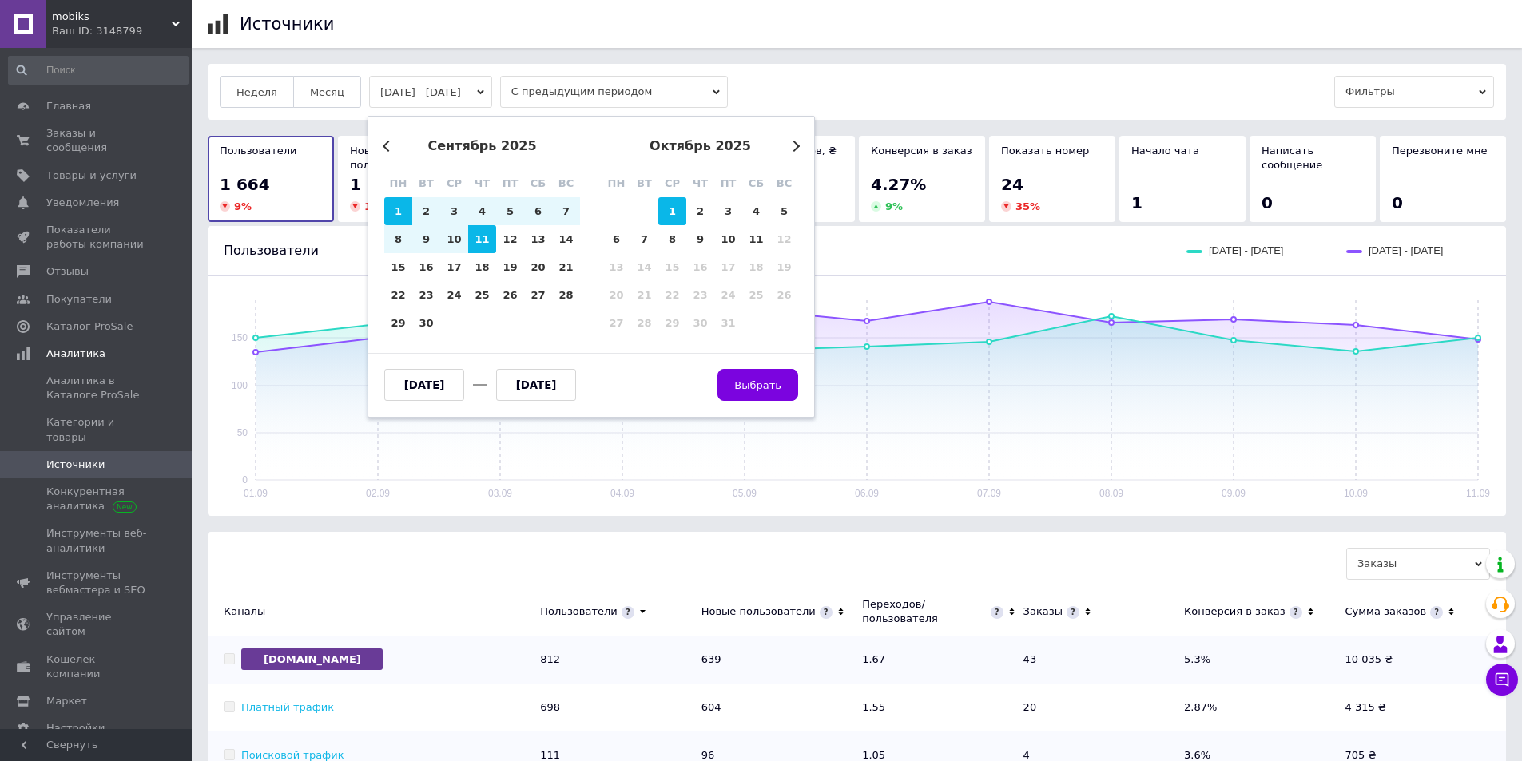
click at [666, 213] on div "1" at bounding box center [672, 211] width 28 height 28
type input "01.10.2025"
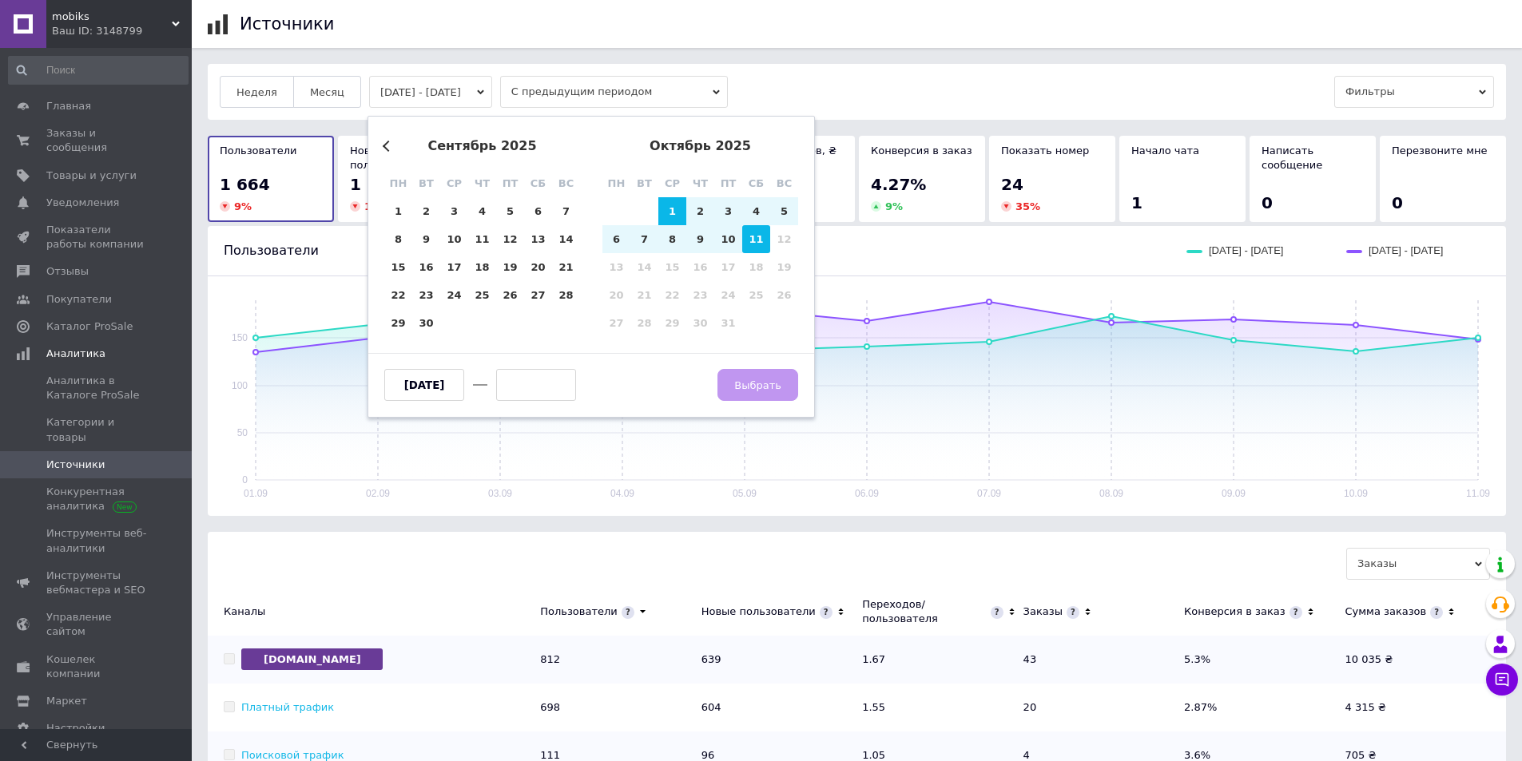
click at [756, 237] on div "11" at bounding box center [756, 239] width 28 height 28
type input "11.10.2025"
click at [778, 383] on span "Выбрать" at bounding box center [757, 385] width 47 height 12
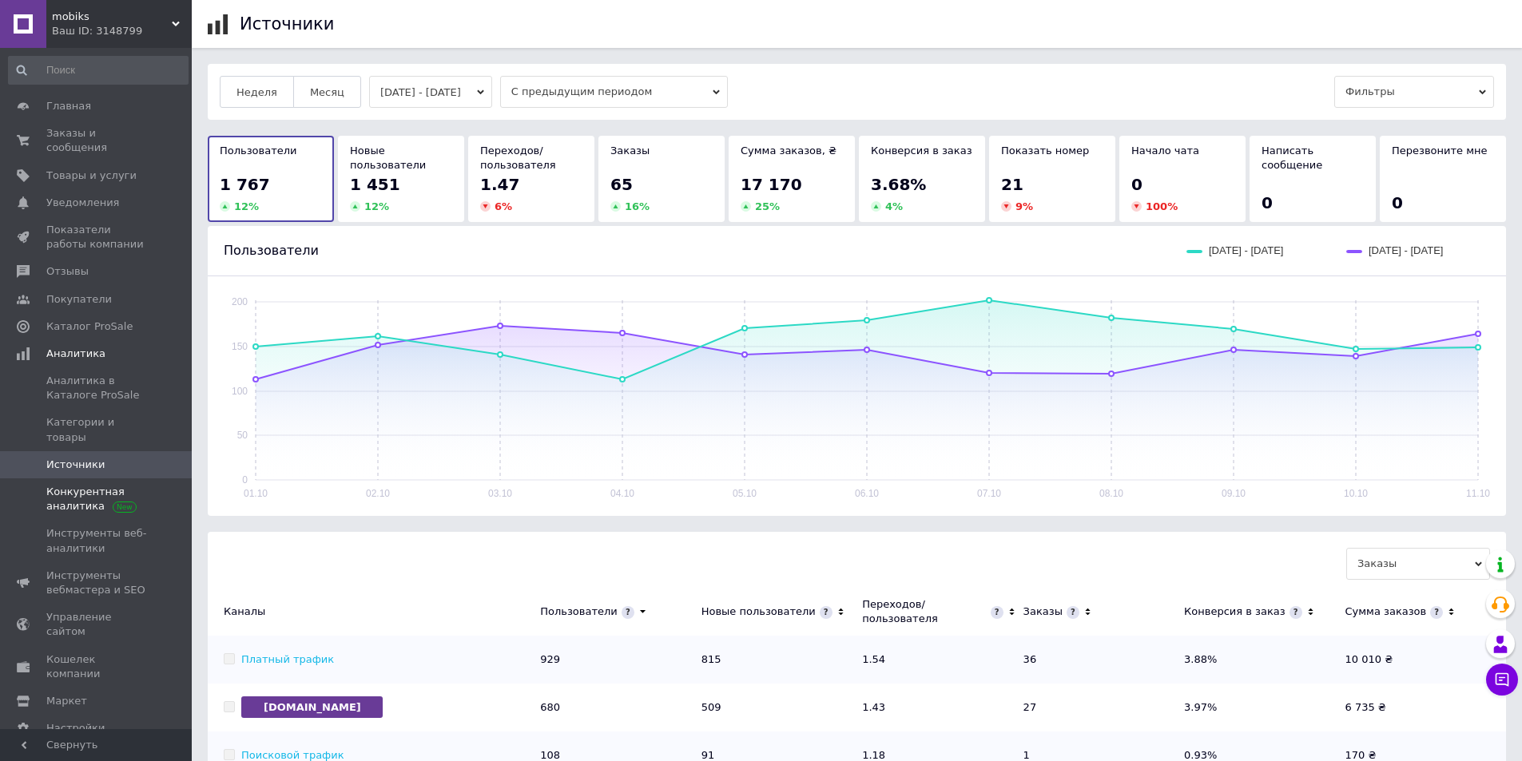
click at [113, 500] on span at bounding box center [125, 506] width 24 height 12
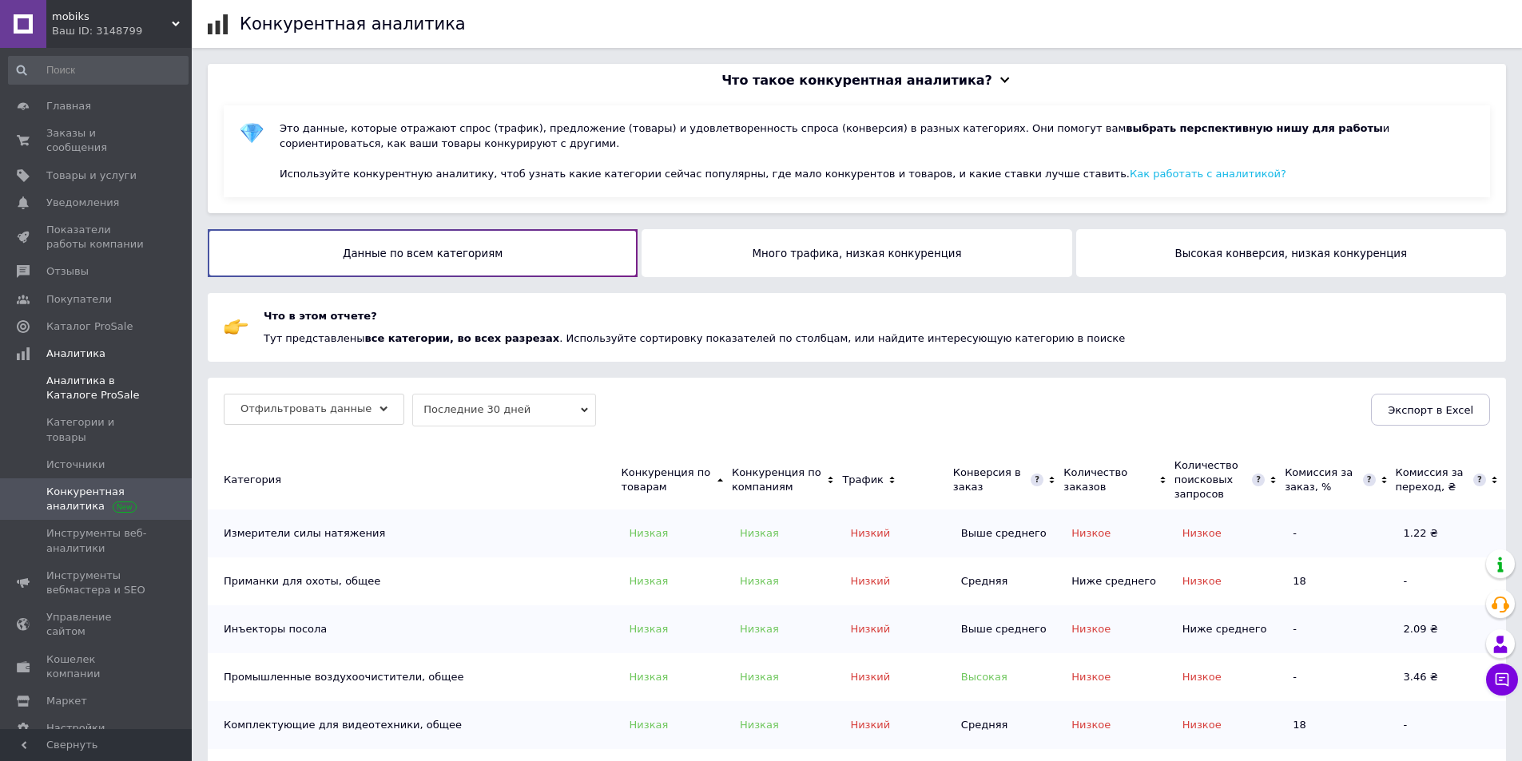
click at [89, 383] on span "Аналитика в Каталоге ProSale" at bounding box center [96, 388] width 101 height 29
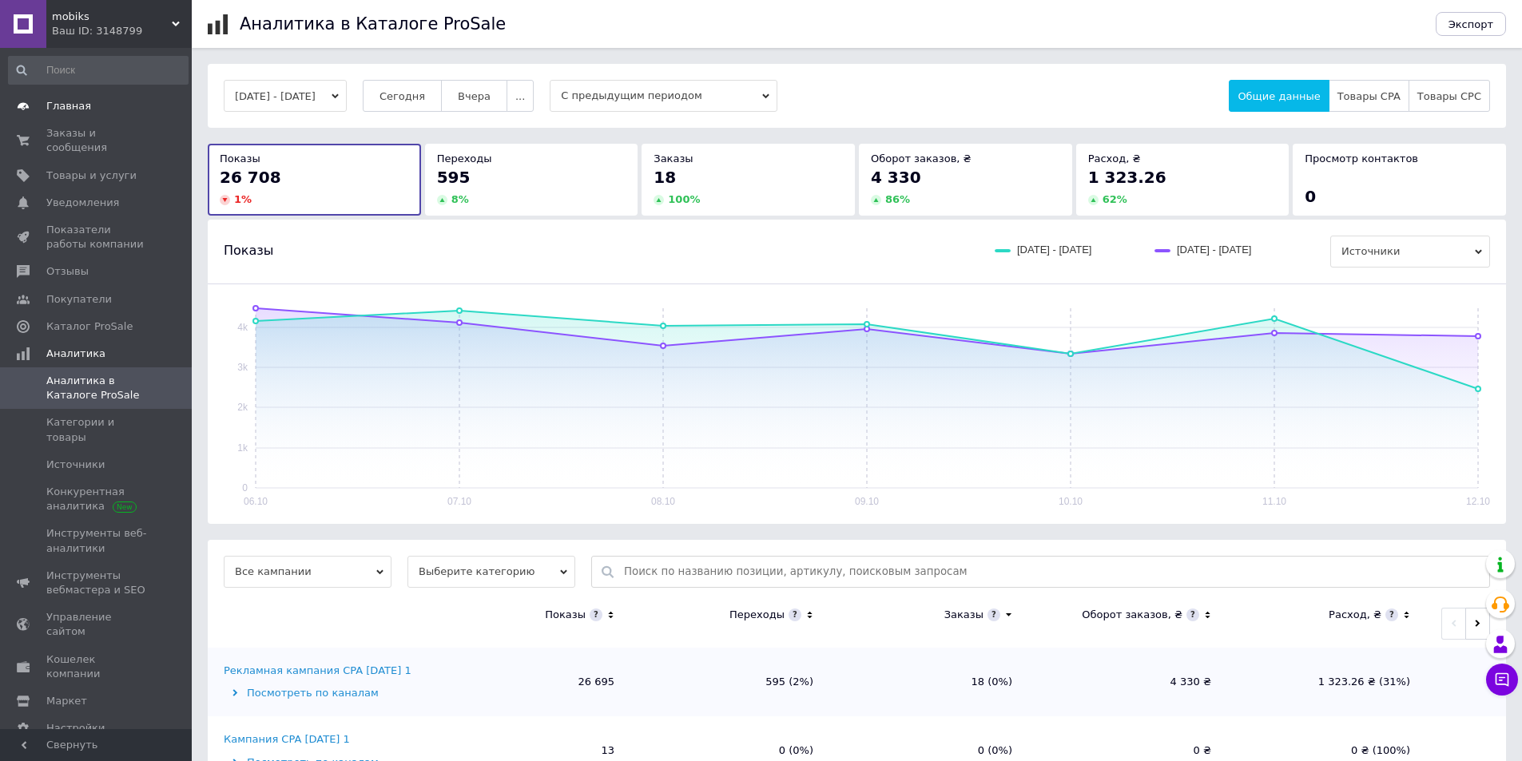
click at [119, 108] on span "Главная" at bounding box center [96, 106] width 101 height 14
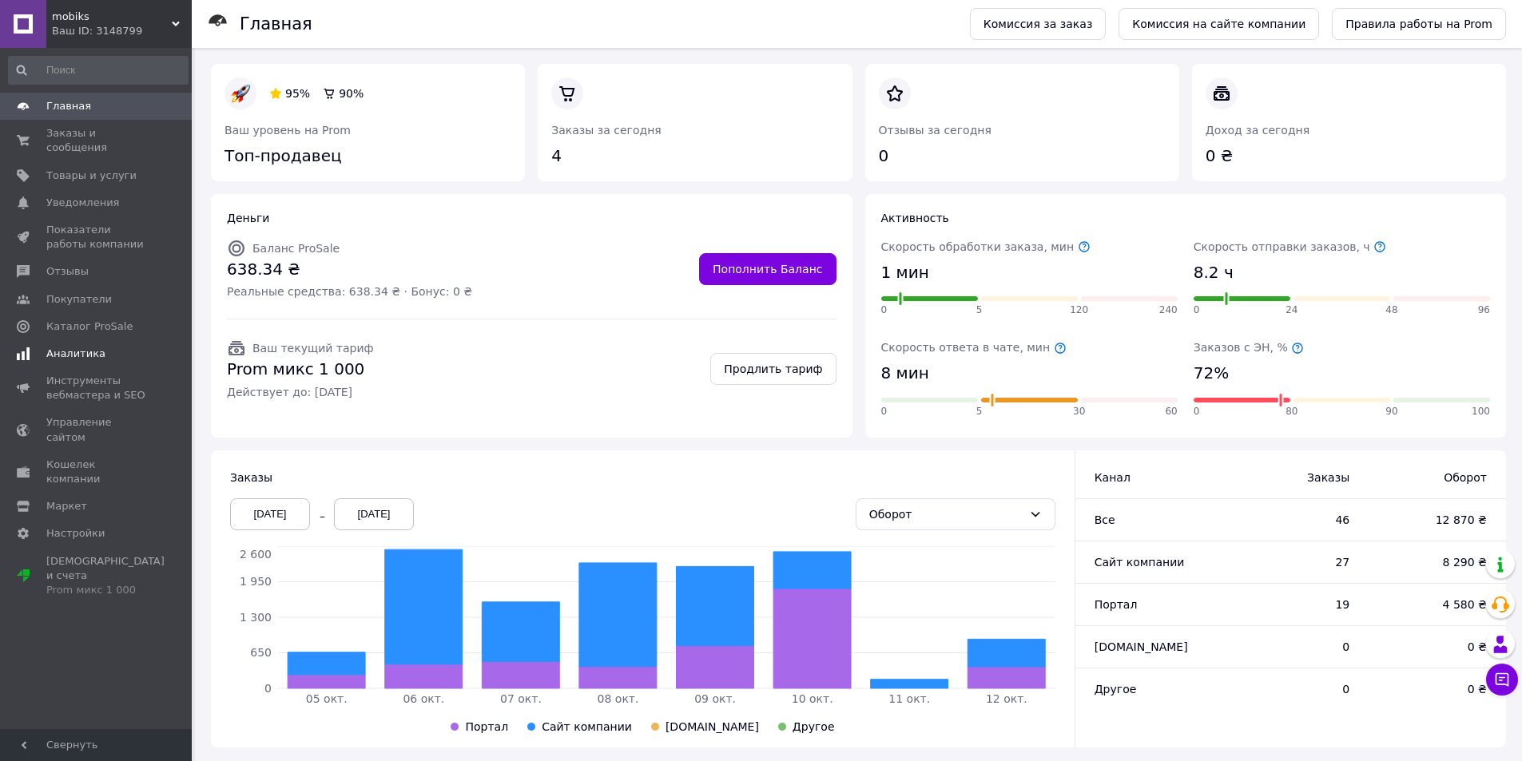
click at [89, 347] on span "Аналитика" at bounding box center [75, 354] width 59 height 14
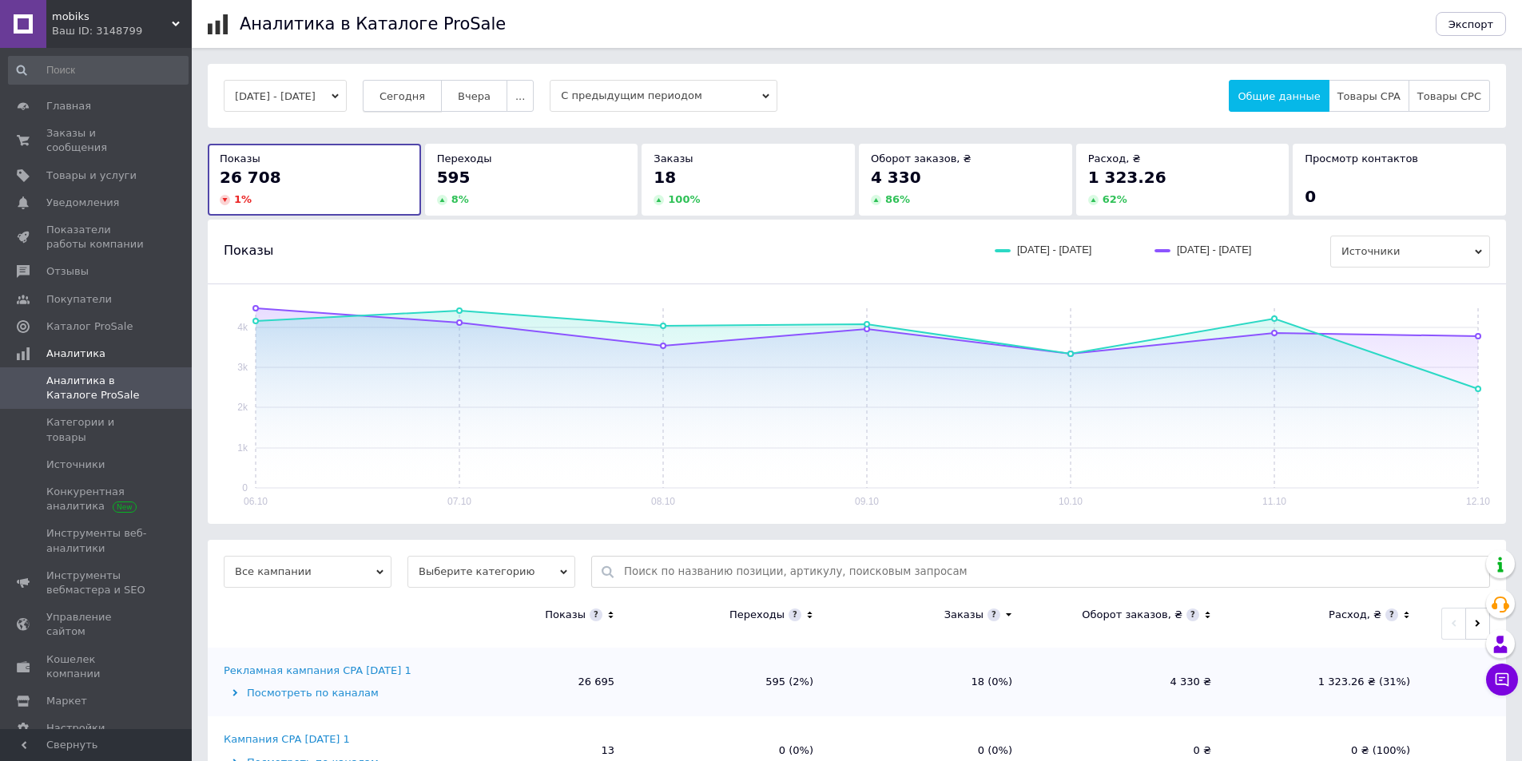
click at [442, 86] on button "Сегодня" at bounding box center [402, 96] width 79 height 32
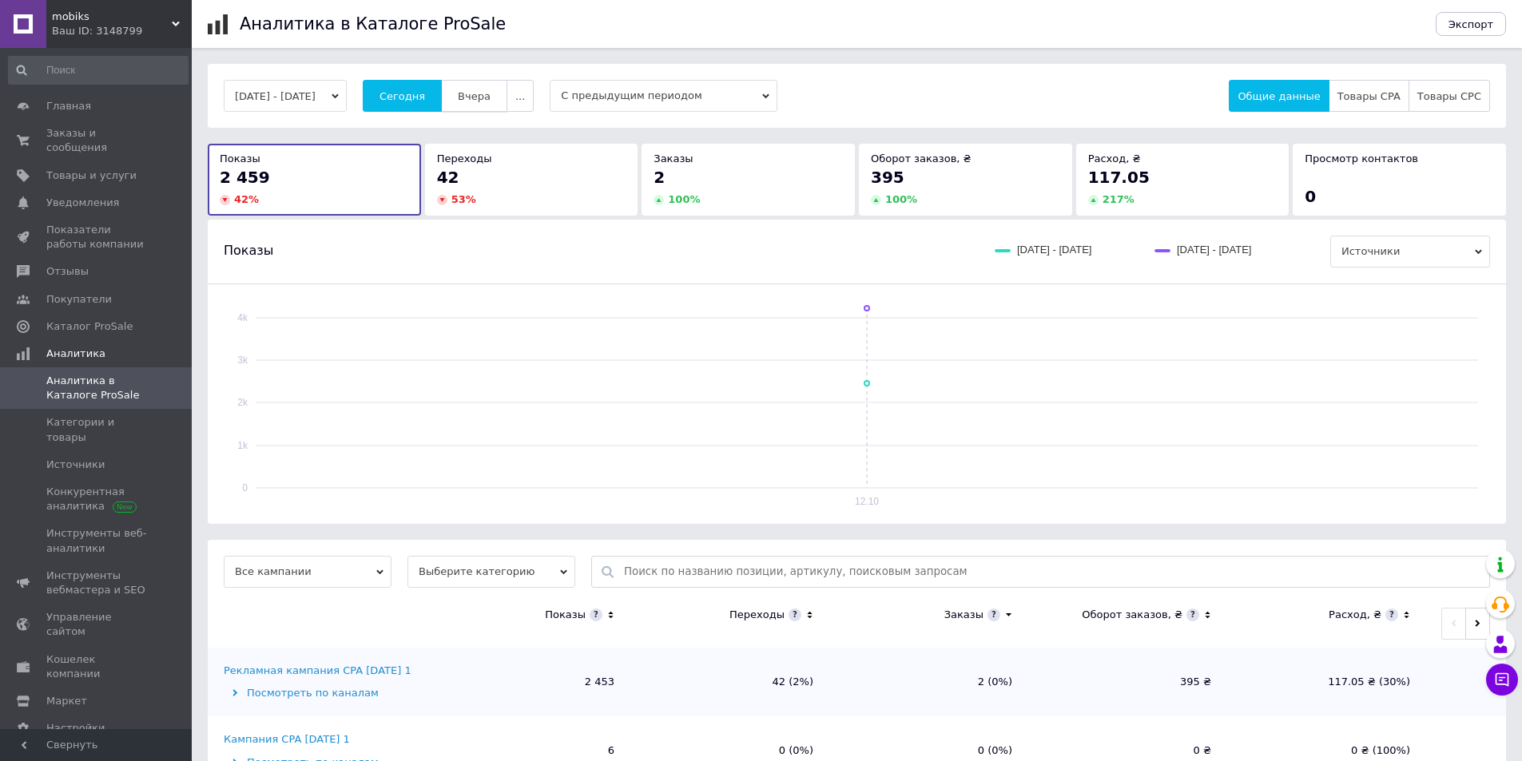
click at [490, 97] on span "Вчера" at bounding box center [474, 96] width 33 height 12
click at [415, 100] on span "Сегодня" at bounding box center [402, 96] width 46 height 12
click at [77, 451] on link "Источники" at bounding box center [98, 464] width 197 height 27
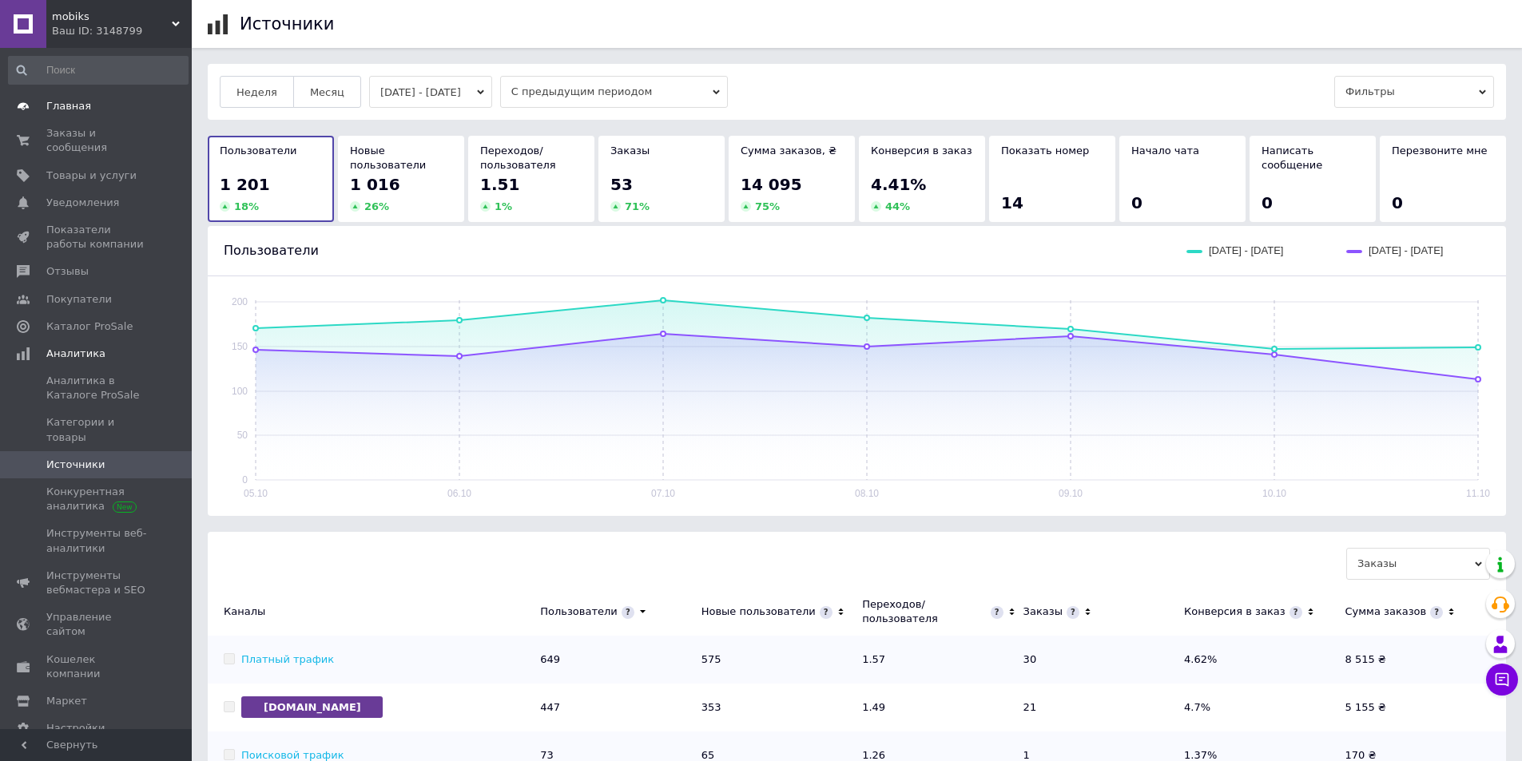
click at [80, 104] on span "Главная" at bounding box center [68, 106] width 45 height 14
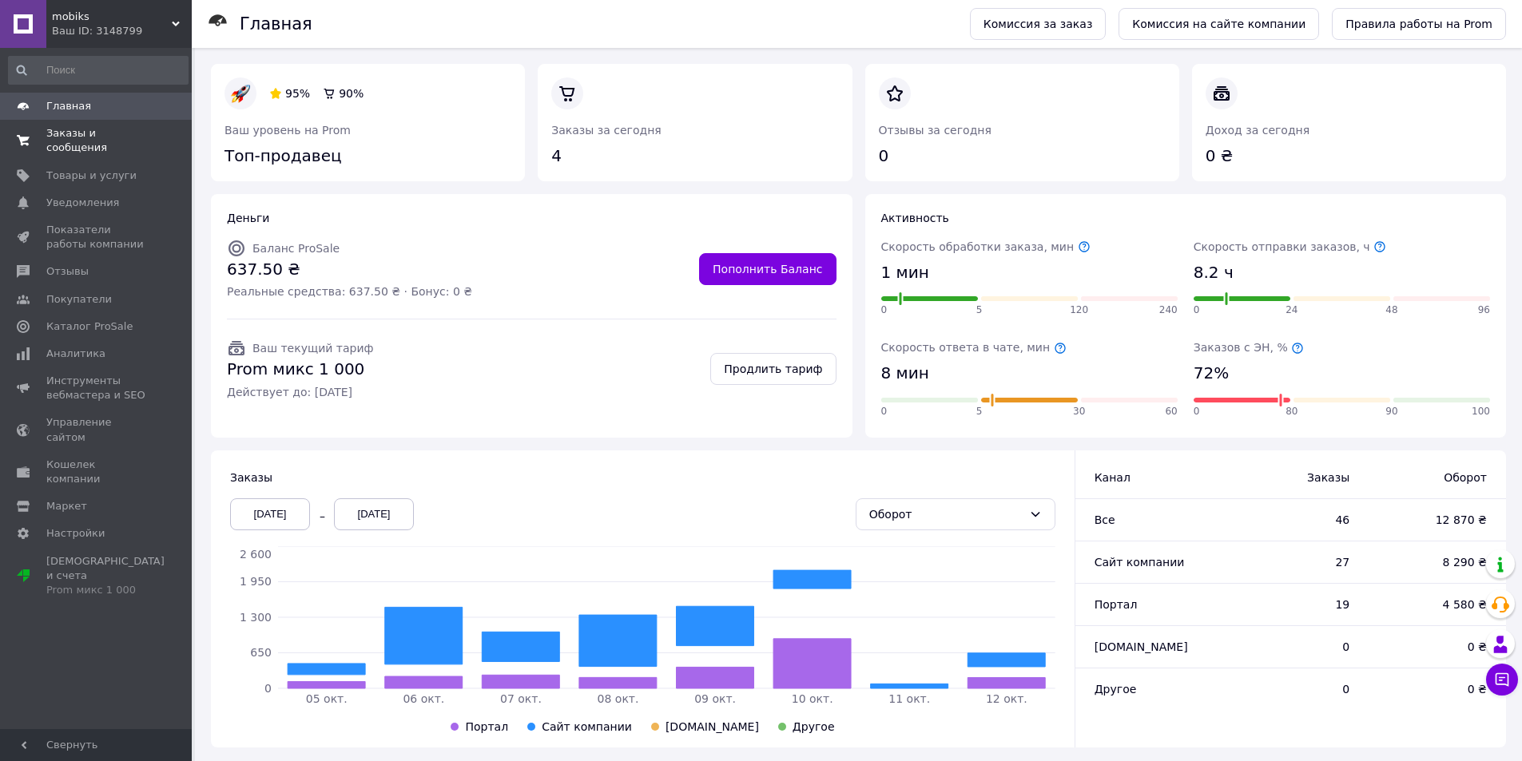
click at [83, 129] on span "Заказы и сообщения" at bounding box center [96, 140] width 101 height 29
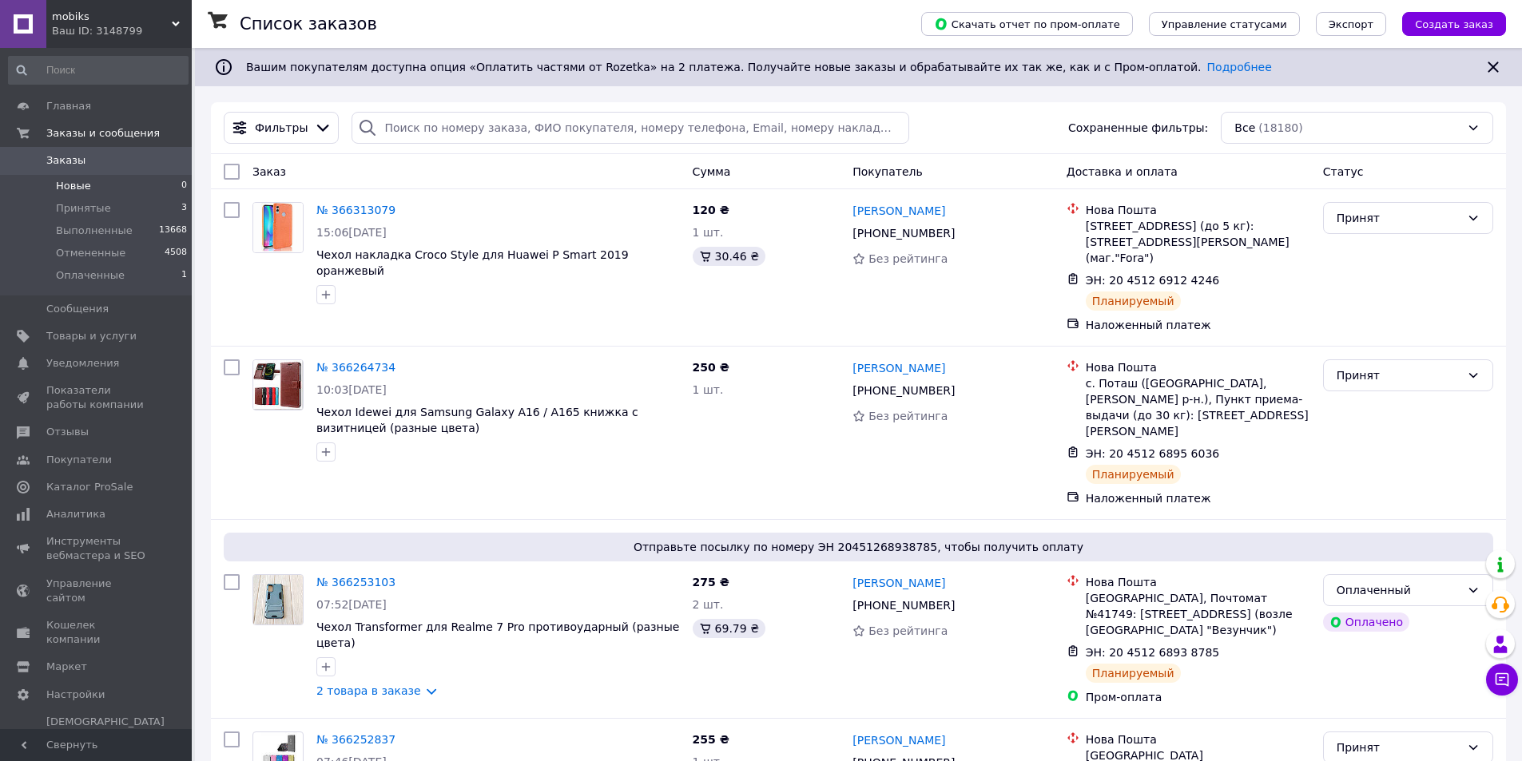
click at [121, 190] on li "Новые 0" at bounding box center [98, 186] width 197 height 22
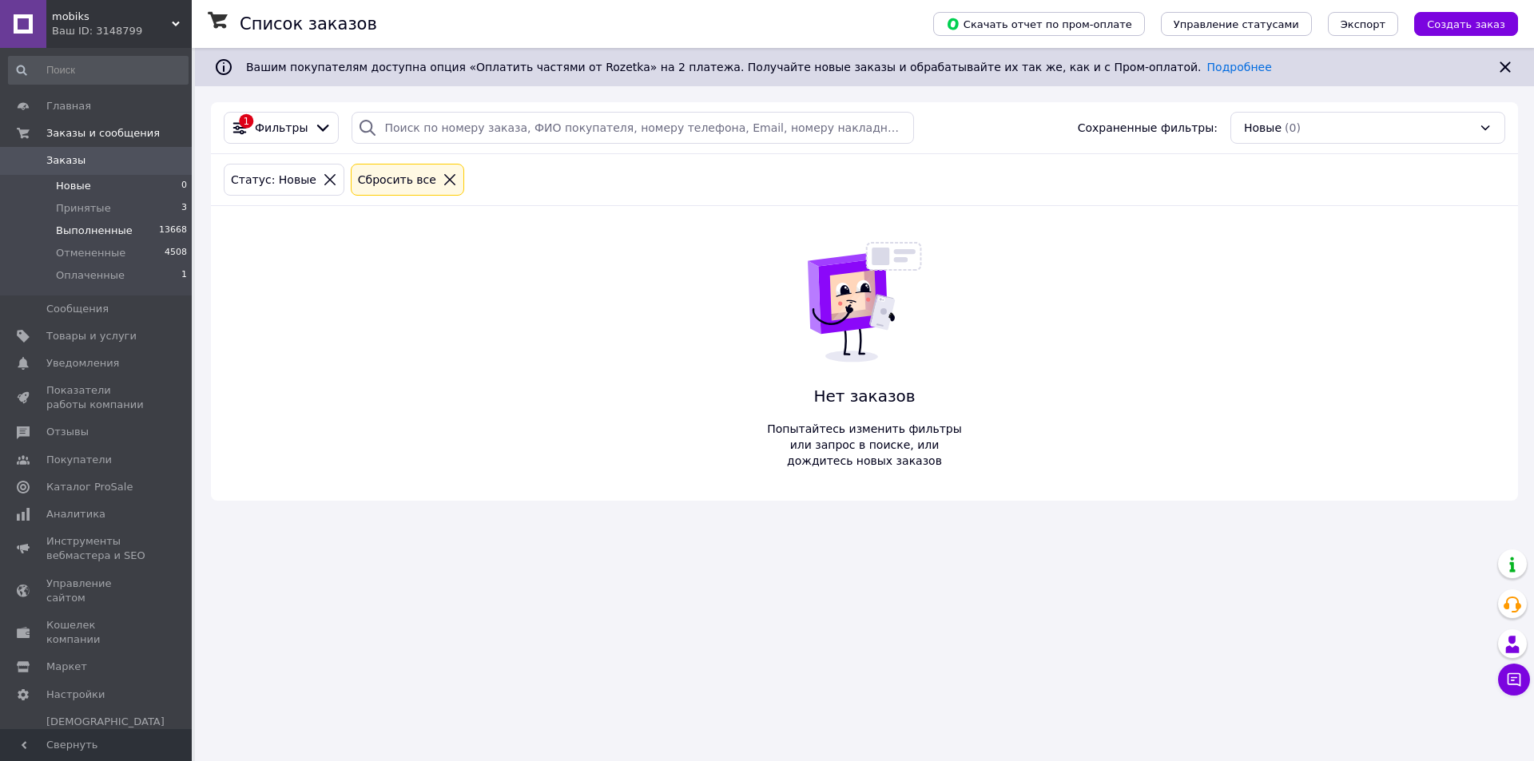
click at [72, 236] on span "Выполненные" at bounding box center [94, 231] width 77 height 14
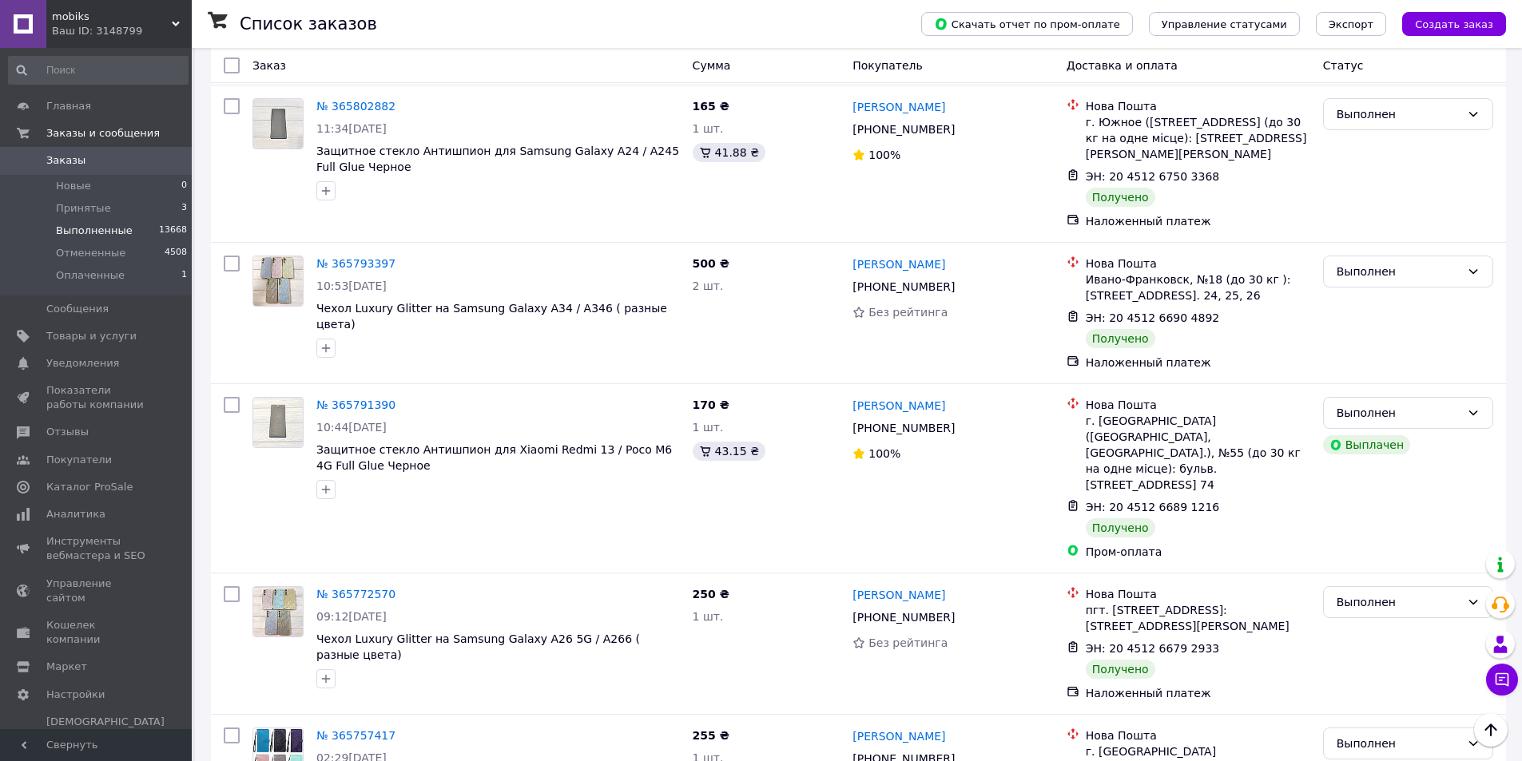
scroll to position [2537, 0]
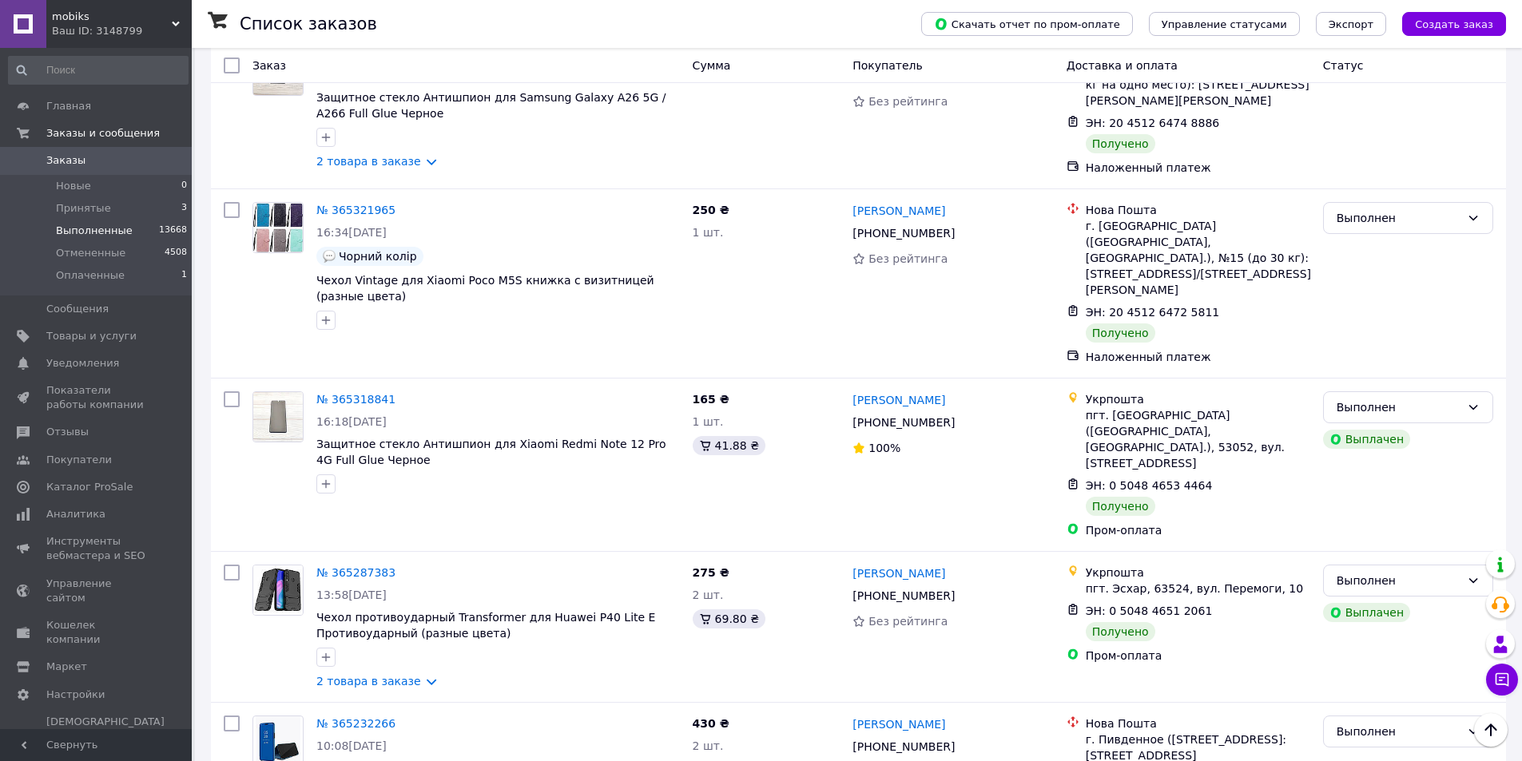
scroll to position [2503, 0]
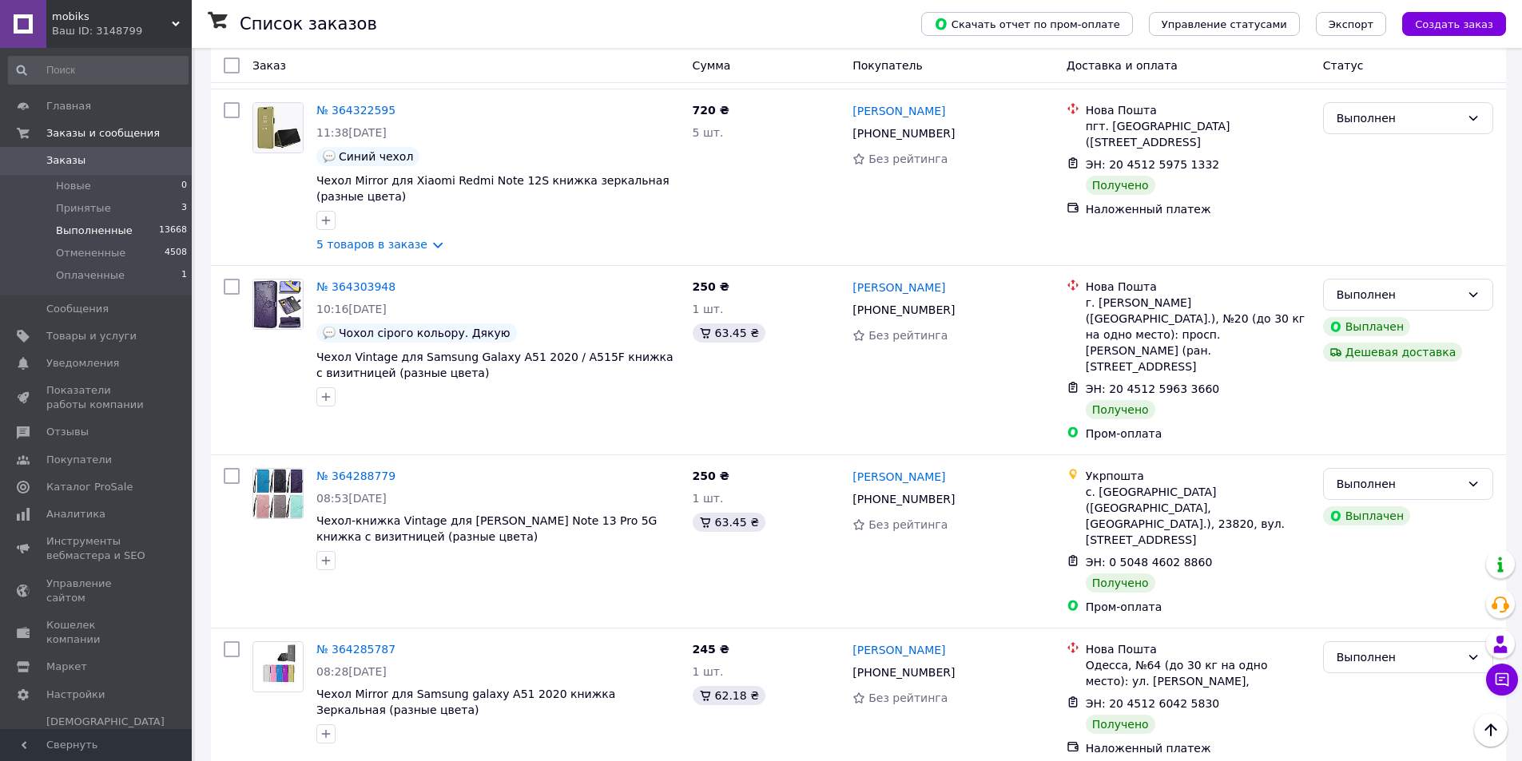
scroll to position [2396, 0]
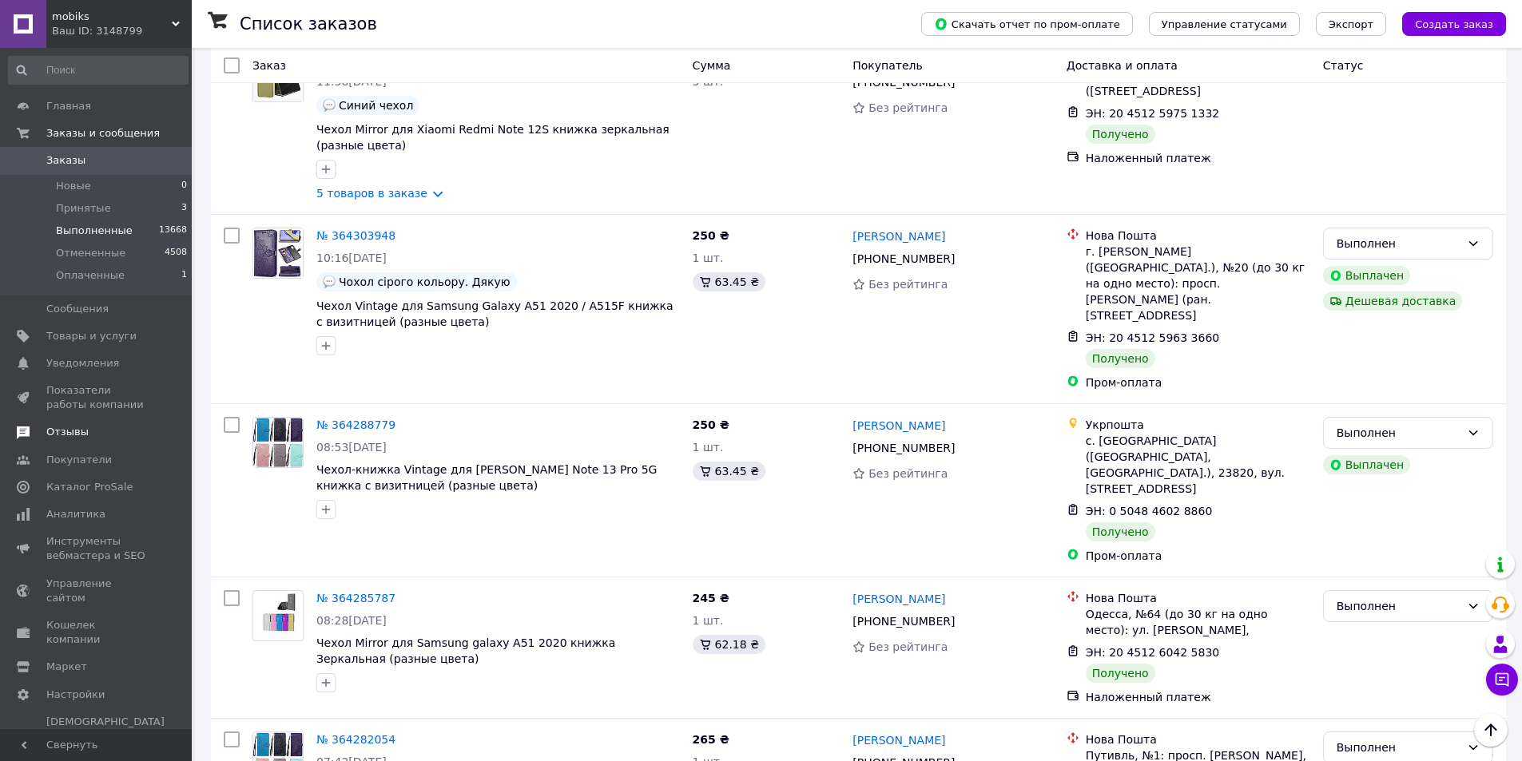
click at [42, 435] on span at bounding box center [23, 432] width 46 height 14
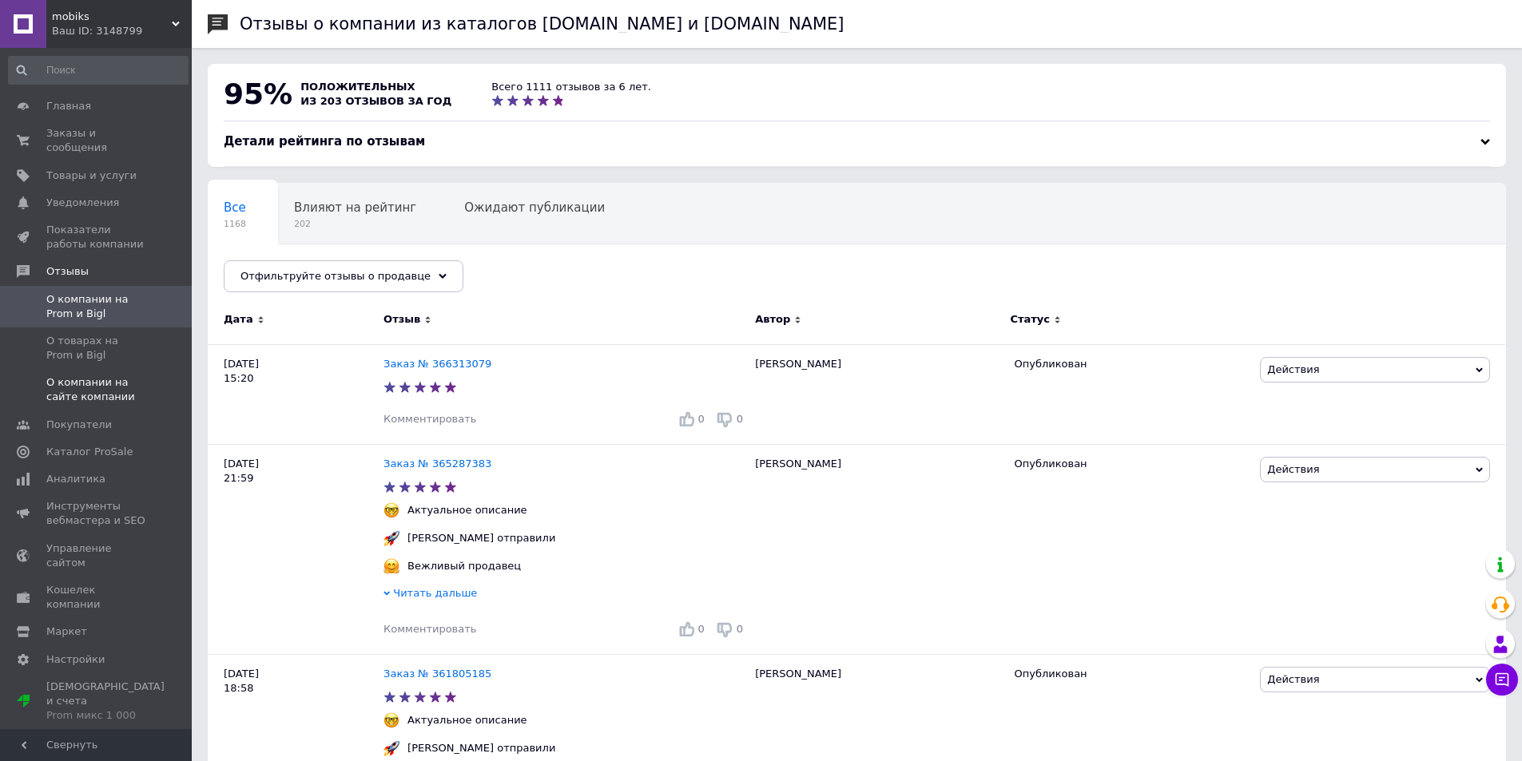
click at [99, 376] on span "О компании на сайте компании" at bounding box center [96, 389] width 101 height 29
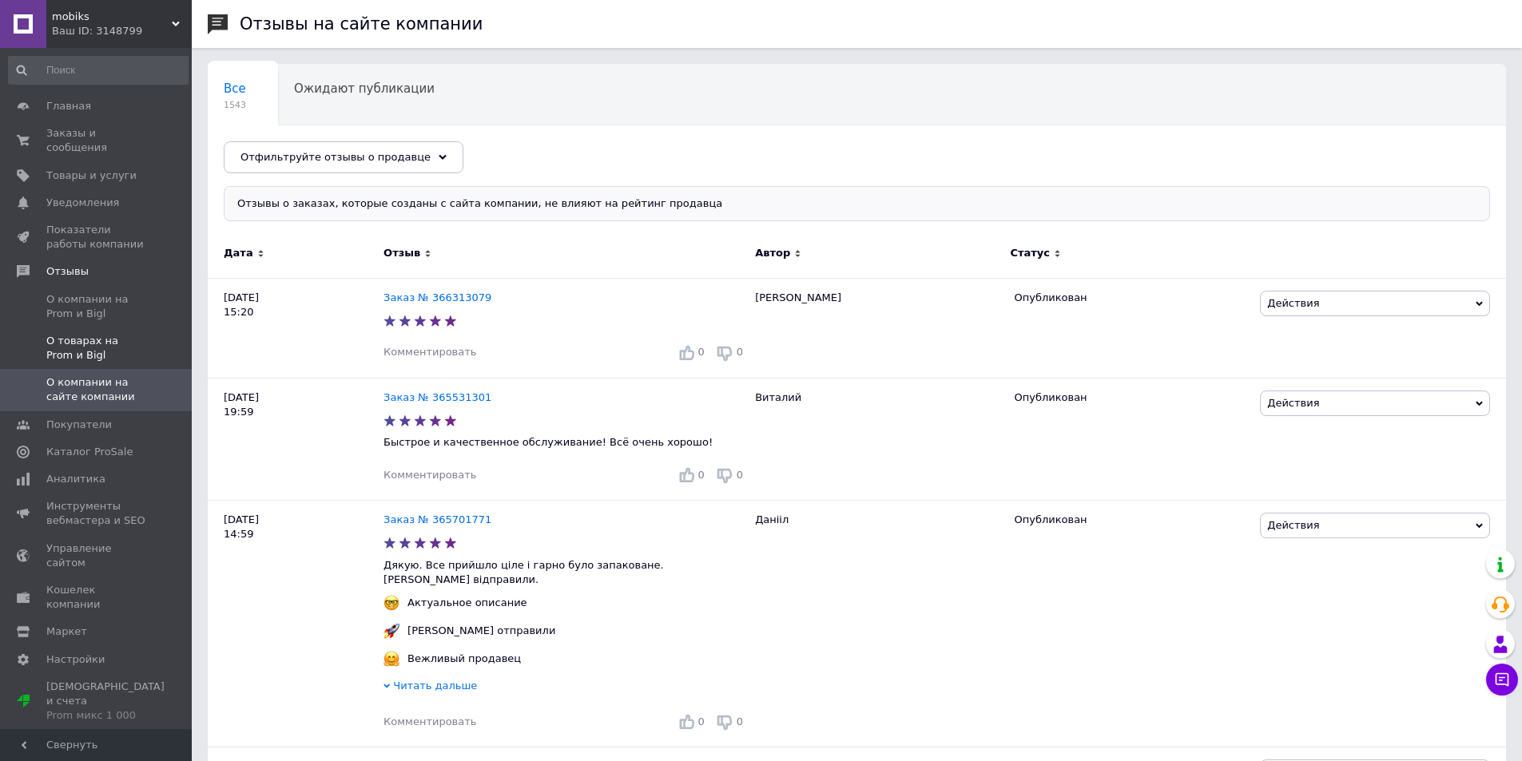
click at [104, 339] on span "О товарах на Prom и Bigl" at bounding box center [96, 348] width 101 height 29
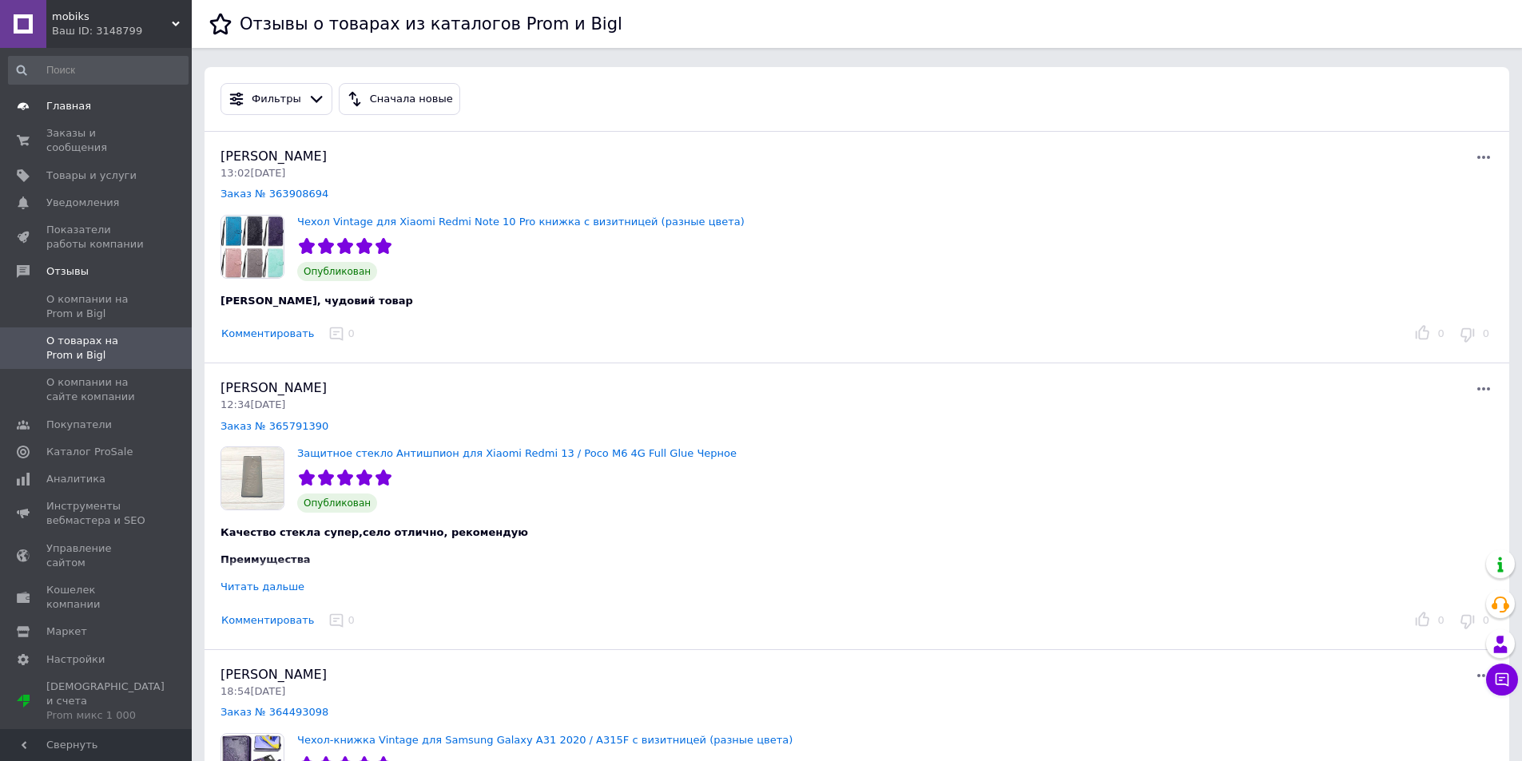
click at [91, 113] on link "Главная" at bounding box center [98, 106] width 197 height 27
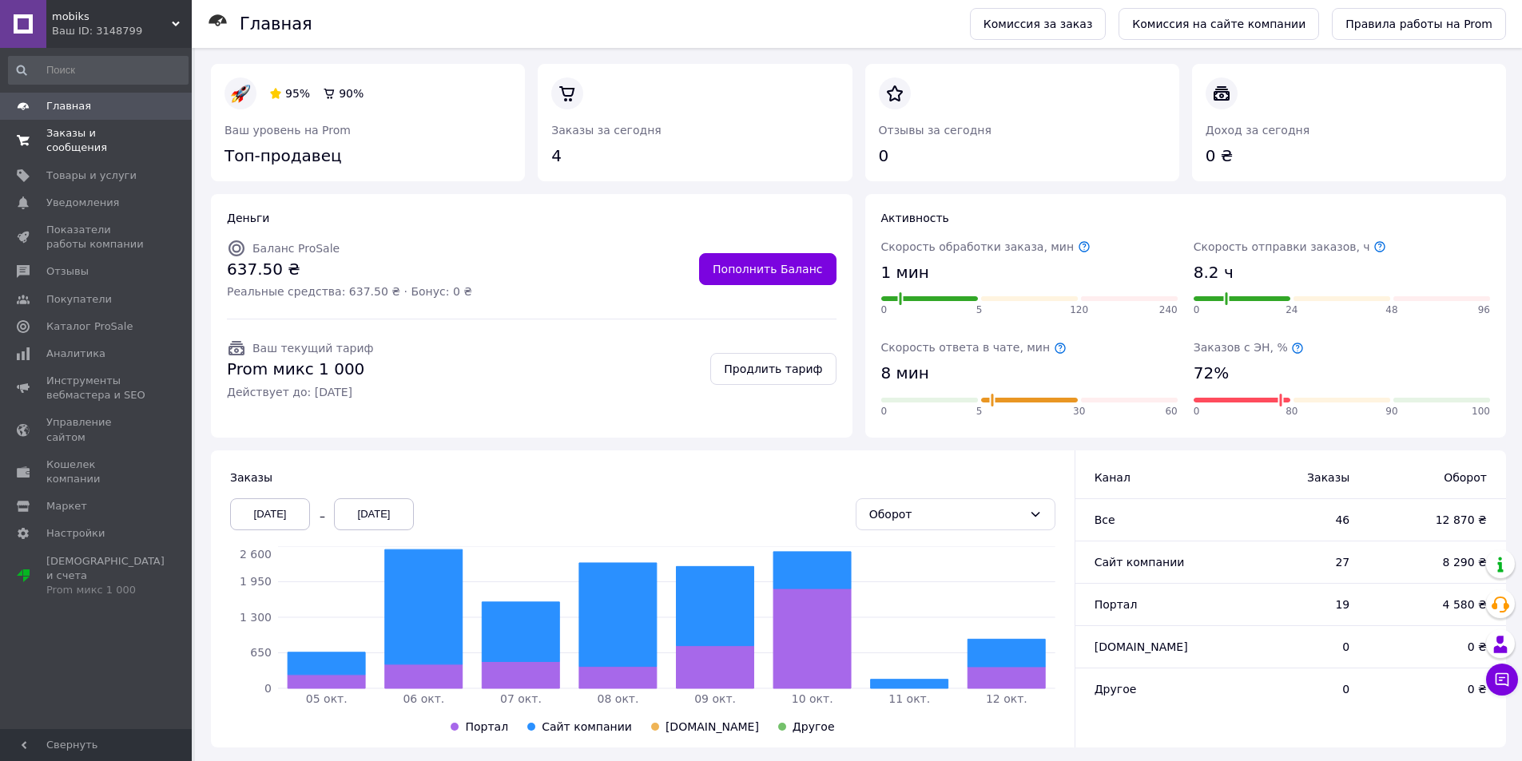
click at [102, 135] on span "Заказы и сообщения" at bounding box center [96, 140] width 101 height 29
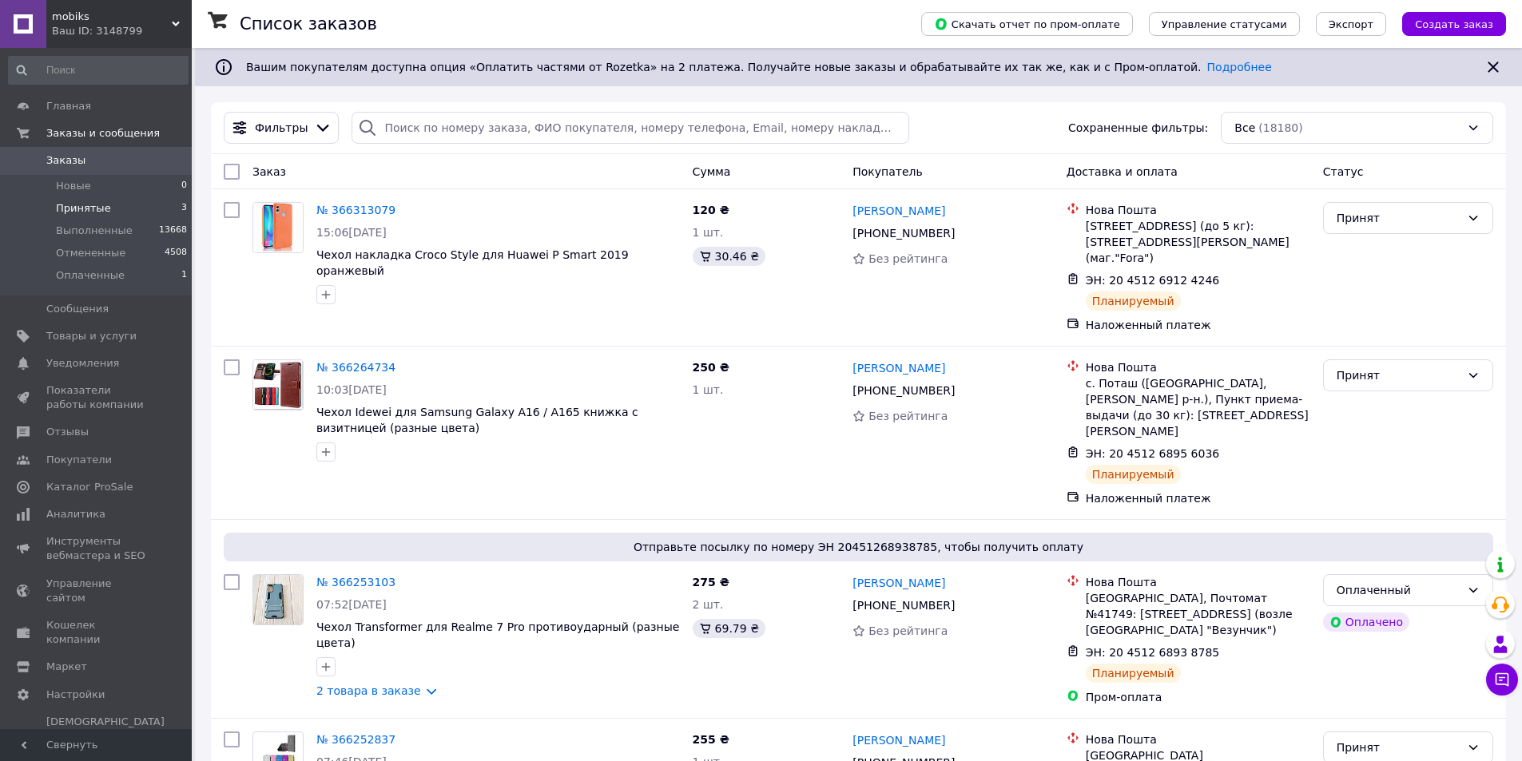
click at [103, 204] on span "Принятые" at bounding box center [83, 208] width 55 height 14
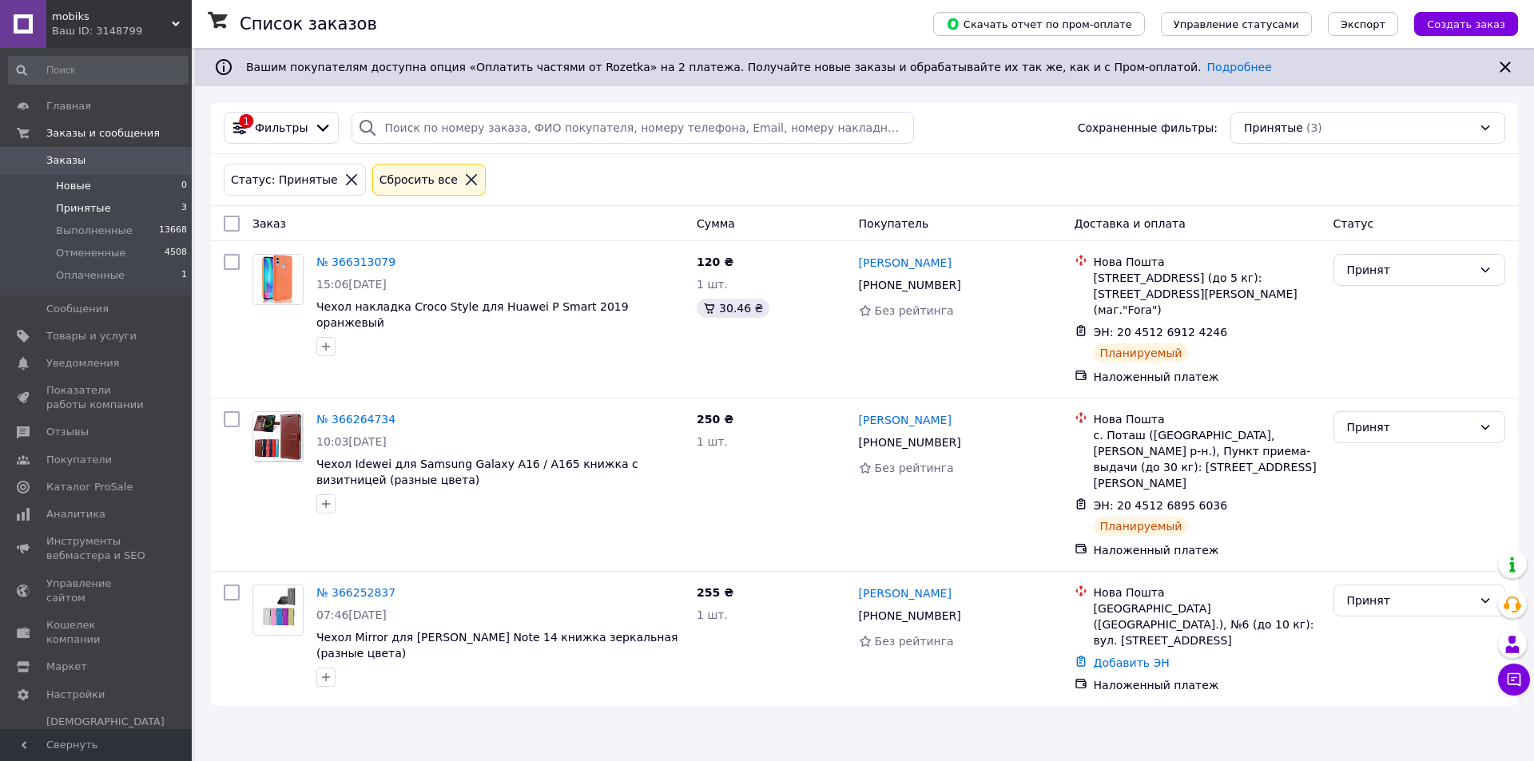
click at [145, 182] on li "Новые 0" at bounding box center [98, 186] width 197 height 22
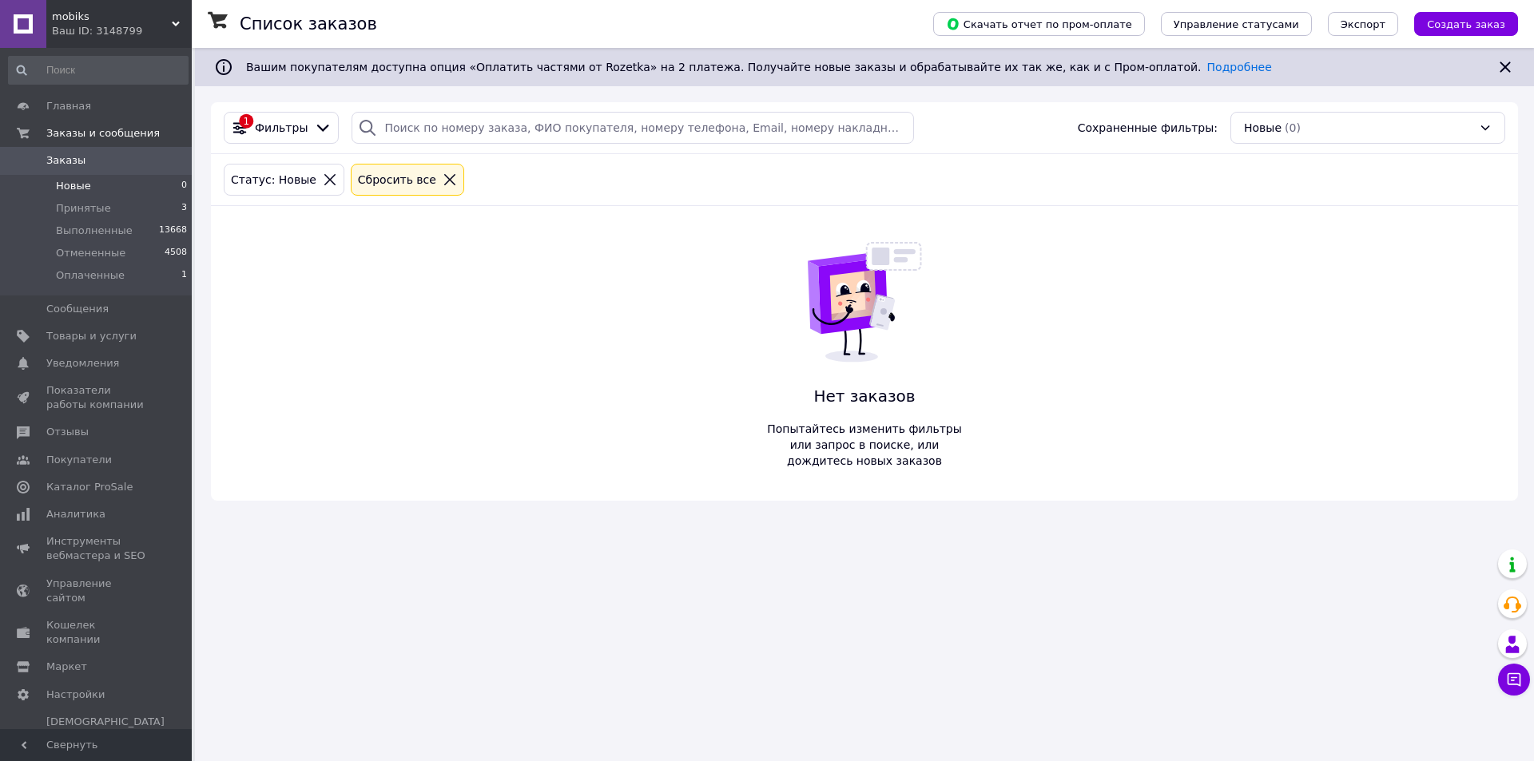
click at [122, 194] on li "Новые 0" at bounding box center [98, 186] width 197 height 22
click at [121, 204] on li "Принятые 3" at bounding box center [98, 208] width 197 height 22
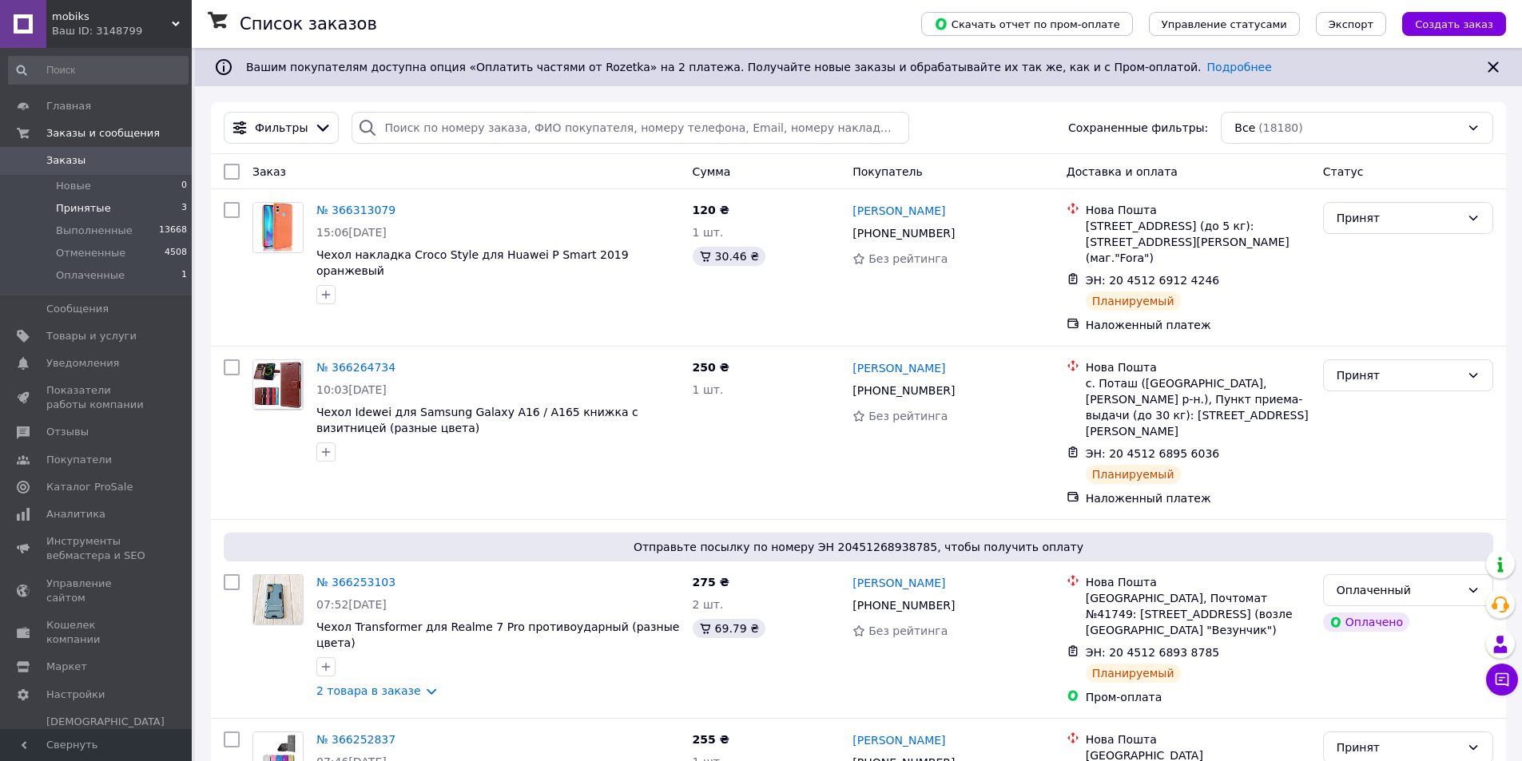
click at [93, 206] on span "Принятые" at bounding box center [83, 208] width 55 height 14
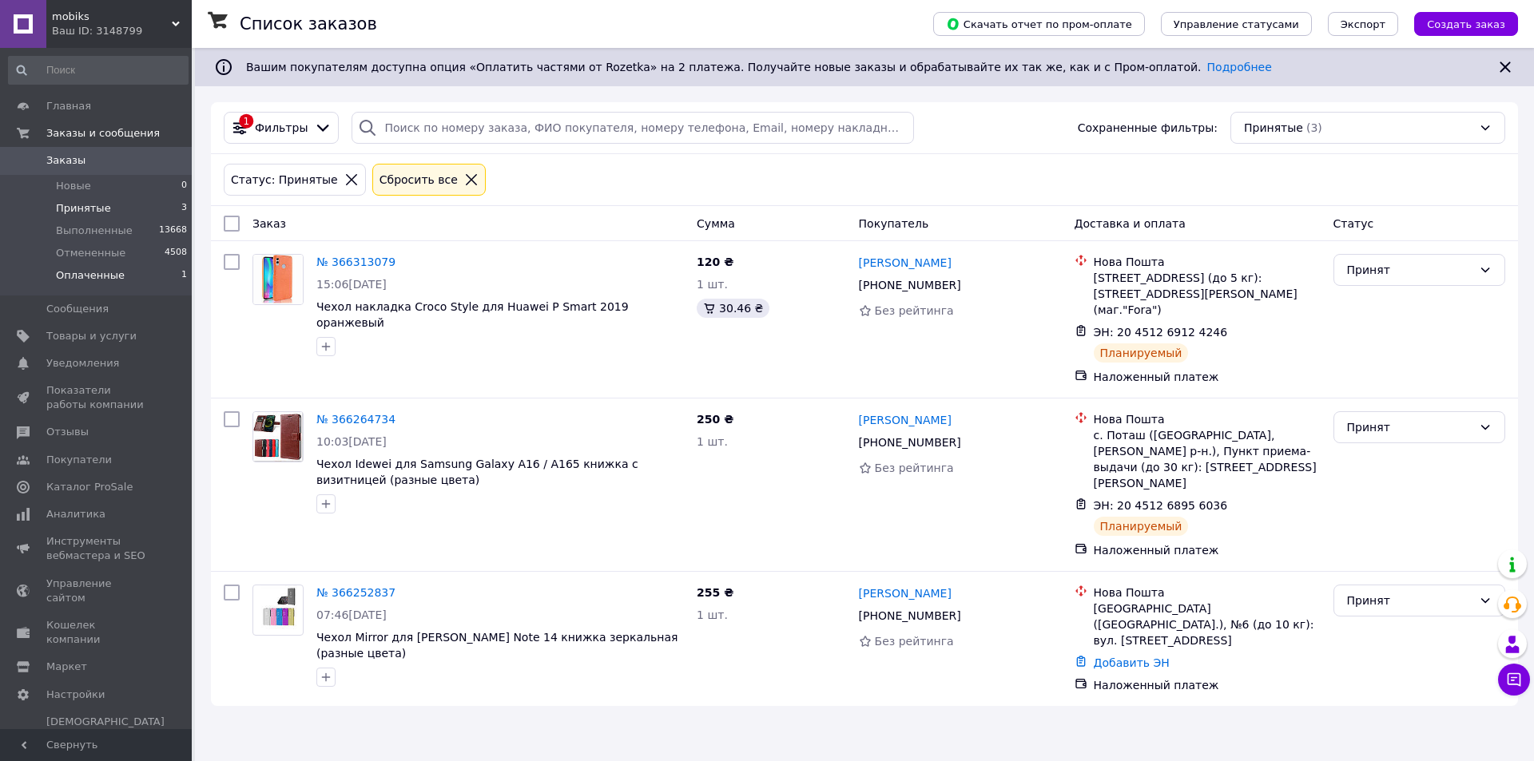
click at [105, 274] on span "Оплаченные" at bounding box center [90, 275] width 69 height 14
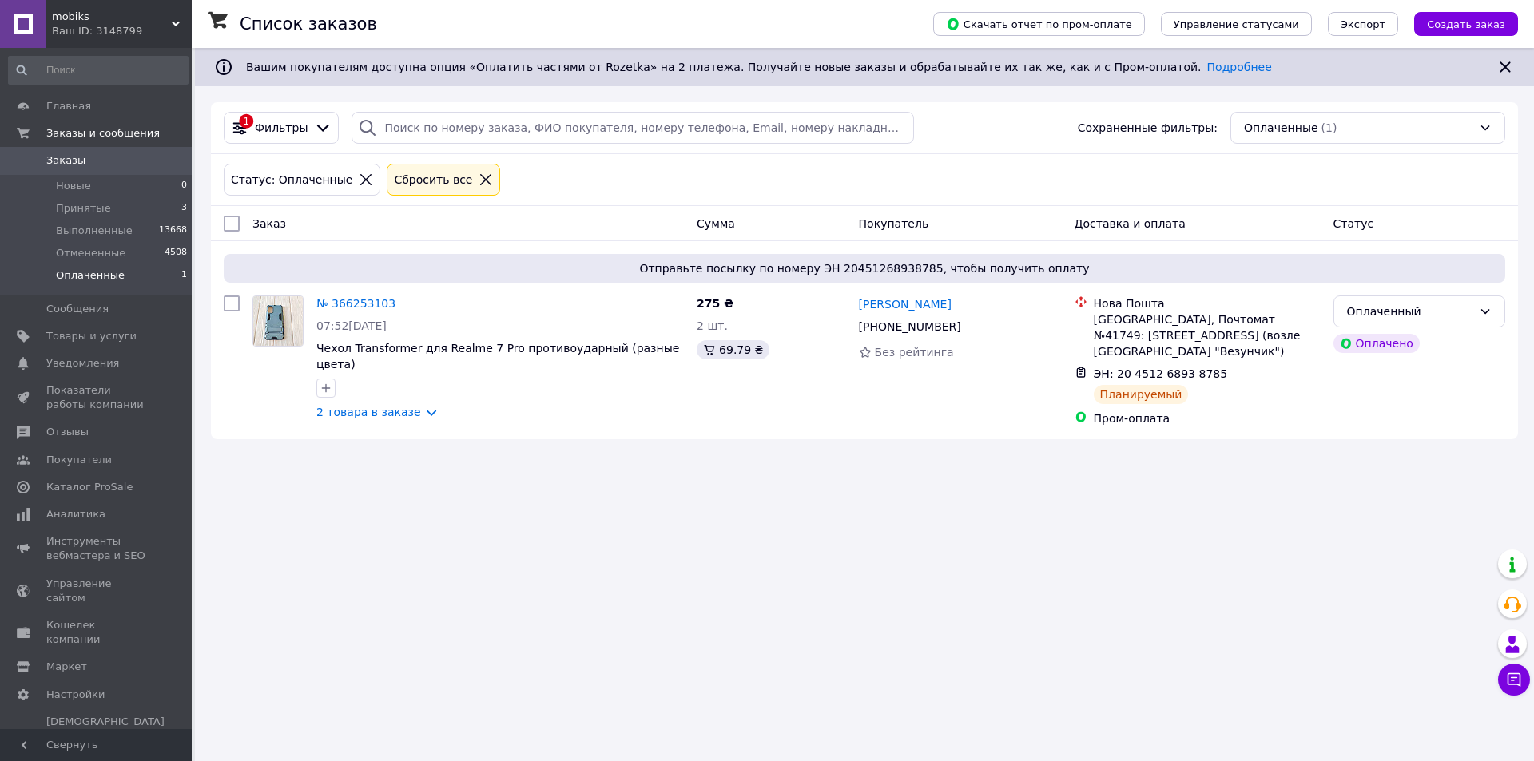
click at [113, 227] on span "Выполненные" at bounding box center [94, 231] width 77 height 14
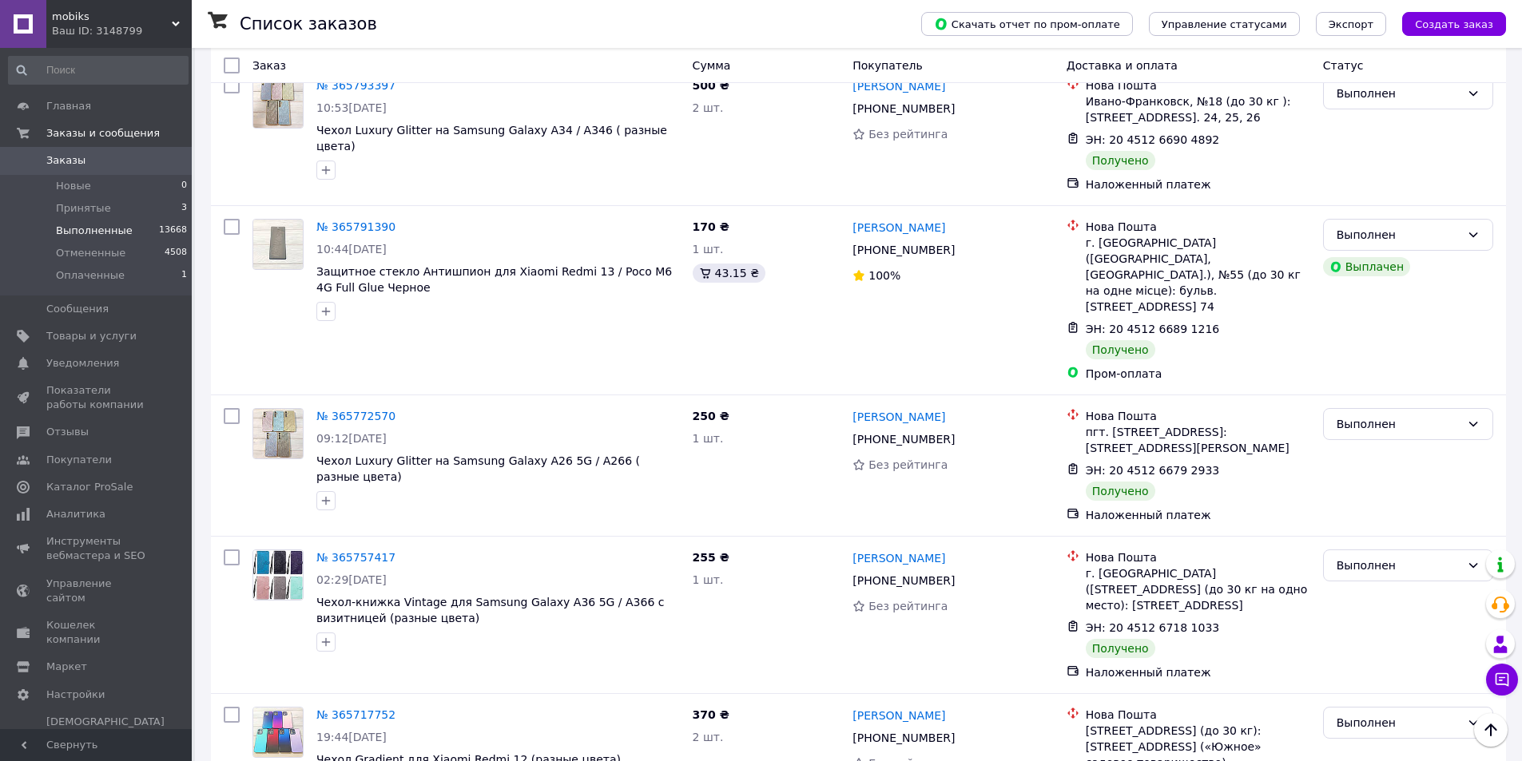
scroll to position [2537, 0]
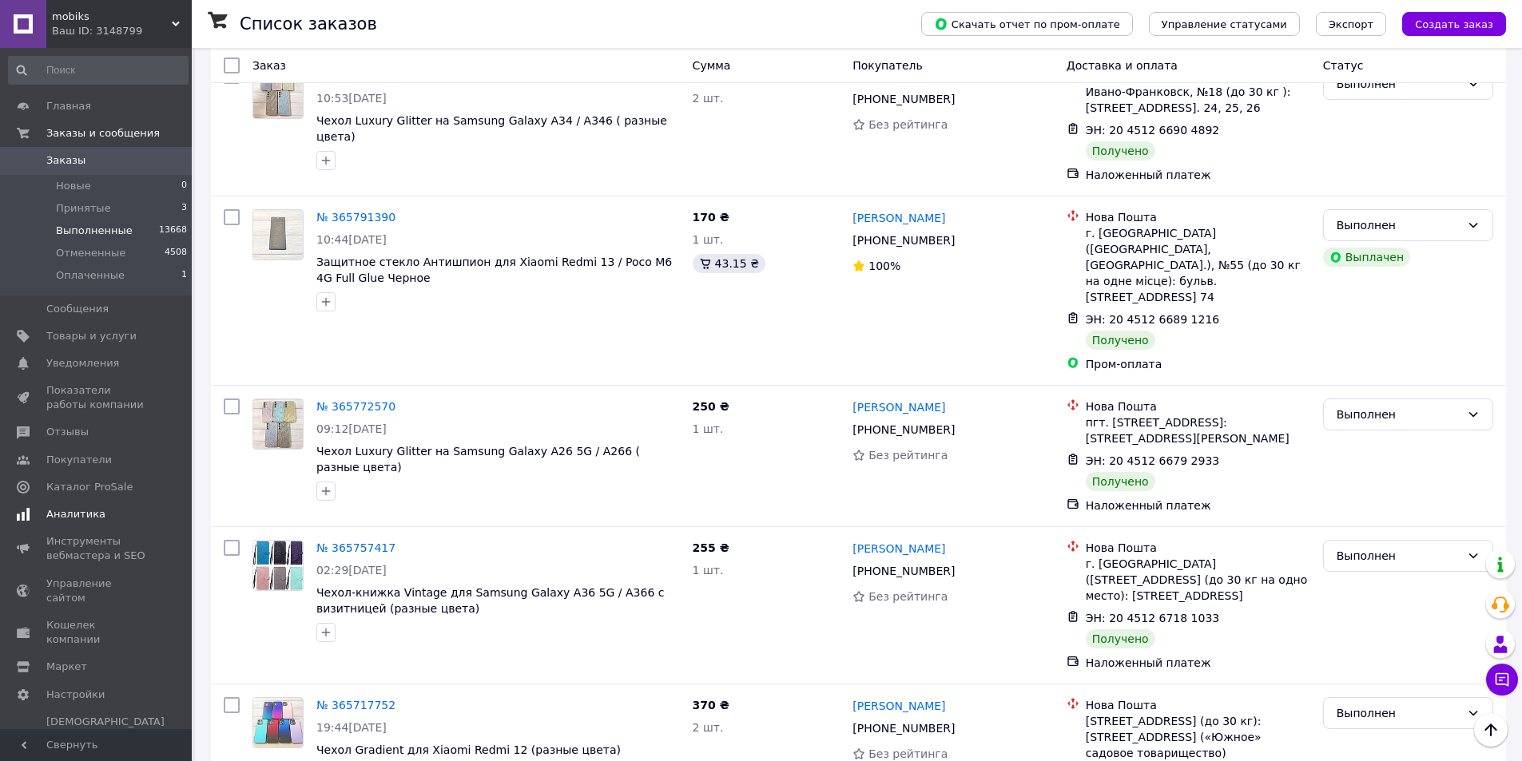
click at [66, 514] on span "Аналитика" at bounding box center [75, 514] width 59 height 14
